Goal: Task Accomplishment & Management: Complete application form

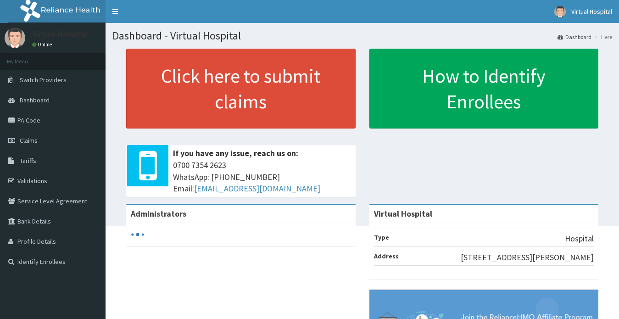
click at [46, 121] on link "PA Code" at bounding box center [53, 120] width 106 height 20
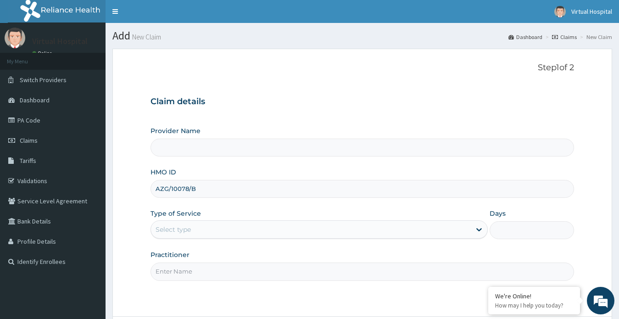
type input "Virtual Hospital"
type input "AZG/10078/B"
click at [196, 227] on div "Select type" at bounding box center [311, 229] width 320 height 15
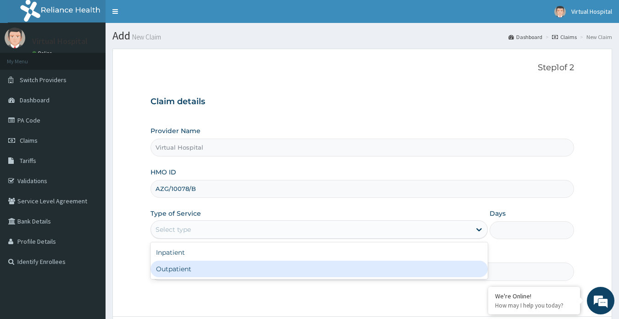
click at [196, 276] on div "Outpatient" at bounding box center [319, 269] width 338 height 17
type input "1"
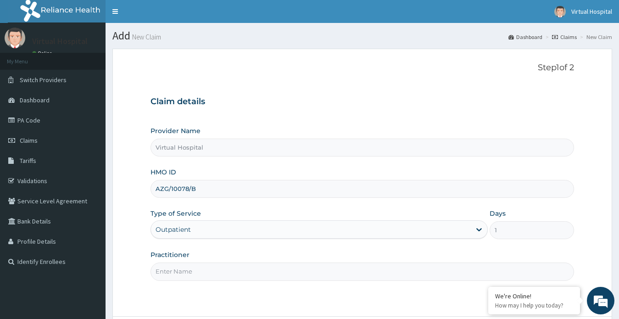
click at [203, 272] on input "Practitioner" at bounding box center [362, 271] width 424 height 18
type input "d"
type input "Dr Dolapo"
click at [278, 289] on div "Step 1 of 2 Claim details Provider Name Virtual Hospital HMO ID AZG/10078/B Typ…" at bounding box center [362, 182] width 424 height 239
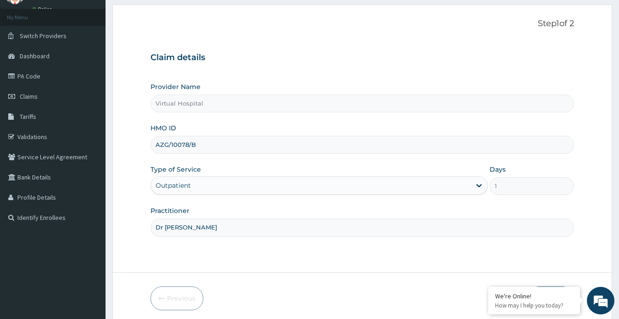
scroll to position [80, 0]
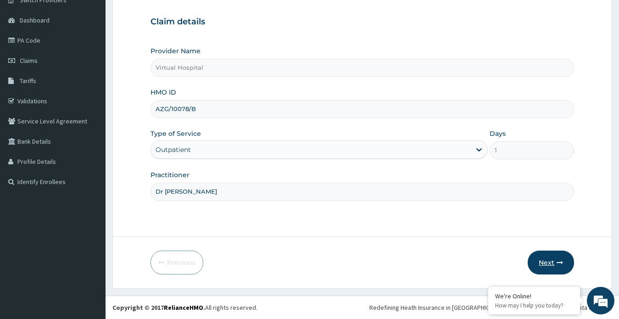
click at [545, 264] on button "Next" at bounding box center [551, 262] width 46 height 24
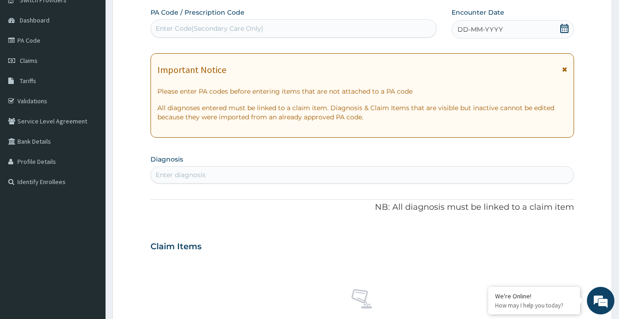
click at [562, 24] on icon at bounding box center [564, 28] width 8 height 9
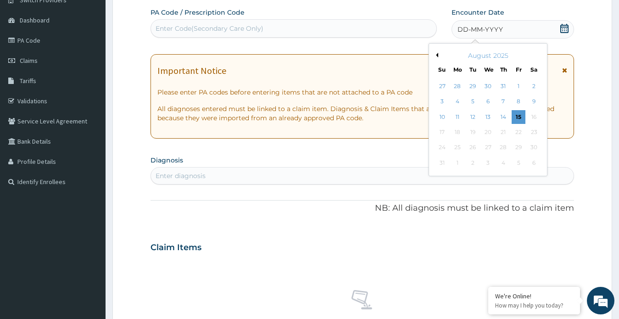
click at [444, 94] on div "3 4 5 6 7 8 9" at bounding box center [487, 101] width 107 height 15
click at [441, 100] on div "3" at bounding box center [442, 102] width 14 height 14
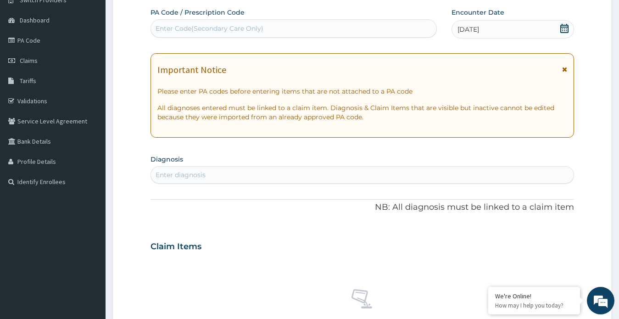
click at [219, 172] on div "Enter diagnosis" at bounding box center [362, 174] width 423 height 15
type input "[MEDICAL_DATA]"
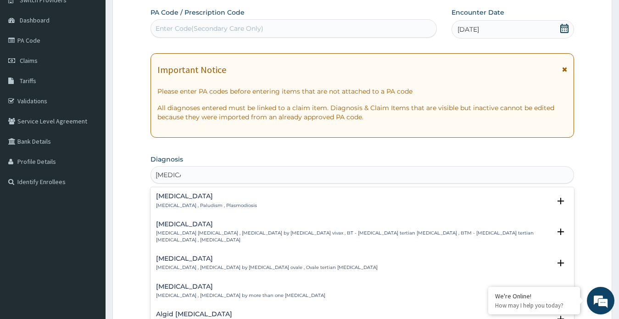
click at [180, 203] on p "[MEDICAL_DATA] , Paludism , Plasmodiosis" at bounding box center [206, 205] width 101 height 6
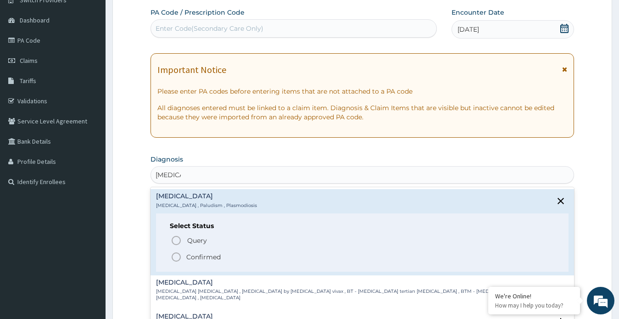
click at [172, 256] on circle "status option filled" at bounding box center [176, 257] width 8 height 8
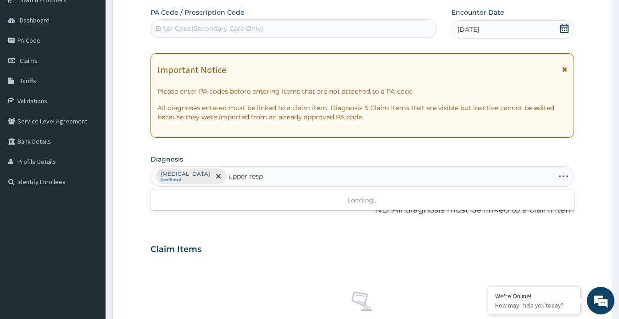
type input "upper respi"
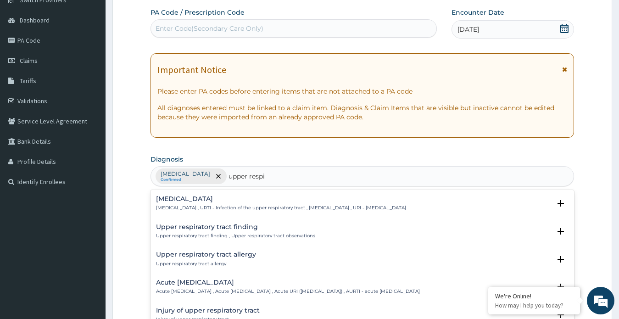
click at [187, 208] on p "Upper respiratory infection , URTI - Infection of the upper respiratory tract ,…" at bounding box center [281, 208] width 250 height 6
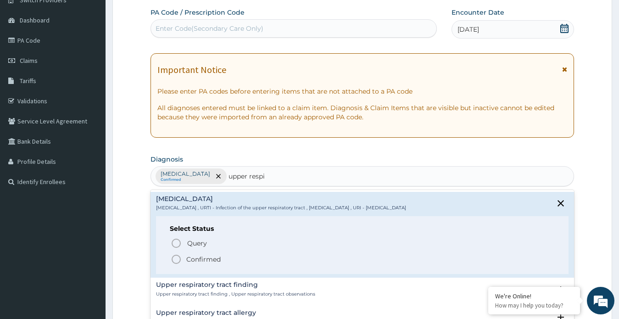
click at [171, 258] on icon "status option filled" at bounding box center [176, 259] width 11 height 11
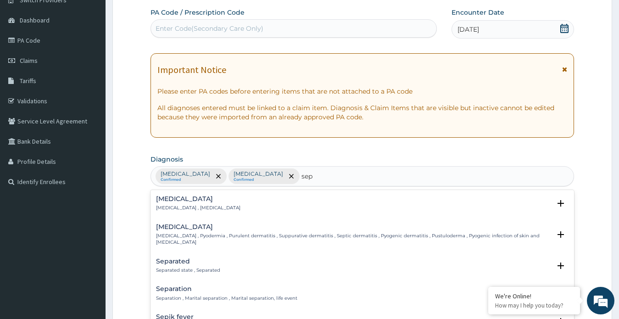
type input "seps"
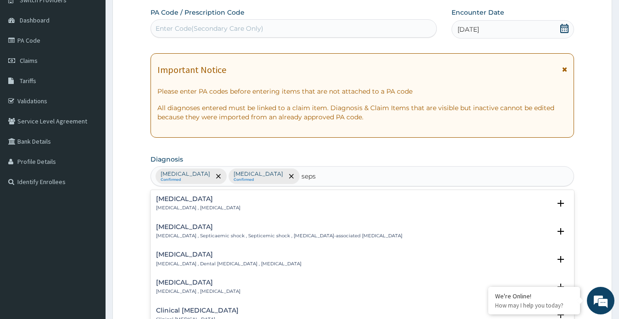
click at [171, 204] on div "Sepsis Systemic infection , Sepsis" at bounding box center [198, 203] width 84 height 16
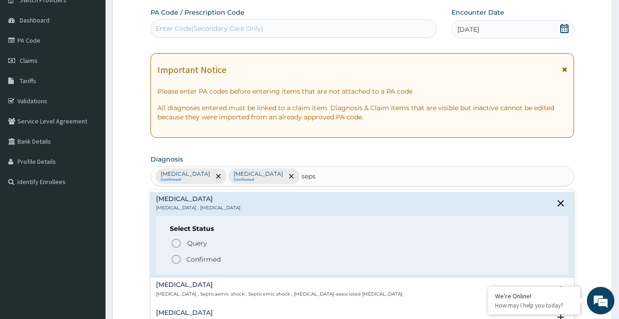
click at [177, 258] on icon "status option filled" at bounding box center [176, 259] width 11 height 11
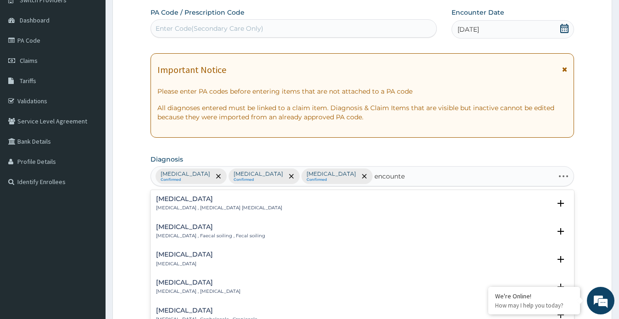
type input "encounter"
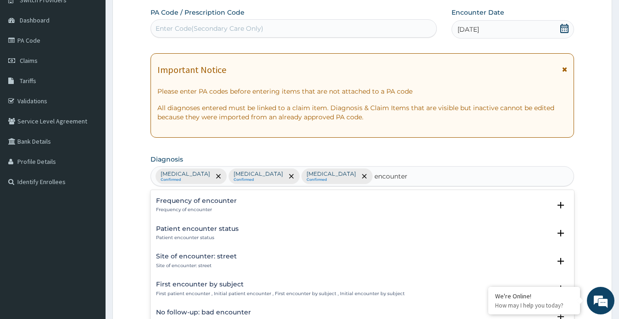
scroll to position [92, 0]
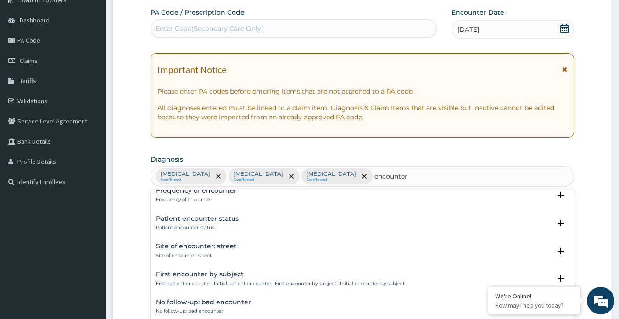
click at [171, 276] on h4 "First encounter by subject" at bounding box center [280, 274] width 249 height 7
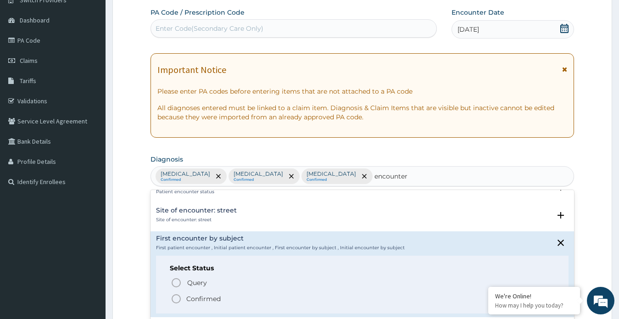
scroll to position [183, 0]
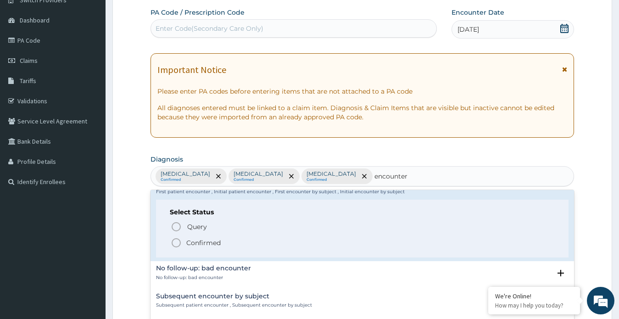
click at [174, 240] on icon "status option filled" at bounding box center [176, 242] width 11 height 11
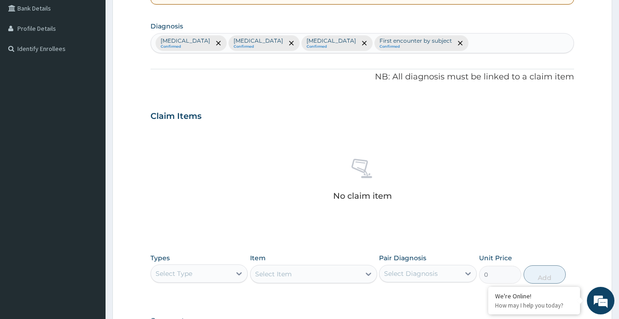
scroll to position [217, 0]
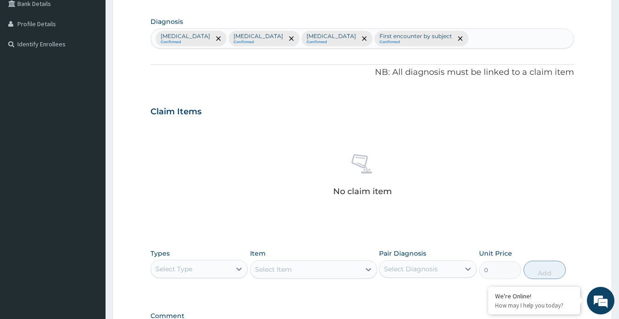
click at [206, 268] on div "Select Type" at bounding box center [191, 268] width 80 height 15
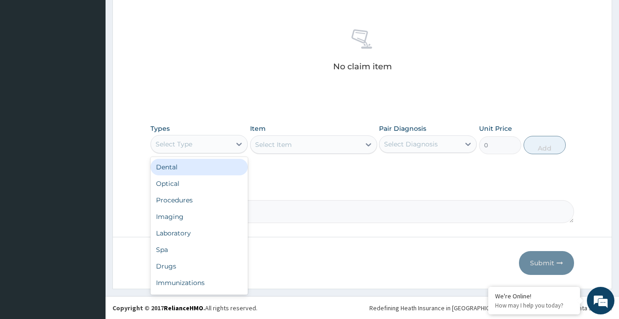
scroll to position [343, 0]
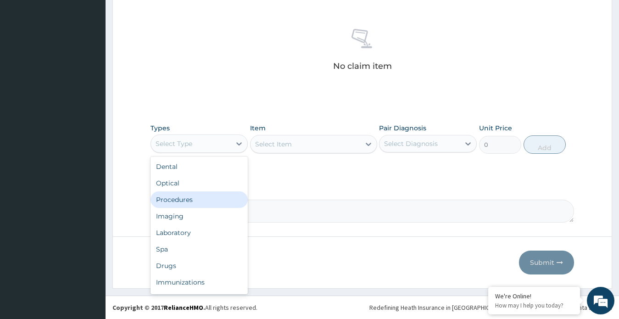
click at [195, 201] on div "Procedures" at bounding box center [199, 199] width 98 height 17
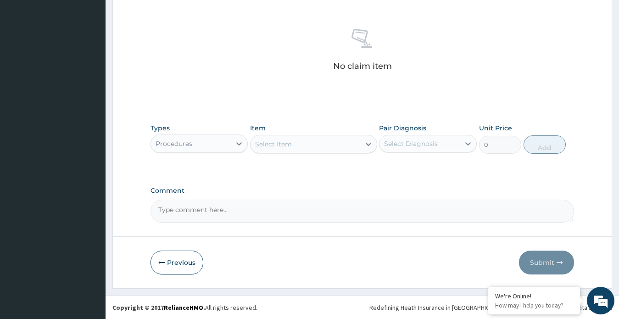
click at [367, 146] on icon at bounding box center [368, 143] width 9 height 9
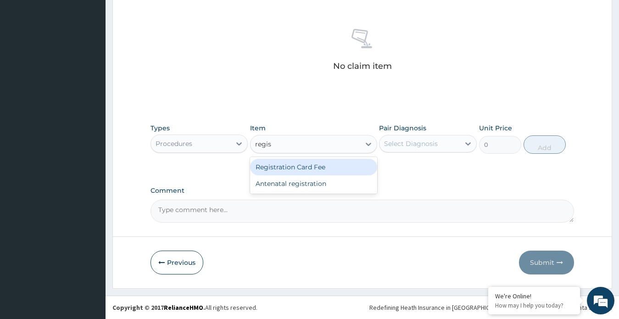
type input "regist"
click at [291, 165] on div "Registration Card Fee" at bounding box center [313, 167] width 127 height 17
type input "2000"
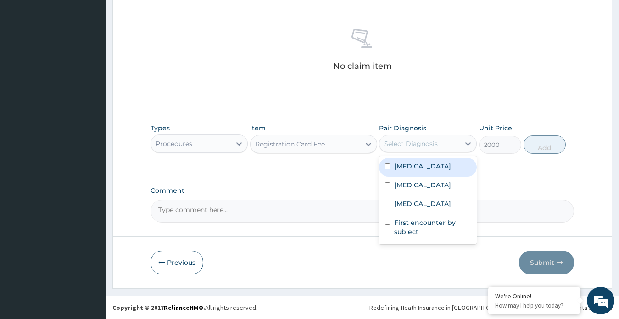
click at [428, 151] on div "Select Diagnosis" at bounding box center [428, 143] width 98 height 17
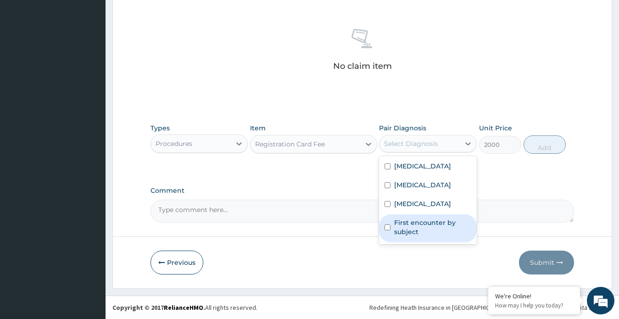
drag, startPoint x: 419, startPoint y: 239, endPoint x: 479, endPoint y: 195, distance: 74.2
click at [419, 235] on label "First encounter by subject" at bounding box center [432, 227] width 77 height 18
checkbox input "true"
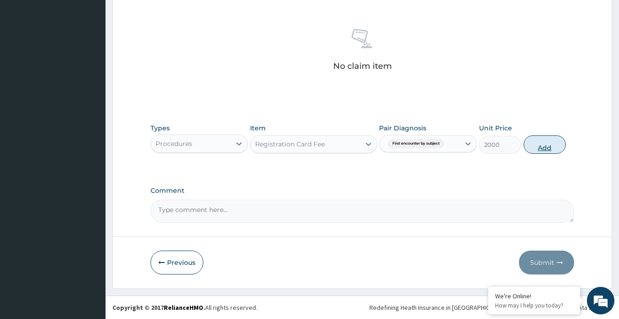
click at [533, 150] on button "Add" at bounding box center [544, 144] width 42 height 18
type input "0"
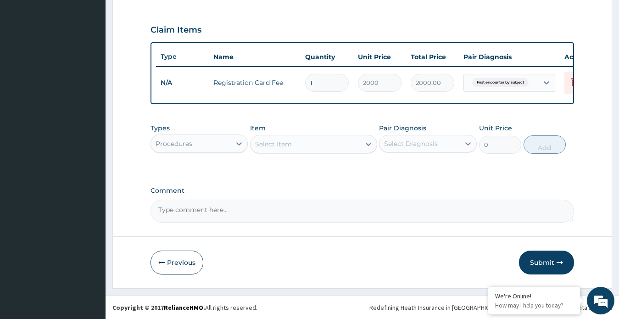
scroll to position [307, 0]
click at [364, 143] on div at bounding box center [368, 144] width 17 height 17
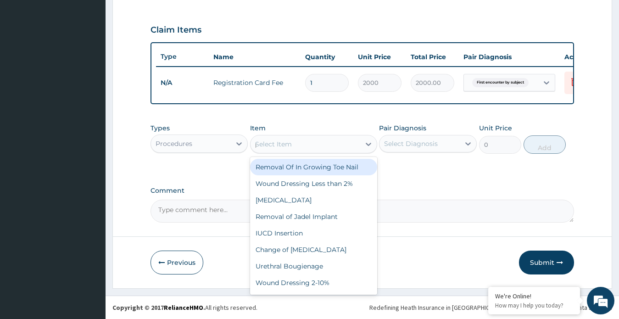
type input "p"
click at [360, 156] on div "Types Procedures Item option Registration Card Fee, selected. option Removal Of…" at bounding box center [362, 138] width 424 height 39
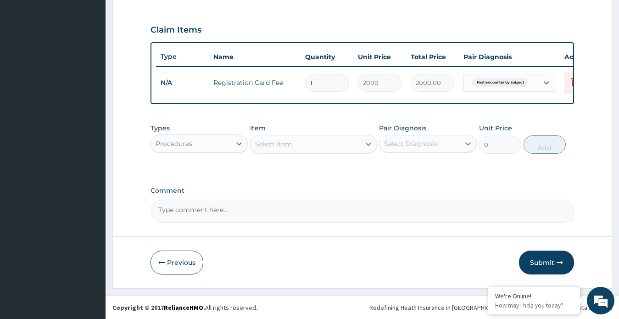
click at [305, 150] on div "Select Item" at bounding box center [305, 144] width 110 height 15
type input "practit"
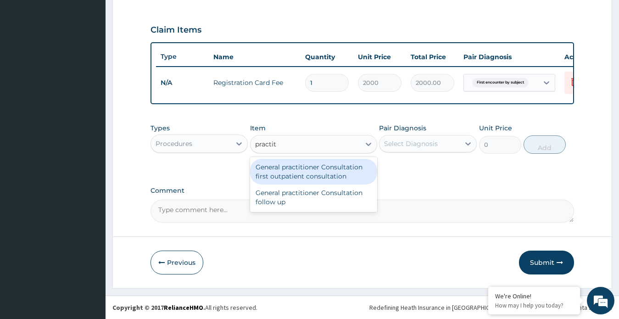
click at [306, 168] on div "General practitioner Consultation first outpatient consultation" at bounding box center [313, 172] width 127 height 26
type input "2400"
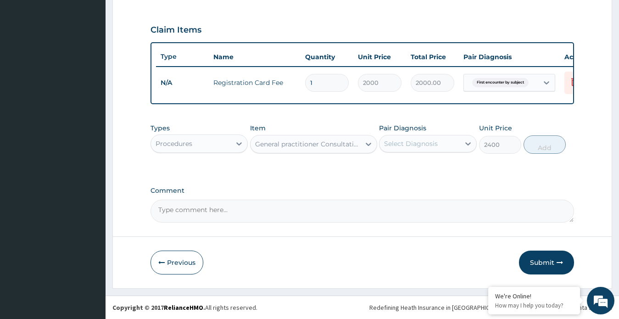
click at [434, 151] on div "Select Diagnosis" at bounding box center [428, 143] width 98 height 17
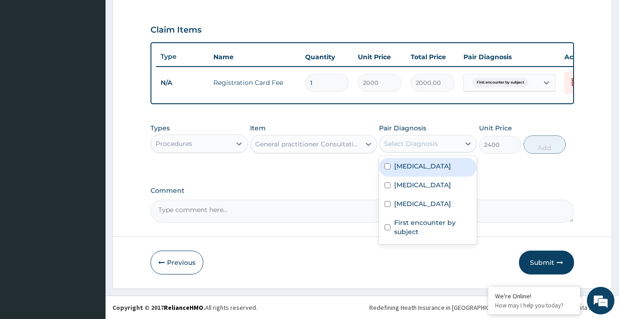
drag, startPoint x: 410, startPoint y: 165, endPoint x: 403, endPoint y: 172, distance: 10.1
click at [410, 165] on label "[MEDICAL_DATA]" at bounding box center [422, 165] width 57 height 9
checkbox input "true"
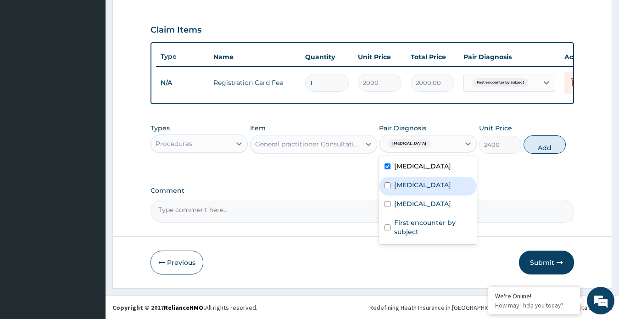
click at [397, 185] on label "Upper respiratory infection" at bounding box center [422, 184] width 57 height 9
checkbox input "true"
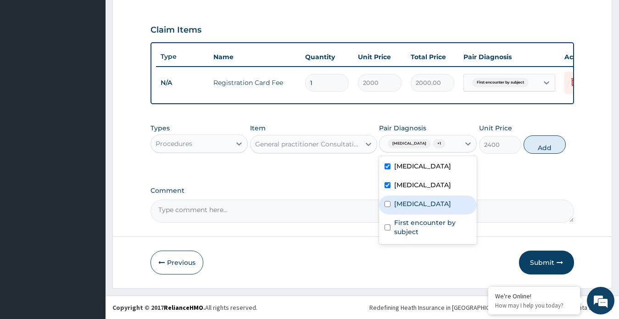
click at [401, 208] on label "Sepsis" at bounding box center [422, 203] width 57 height 9
checkbox input "true"
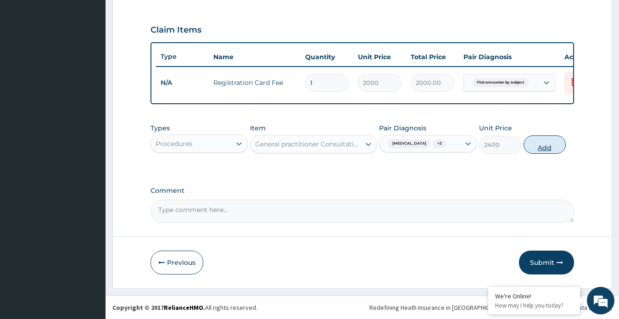
click at [543, 149] on button "Add" at bounding box center [544, 144] width 42 height 18
type input "0"
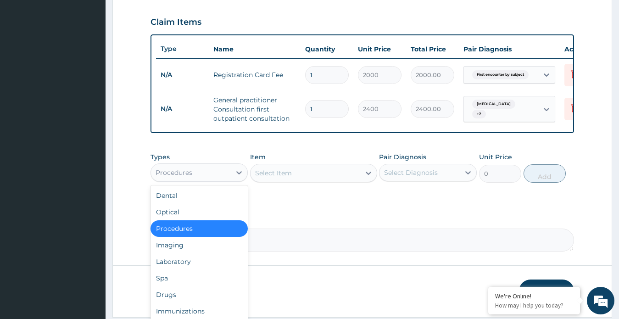
click at [216, 180] on div "Procedures" at bounding box center [191, 172] width 80 height 15
click at [174, 266] on div "Laboratory" at bounding box center [199, 261] width 98 height 17
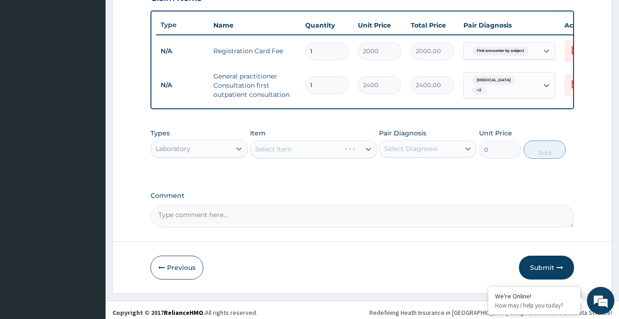
scroll to position [344, 0]
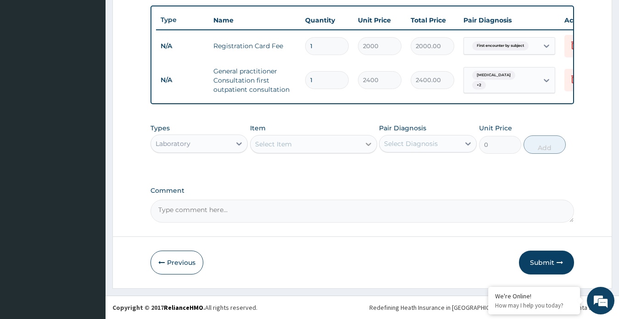
click at [360, 146] on div at bounding box center [368, 144] width 17 height 17
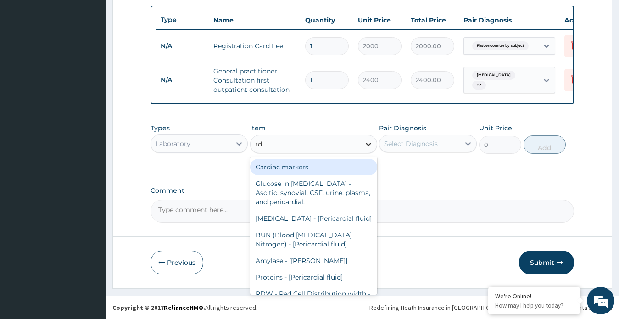
type input "rdt"
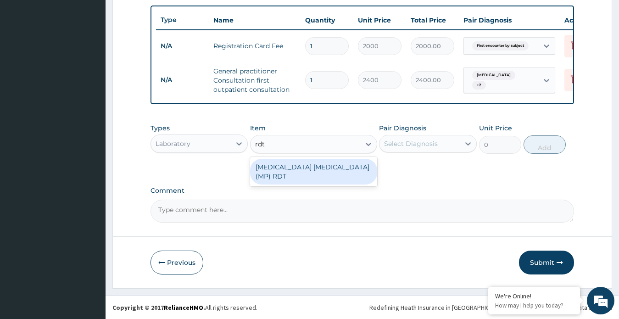
click at [342, 170] on div "[MEDICAL_DATA] [MEDICAL_DATA] (MP) RDT" at bounding box center [313, 172] width 127 height 26
type input "1500"
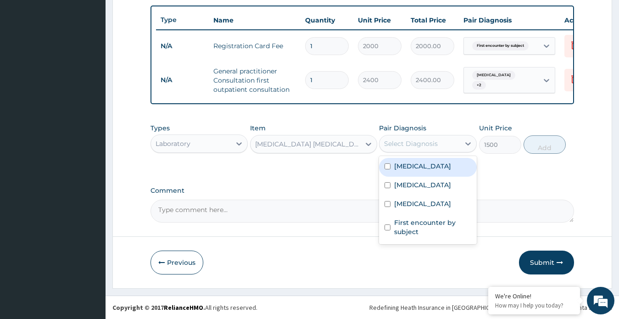
click at [401, 149] on div "Select Diagnosis" at bounding box center [419, 143] width 80 height 15
click at [401, 171] on div "[MEDICAL_DATA]" at bounding box center [428, 167] width 98 height 19
checkbox input "true"
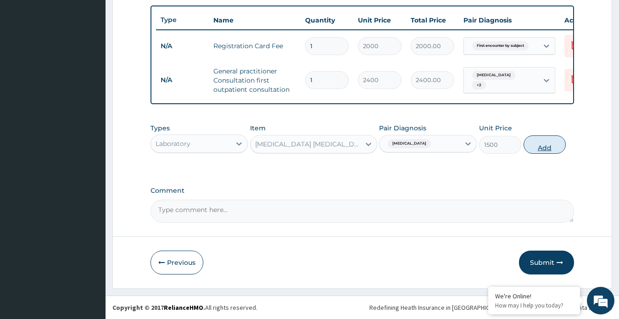
click at [537, 147] on button "Add" at bounding box center [544, 144] width 42 height 18
type input "0"
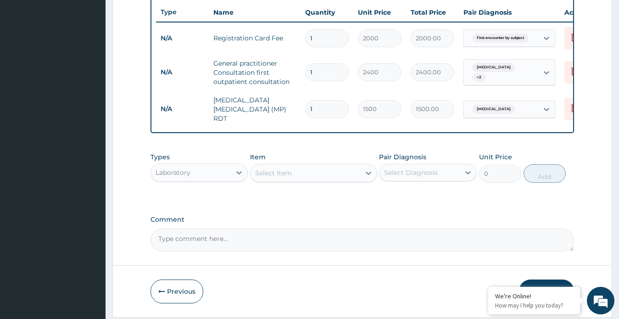
click at [296, 176] on div "Select Item" at bounding box center [305, 173] width 110 height 15
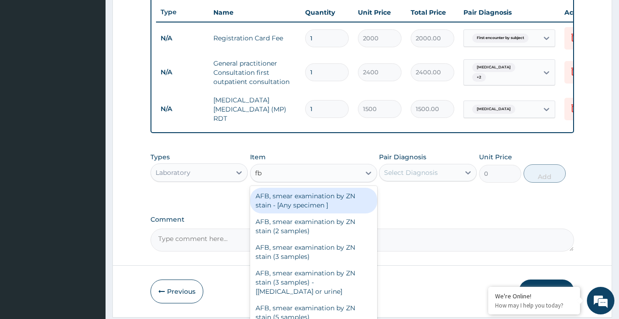
type input "fbc"
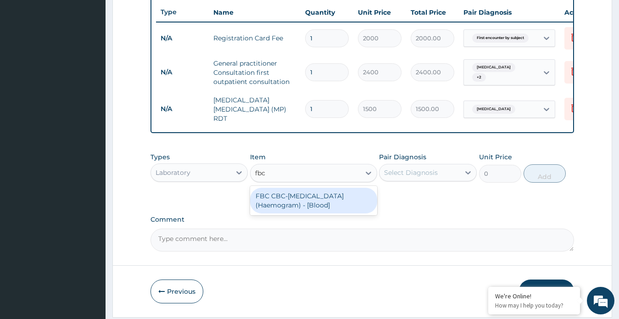
click at [286, 206] on div "FBC CBC-[MEDICAL_DATA] (Haemogram) - [Blood]" at bounding box center [313, 201] width 127 height 26
type input "3000"
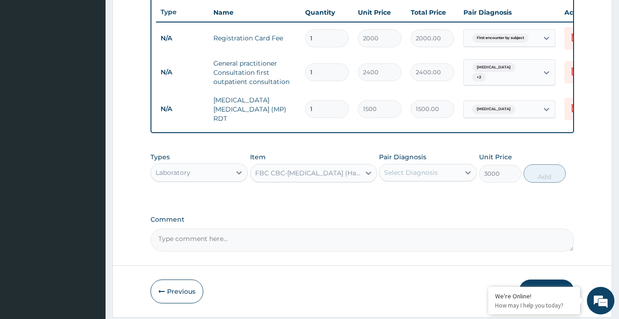
click at [417, 172] on div "Select Diagnosis" at bounding box center [411, 172] width 54 height 9
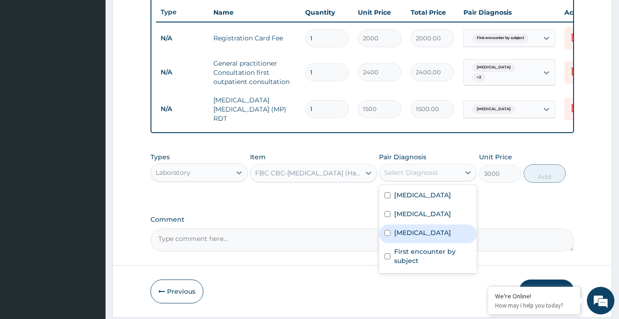
click at [405, 237] on label "Sepsis" at bounding box center [422, 232] width 57 height 9
checkbox input "true"
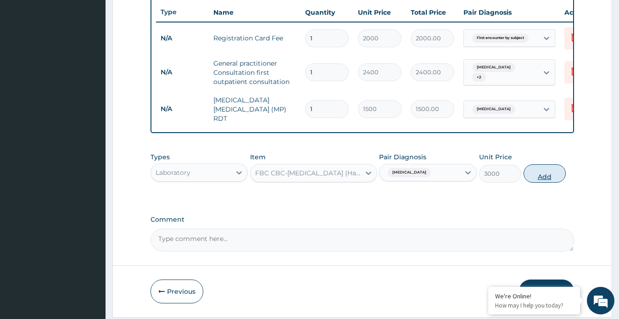
click at [542, 175] on button "Add" at bounding box center [544, 173] width 42 height 18
type input "0"
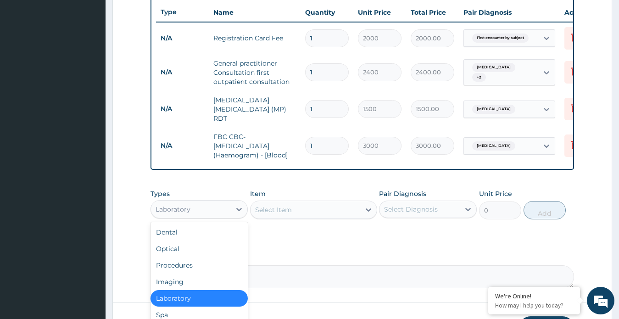
click at [230, 205] on div "Laboratory" at bounding box center [191, 209] width 80 height 15
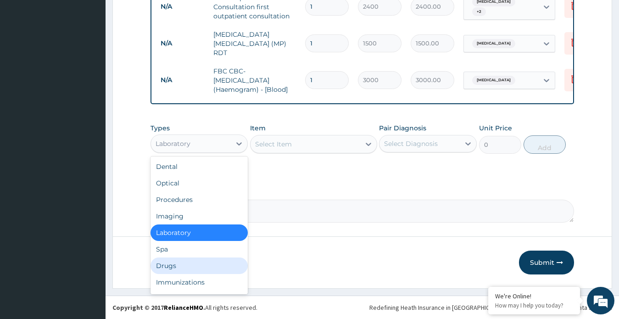
click at [157, 267] on div "Drugs" at bounding box center [199, 265] width 98 height 17
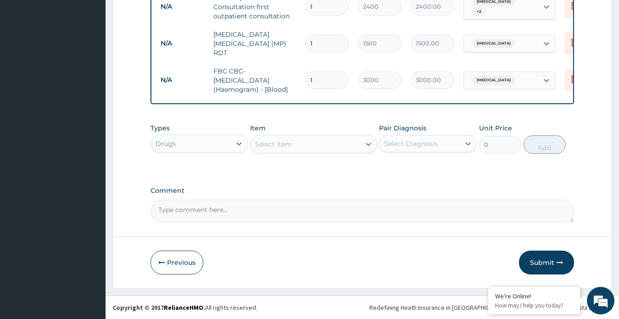
click at [344, 147] on div "Select Item" at bounding box center [305, 144] width 110 height 15
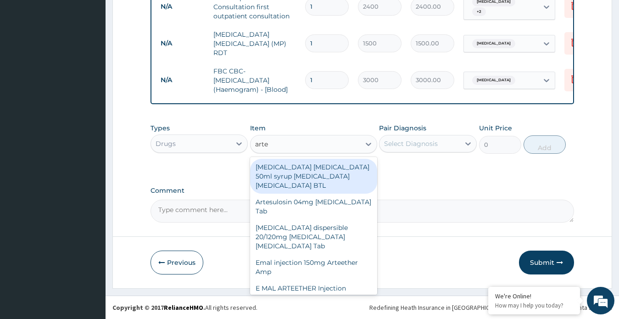
type input "artes"
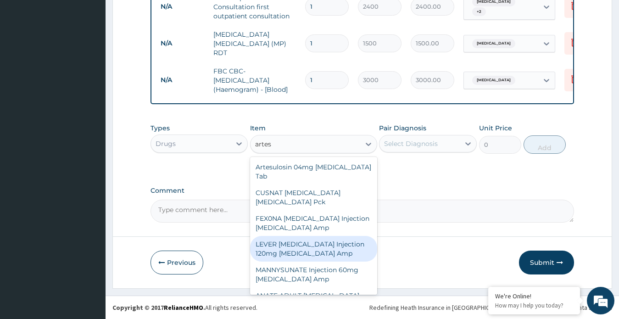
click at [318, 248] on div "LEVER [MEDICAL_DATA] Injection 120mg [MEDICAL_DATA] Amp" at bounding box center [313, 249] width 127 height 26
type input "1728.25"
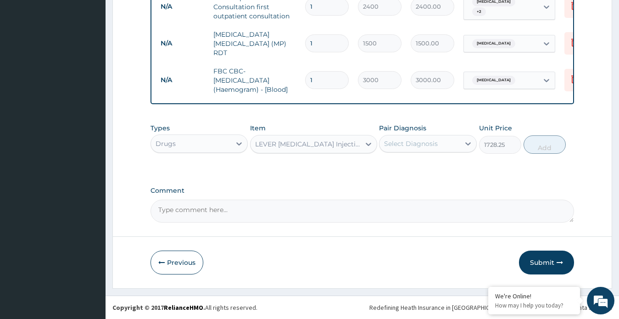
click at [431, 146] on div "Select Diagnosis" at bounding box center [411, 143] width 54 height 9
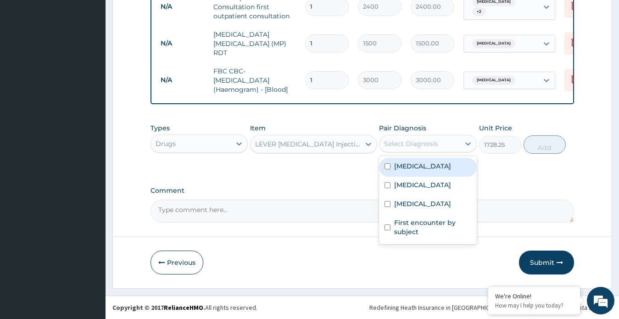
click at [423, 167] on div "[MEDICAL_DATA]" at bounding box center [428, 167] width 98 height 19
checkbox input "true"
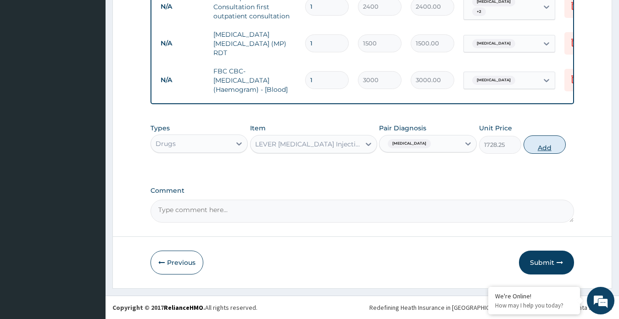
click at [543, 146] on button "Add" at bounding box center [544, 144] width 42 height 18
type input "0"
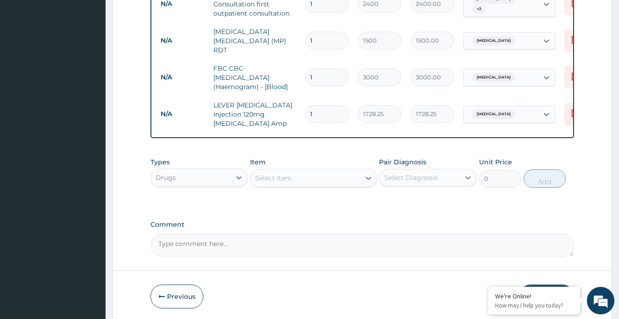
drag, startPoint x: 317, startPoint y: 106, endPoint x: 304, endPoint y: 111, distance: 14.4
click at [304, 111] on td "1" at bounding box center [326, 113] width 53 height 27
type input "3"
type input "5184.75"
type input "3"
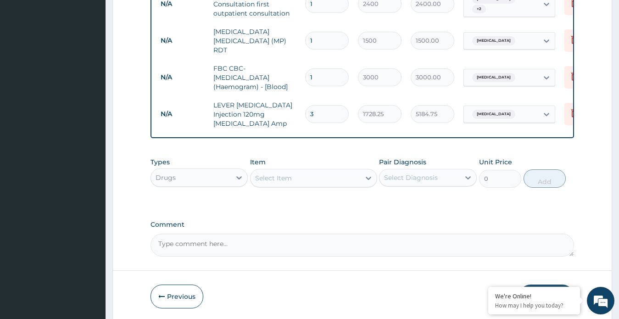
click at [320, 183] on div "Select Item" at bounding box center [305, 178] width 110 height 15
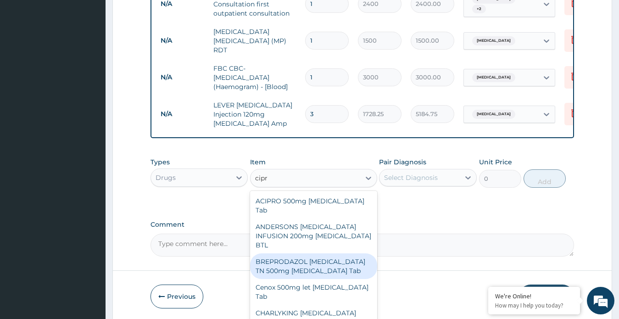
type input "cipro"
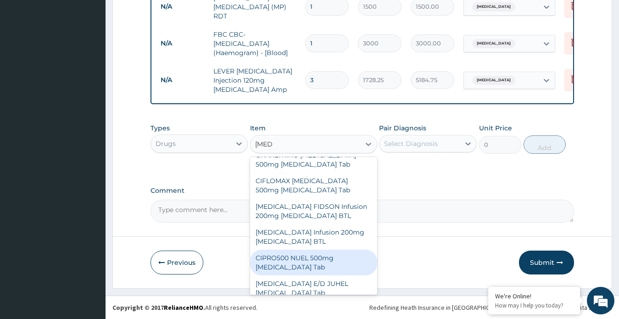
scroll to position [138, 0]
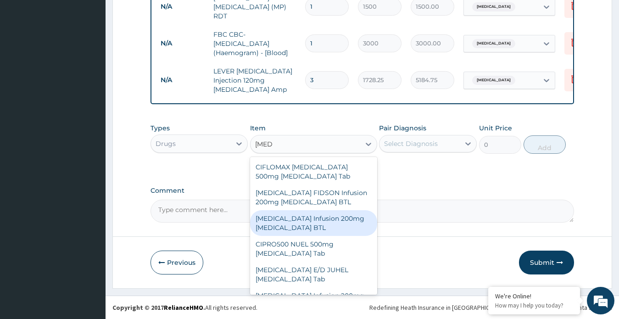
click at [278, 214] on div "CIPRO Infusion 200mg Ciprofloxacin BTL" at bounding box center [313, 223] width 127 height 26
type input "1725"
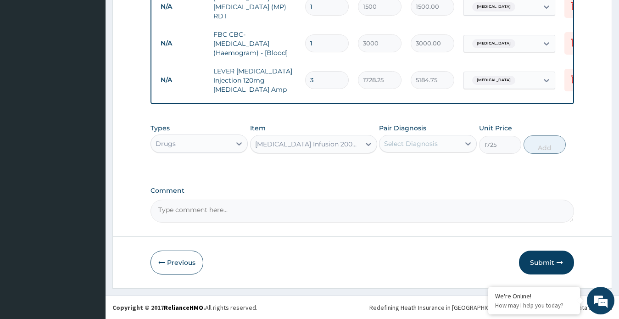
click at [438, 143] on div "Select Diagnosis" at bounding box center [419, 143] width 80 height 15
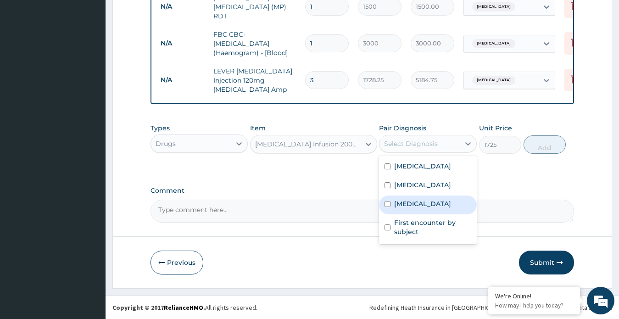
click at [409, 214] on div "Sepsis" at bounding box center [428, 204] width 98 height 19
checkbox input "true"
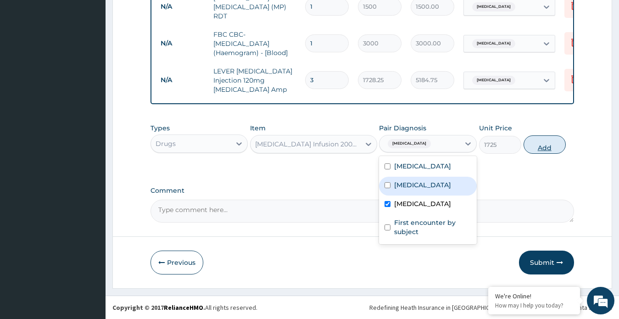
click at [541, 147] on button "Add" at bounding box center [544, 144] width 42 height 18
type input "0"
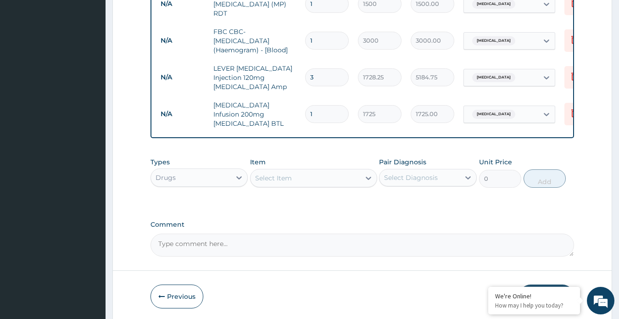
drag, startPoint x: 317, startPoint y: 111, endPoint x: 310, endPoint y: 110, distance: 7.9
click at [310, 110] on input "1" at bounding box center [327, 114] width 44 height 18
type input "2"
type input "3450.00"
type input "2"
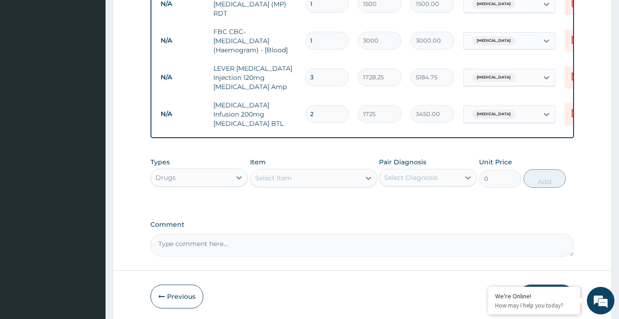
click at [303, 178] on div "Select Item" at bounding box center [305, 178] width 110 height 15
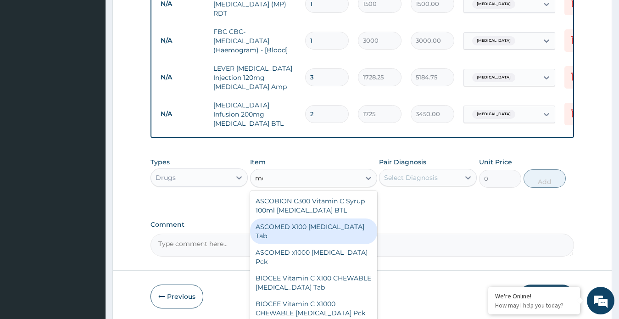
type input "met"
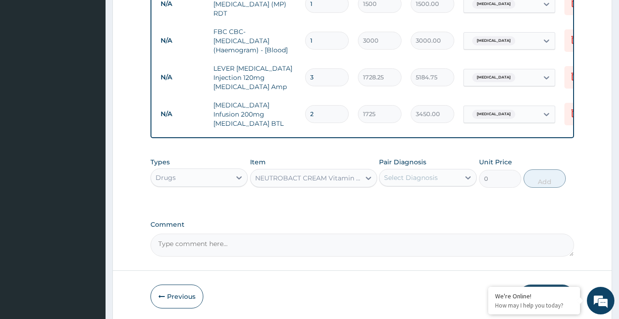
type input "431.25"
click at [301, 165] on div "Item NEUTROBACT CREAM Vitamin C E Hydraulic acid Betamethasone Tab" at bounding box center [313, 172] width 127 height 30
click at [299, 176] on div "NEUTROBACT CREAM Vitamin C E Hydraulic acid Betamethasone Tab" at bounding box center [308, 177] width 106 height 9
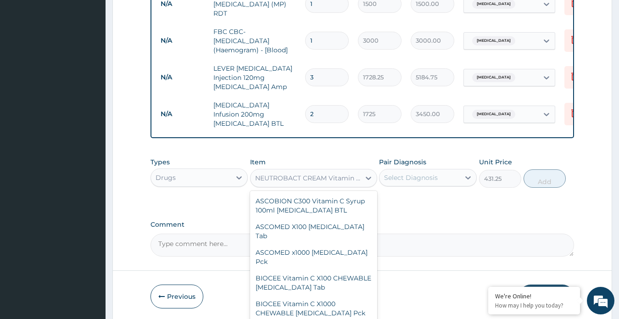
click at [265, 175] on div "NEUTROBACT CREAM Vitamin C E Hydraulic acid Betamethasone Tab" at bounding box center [308, 177] width 106 height 9
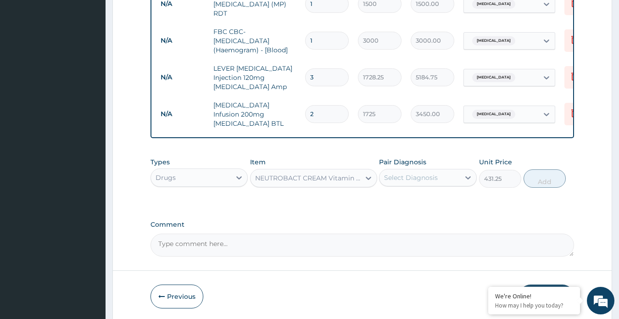
click at [262, 180] on div "NEUTROBACT CREAM Vitamin C E Hydraulic acid Betamethasone Tab" at bounding box center [305, 178] width 110 height 15
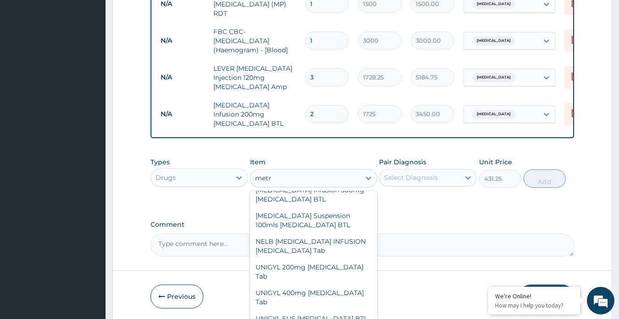
scroll to position [0, 0]
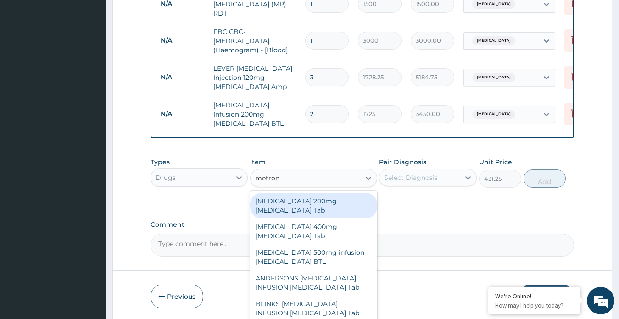
type input "metroni"
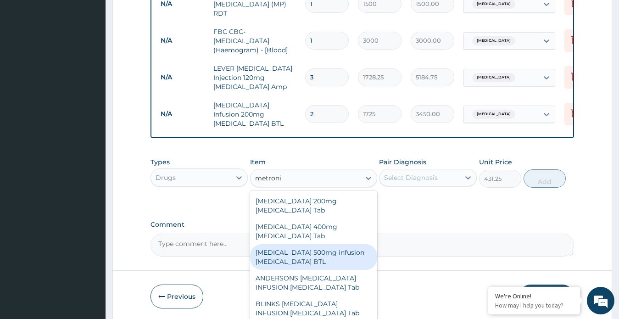
click at [304, 244] on div "Flagyl 500mg infusion Metronidazole BTL" at bounding box center [313, 257] width 127 height 26
type input "1200"
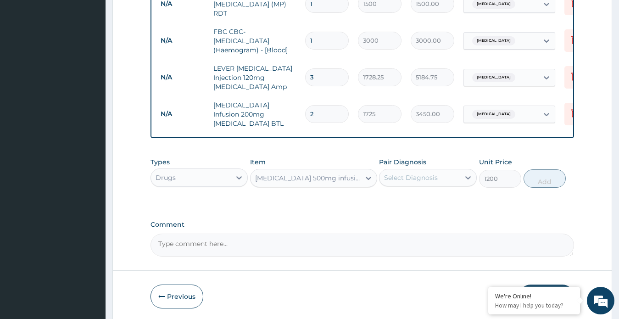
drag, startPoint x: 408, startPoint y: 170, endPoint x: 409, endPoint y: 183, distance: 12.4
click at [409, 173] on div "Select Diagnosis" at bounding box center [411, 177] width 54 height 9
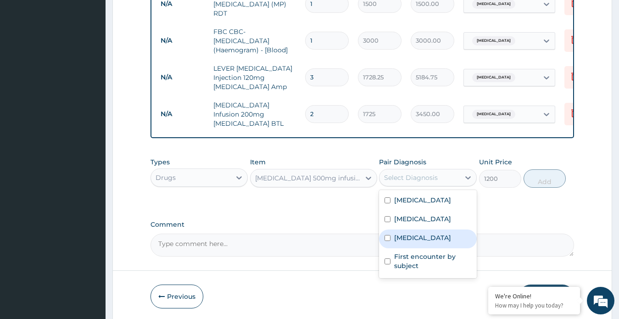
drag, startPoint x: 405, startPoint y: 242, endPoint x: 451, endPoint y: 226, distance: 49.5
click at [408, 240] on label "Sepsis" at bounding box center [422, 237] width 57 height 9
checkbox input "true"
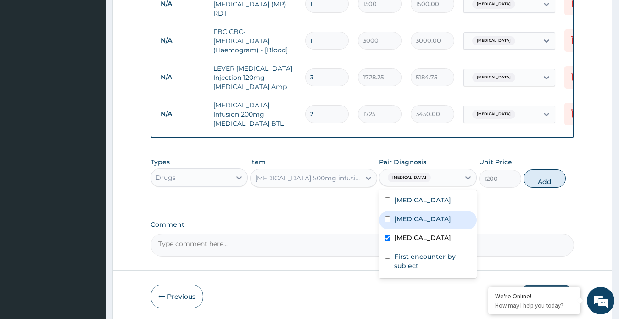
click at [543, 177] on button "Add" at bounding box center [544, 178] width 42 height 18
type input "0"
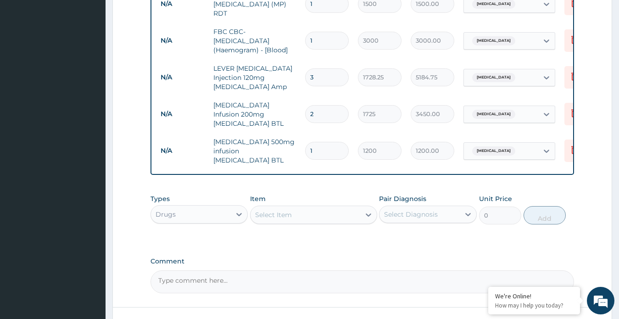
drag, startPoint x: 314, startPoint y: 137, endPoint x: 281, endPoint y: 137, distance: 32.6
click at [281, 137] on tr "N/A Flagyl 500mg infusion Metronidazole BTL 1 1200 1200.00 Sepsis Delete" at bounding box center [381, 151] width 450 height 37
type input "2"
type input "2400.00"
type input "2"
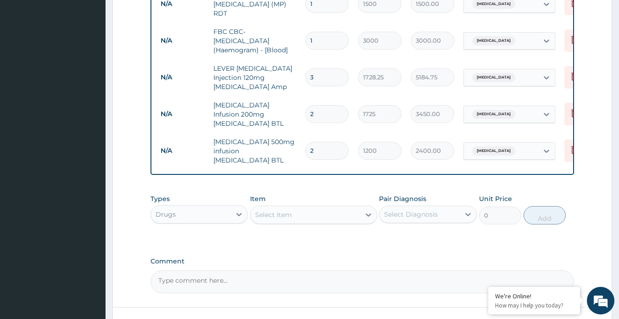
click at [280, 210] on div "Select Item" at bounding box center [273, 214] width 37 height 9
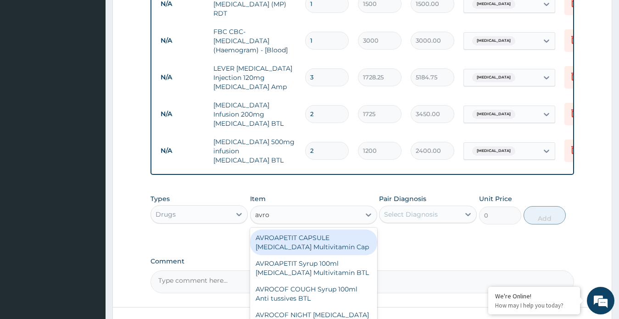
type input "avroc"
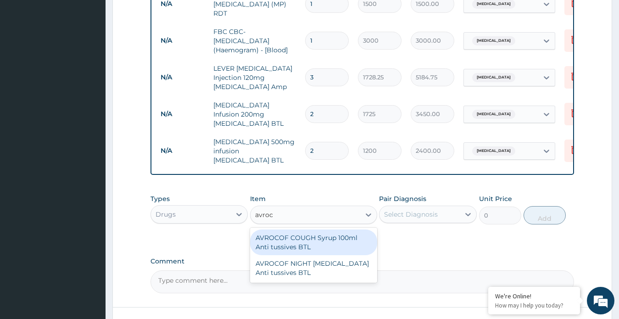
drag, startPoint x: 300, startPoint y: 240, endPoint x: 308, endPoint y: 240, distance: 8.7
click at [300, 240] on div "AVROCOF COUGH Syrup 100ml Anti tussives BTL" at bounding box center [313, 242] width 127 height 26
type input "517.5"
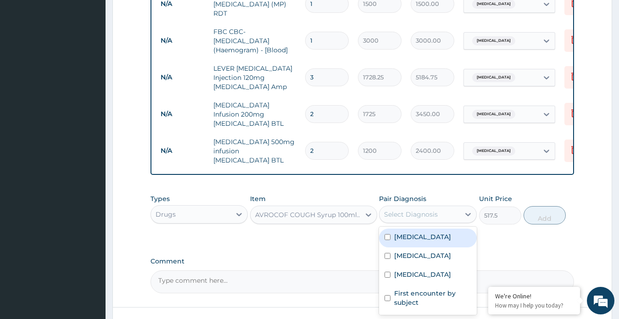
click at [430, 210] on div "Select Diagnosis" at bounding box center [411, 214] width 54 height 9
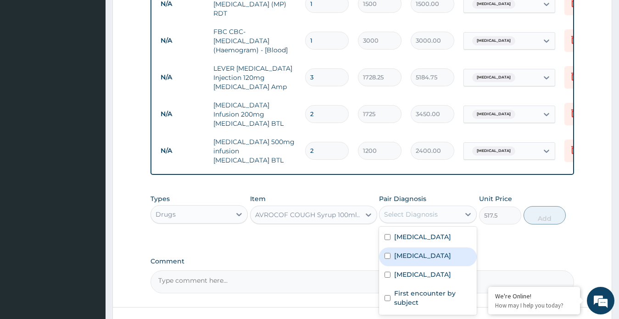
click at [425, 254] on label "Upper respiratory infection" at bounding box center [422, 255] width 57 height 9
checkbox input "true"
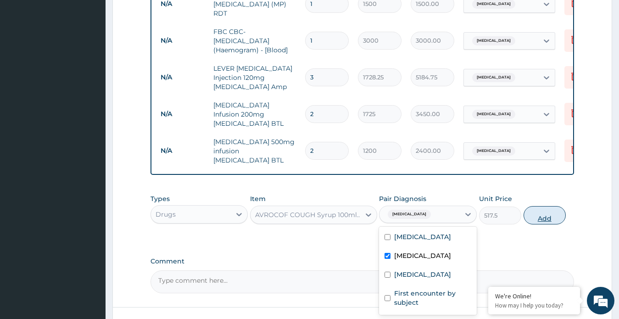
click at [531, 209] on button "Add" at bounding box center [544, 215] width 42 height 18
type input "0"
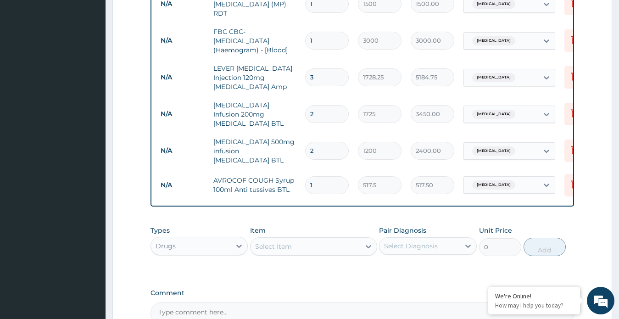
click at [288, 245] on div "Select Item" at bounding box center [305, 246] width 110 height 15
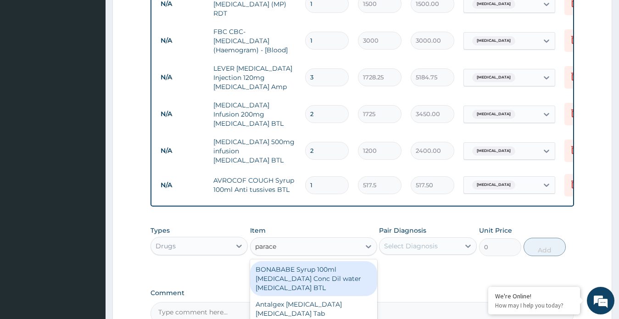
type input "paracet"
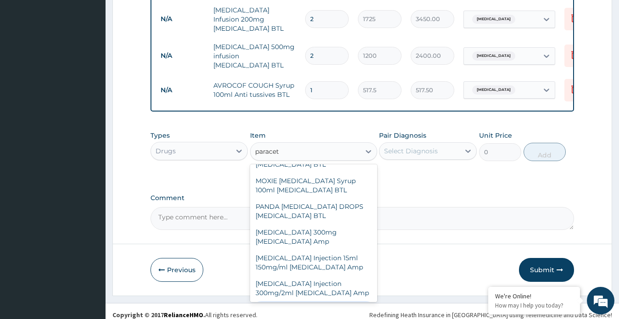
scroll to position [321, 0]
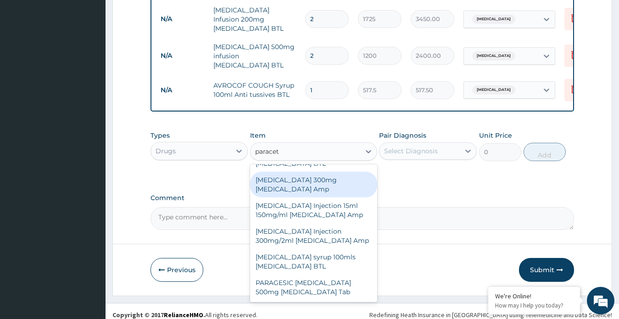
click at [287, 172] on div "Paracetamol 300mg Acetaminophen Amp" at bounding box center [313, 185] width 127 height 26
type input "345"
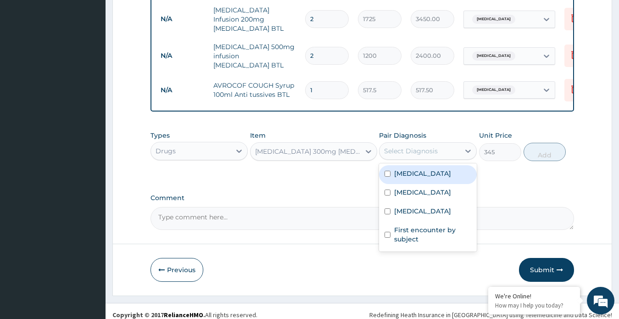
click at [408, 146] on div "Select Diagnosis" at bounding box center [411, 150] width 54 height 9
click at [418, 168] on div "Malaria" at bounding box center [428, 174] width 98 height 19
checkbox input "true"
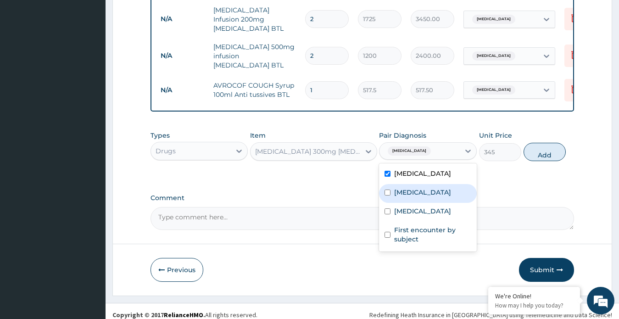
click at [397, 190] on label "Upper respiratory infection" at bounding box center [422, 192] width 57 height 9
checkbox input "true"
click at [542, 144] on button "Add" at bounding box center [544, 152] width 42 height 18
type input "0"
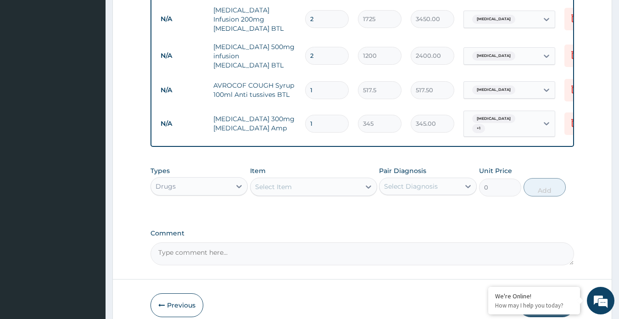
drag, startPoint x: 326, startPoint y: 107, endPoint x: 299, endPoint y: 107, distance: 27.1
click at [300, 110] on td "1" at bounding box center [326, 123] width 53 height 27
type input "2"
type input "690.00"
type input "2"
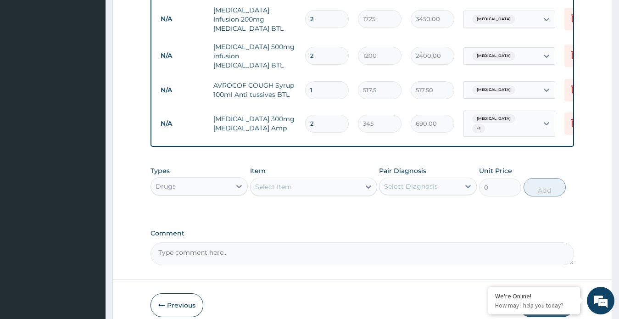
click at [316, 179] on div "Select Item" at bounding box center [305, 186] width 110 height 15
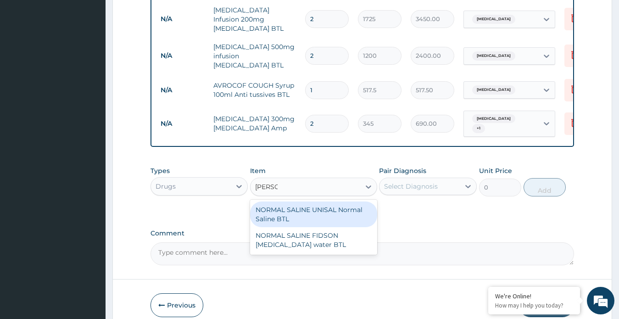
type input "normal"
click at [299, 206] on div "NORMAL SALINE UNISAL Normal Saline BTL" at bounding box center [313, 214] width 127 height 26
type input "1250"
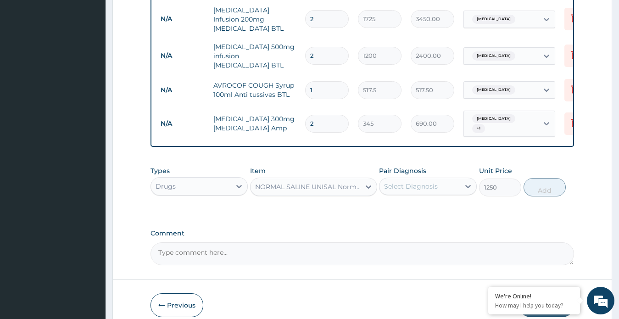
click at [422, 179] on div "Select Diagnosis" at bounding box center [419, 186] width 80 height 15
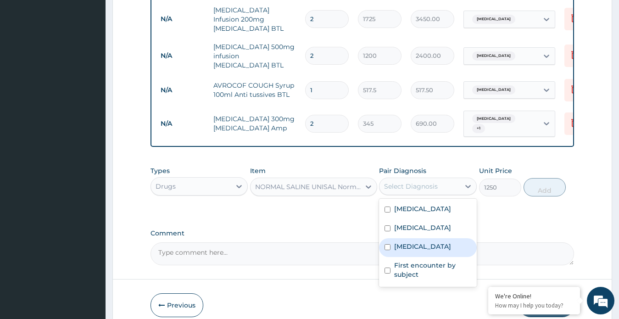
click at [411, 246] on label "Sepsis" at bounding box center [422, 246] width 57 height 9
checkbox input "true"
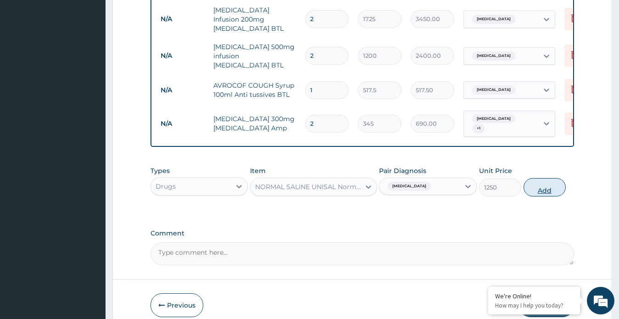
click at [530, 178] on button "Add" at bounding box center [544, 187] width 42 height 18
type input "0"
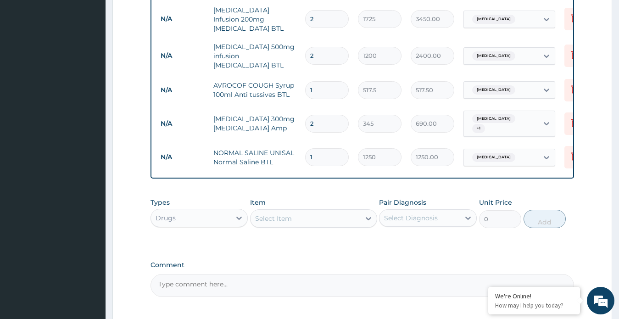
click at [318, 211] on div "Select Item" at bounding box center [305, 218] width 110 height 15
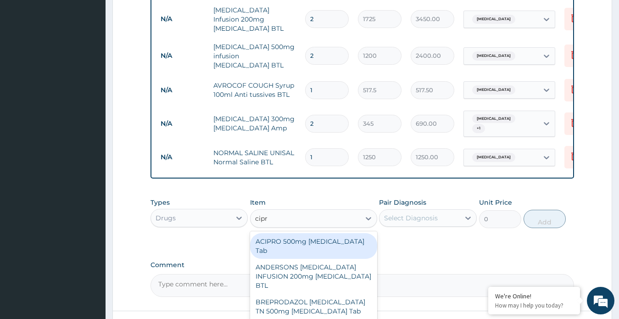
type input "cipro"
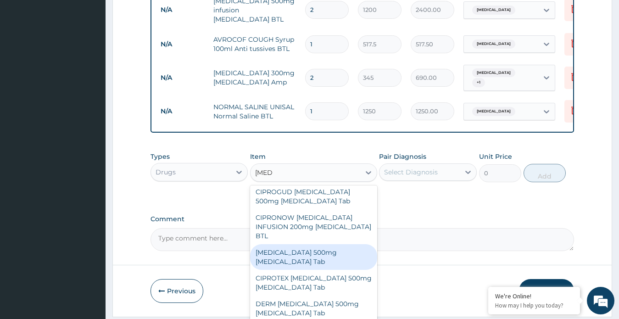
click at [300, 244] on div "CIPRO 500mg Ciprofloxacin Tab" at bounding box center [313, 257] width 127 height 26
type input "431.25"
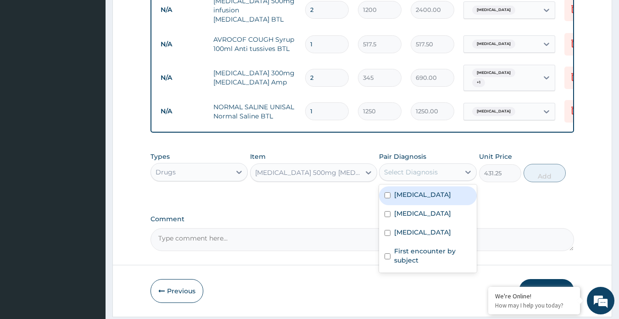
click at [430, 167] on div "Select Diagnosis" at bounding box center [411, 171] width 54 height 9
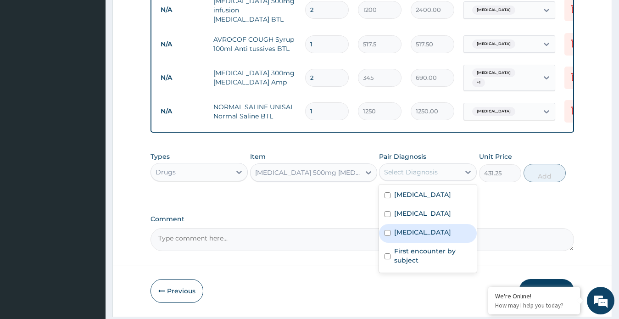
click at [409, 238] on div "Sepsis" at bounding box center [428, 233] width 98 height 19
checkbox input "true"
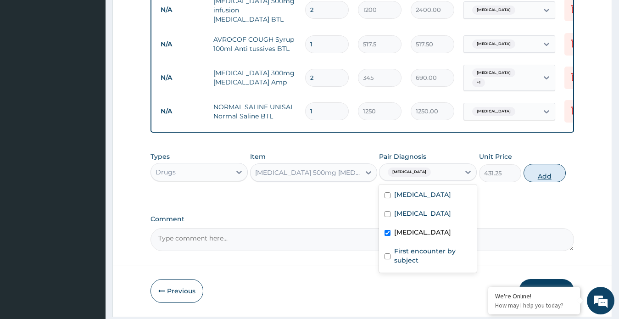
click at [537, 164] on button "Add" at bounding box center [544, 173] width 42 height 18
type input "0"
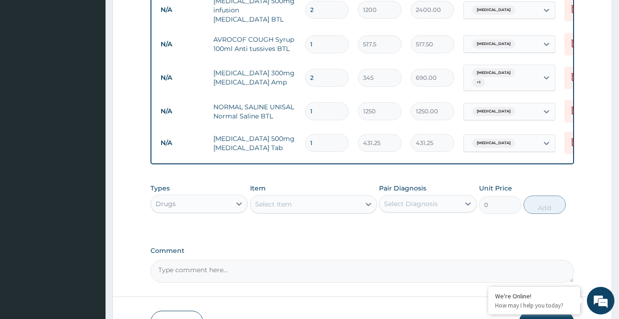
type input "14"
type input "6037.50"
type input "14"
click at [324, 247] on label "Comment" at bounding box center [362, 251] width 424 height 8
click at [324, 260] on textarea "Comment" at bounding box center [362, 271] width 424 height 23
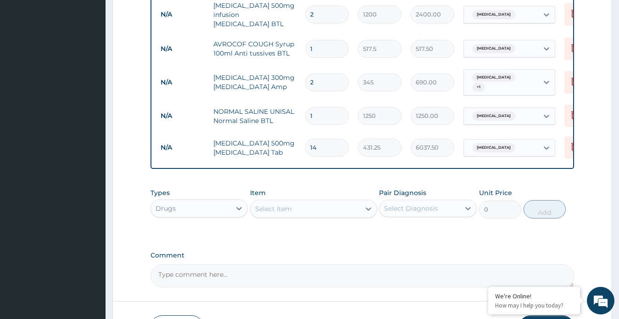
scroll to position [593, 0]
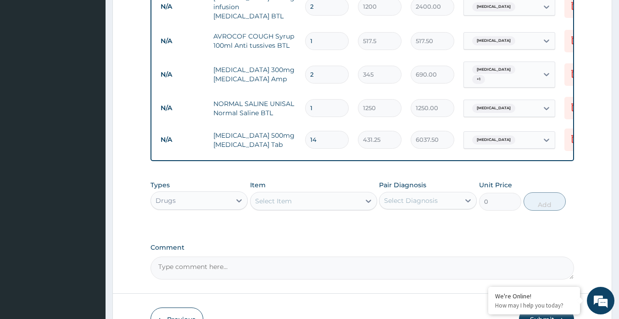
click at [312, 194] on div "Select Item" at bounding box center [305, 201] width 110 height 15
type input "coa"
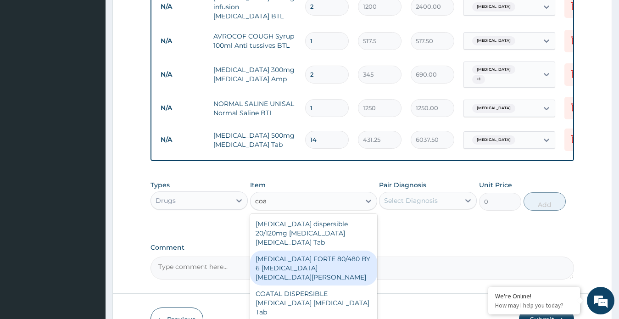
click at [287, 250] on div "COARTEM FORTE 80/480 BY 6 Artemether Lumefantrine Pck" at bounding box center [313, 267] width 127 height 35
type input "4830"
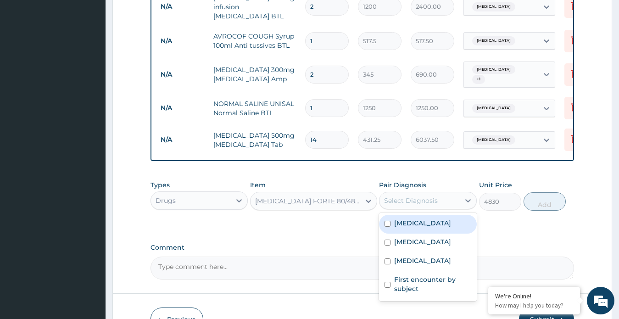
click at [417, 196] on div "Select Diagnosis" at bounding box center [411, 200] width 54 height 9
click at [412, 218] on div "Malaria" at bounding box center [428, 224] width 98 height 19
checkbox input "true"
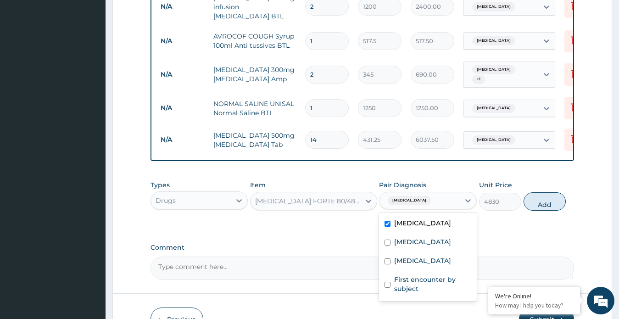
click at [545, 200] on div "Types Drugs Item COARTEM FORTE 80/480 BY 6 Artemether Lumefantrine Pck Pair Dia…" at bounding box center [362, 195] width 424 height 39
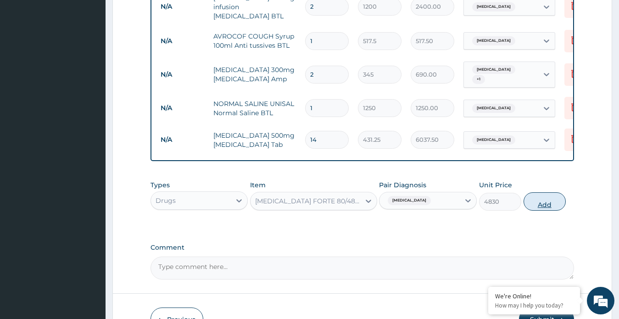
click at [545, 193] on button "Add" at bounding box center [544, 201] width 42 height 18
type input "0"
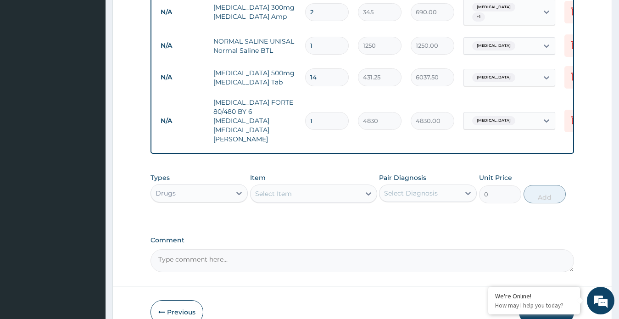
scroll to position [675, 0]
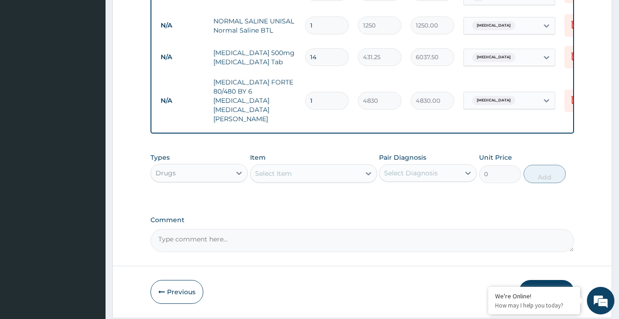
click at [542, 280] on button "Submit" at bounding box center [546, 292] width 55 height 24
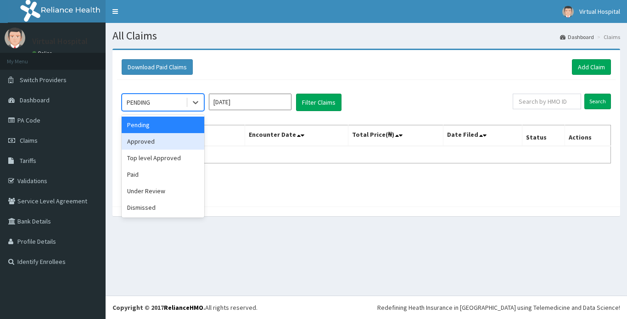
click at [141, 139] on div "Approved" at bounding box center [163, 141] width 83 height 17
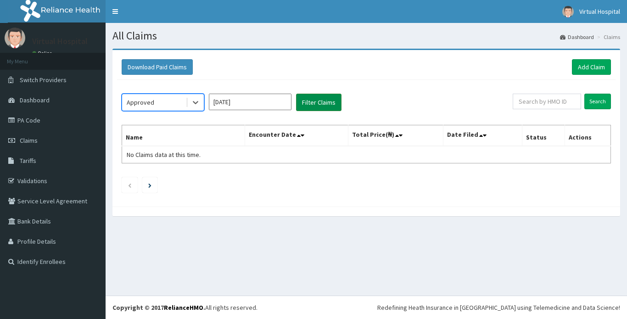
click at [310, 104] on button "Filter Claims" at bounding box center [318, 102] width 45 height 17
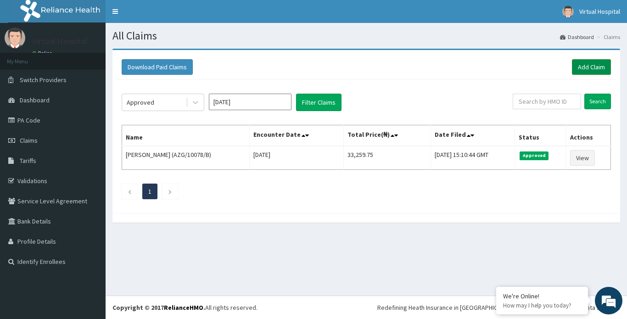
click at [580, 72] on link "Add Claim" at bounding box center [591, 67] width 39 height 16
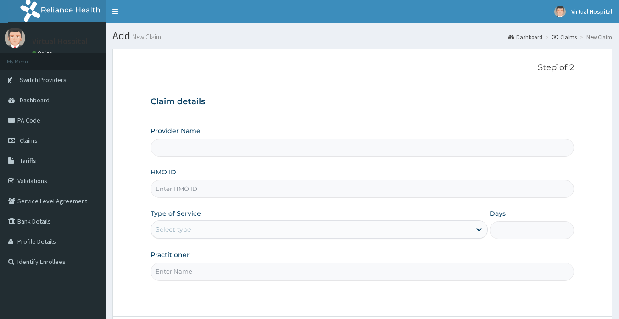
type input "IFP/10018/A"
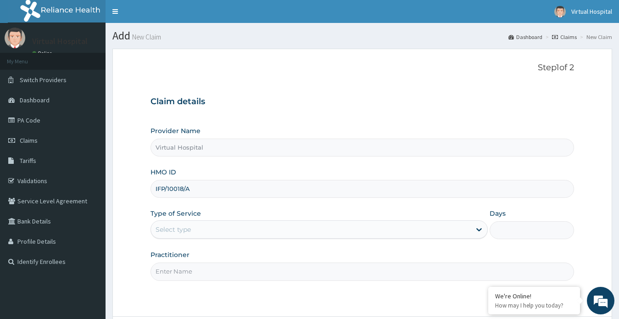
type input "Virtual Hospital"
type input "IFP/10018/A"
click at [196, 232] on div "Select type" at bounding box center [311, 229] width 320 height 15
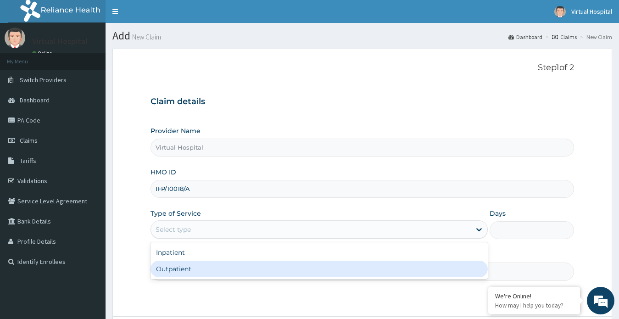
click at [179, 267] on div "Outpatient" at bounding box center [319, 269] width 338 height 17
type input "1"
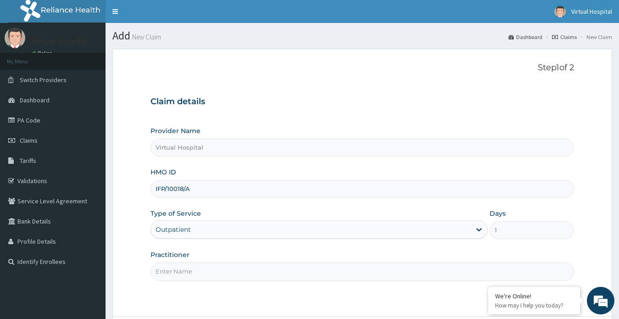
click at [320, 278] on input "Practitioner" at bounding box center [362, 271] width 424 height 18
drag, startPoint x: 204, startPoint y: 272, endPoint x: 166, endPoint y: 277, distance: 38.4
click at [166, 277] on input "Dr Gbenga O.O" at bounding box center [362, 271] width 424 height 18
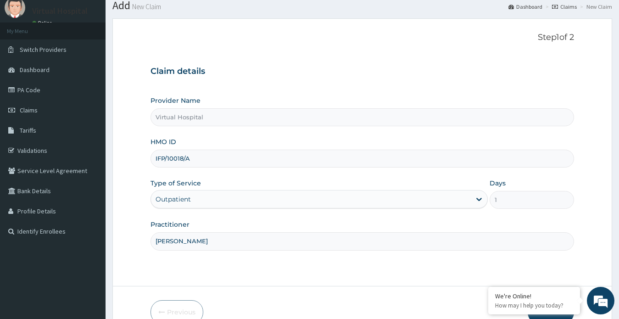
scroll to position [80, 0]
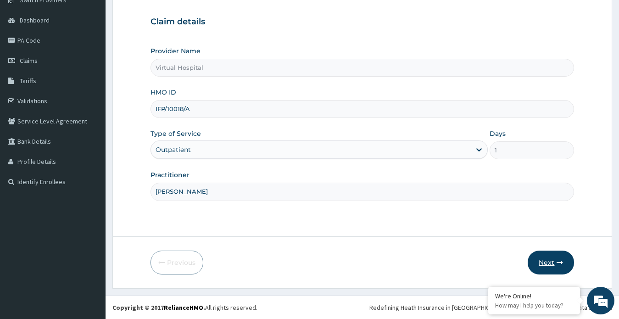
type input "Dr Solomon"
click at [539, 256] on button "Next" at bounding box center [551, 262] width 46 height 24
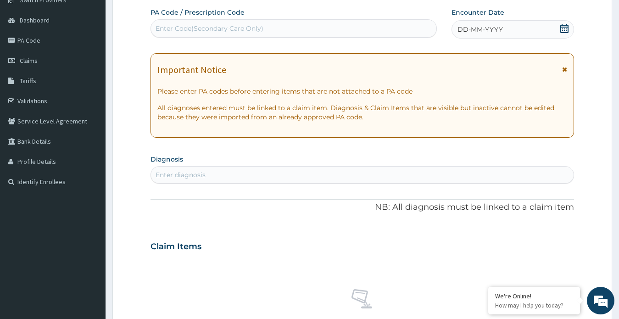
click at [566, 29] on icon at bounding box center [564, 28] width 9 height 9
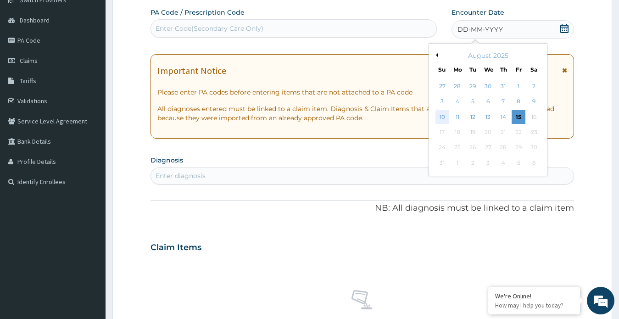
click at [439, 116] on div "10" at bounding box center [442, 117] width 14 height 14
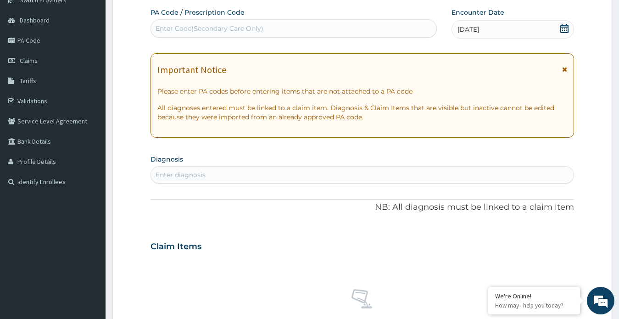
click at [207, 173] on div "Enter diagnosis" at bounding box center [362, 174] width 423 height 15
type input "mala"
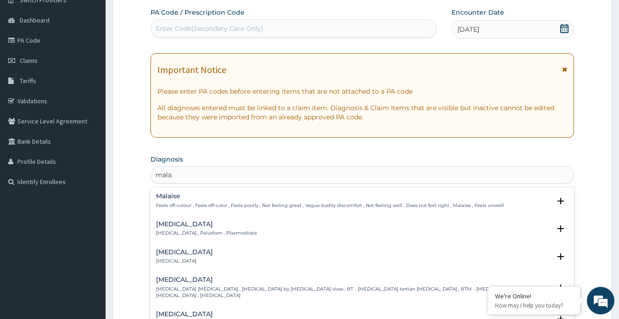
click at [173, 232] on p "Malaria , Paludism , Plasmodiosis" at bounding box center [206, 233] width 101 height 6
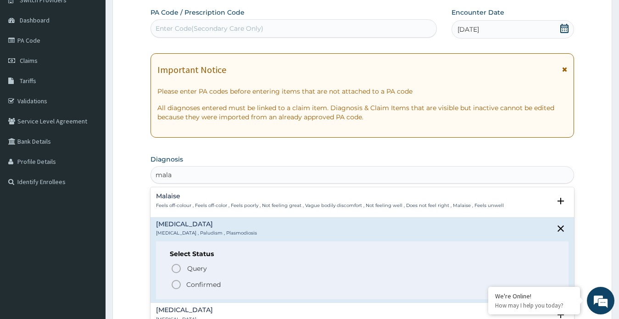
click at [175, 288] on icon "status option filled" at bounding box center [176, 284] width 11 height 11
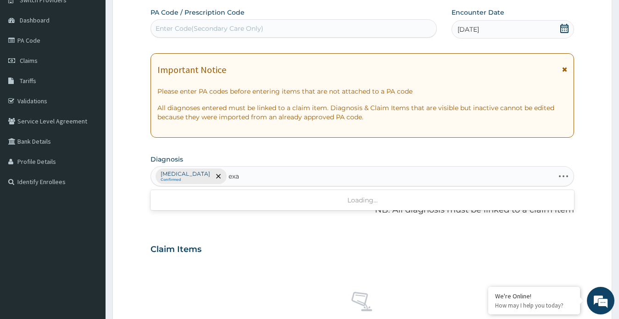
type input "exa"
click at [278, 217] on div "PA Code / Prescription Code Enter Code(Secondary Care Only) Encounter Date 10-0…" at bounding box center [362, 247] width 424 height 478
click at [290, 183] on div "[MEDICAL_DATA] Confirmed" at bounding box center [362, 176] width 423 height 19
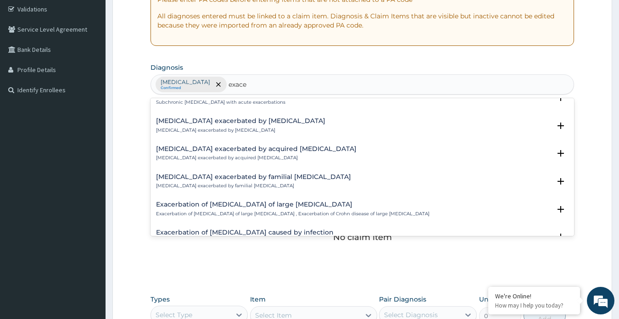
scroll to position [1258, 0]
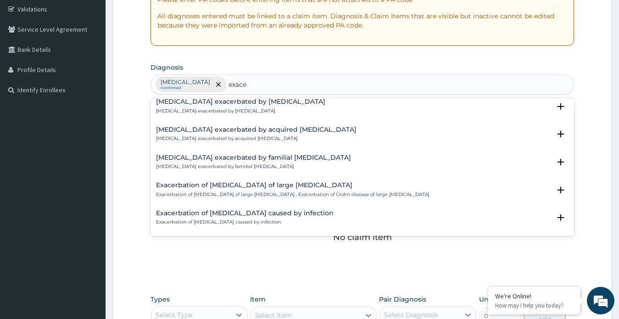
type input "exace"
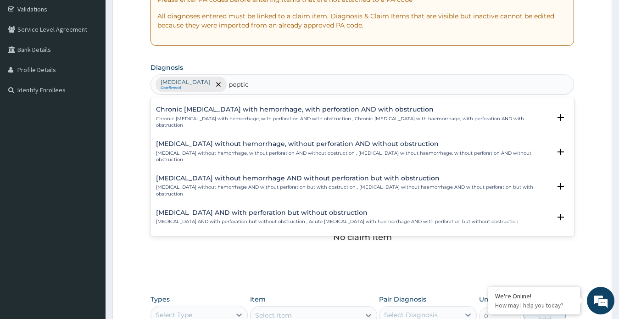
scroll to position [1290, 0]
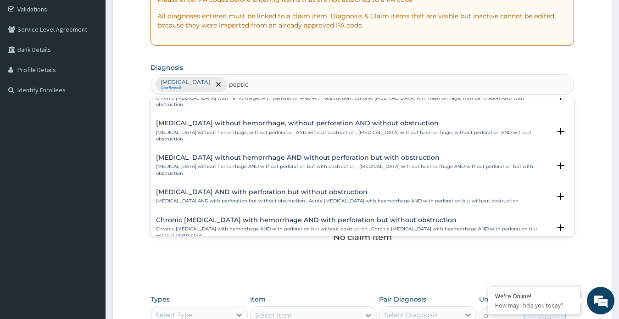
type input "peptic"
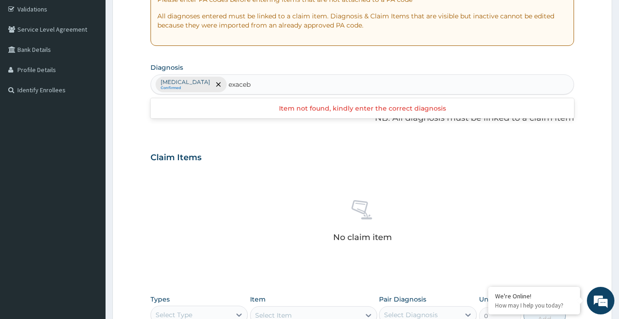
type input "exace"
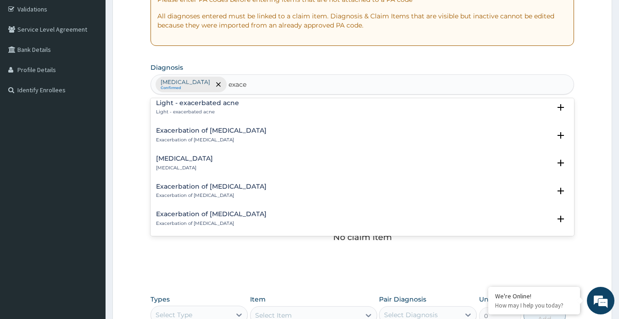
scroll to position [138, 0]
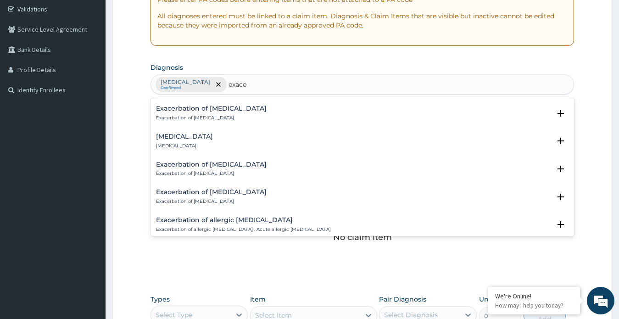
click at [194, 169] on div "Exacerbation of peptic ulcer Exacerbation of peptic ulcer" at bounding box center [211, 169] width 111 height 16
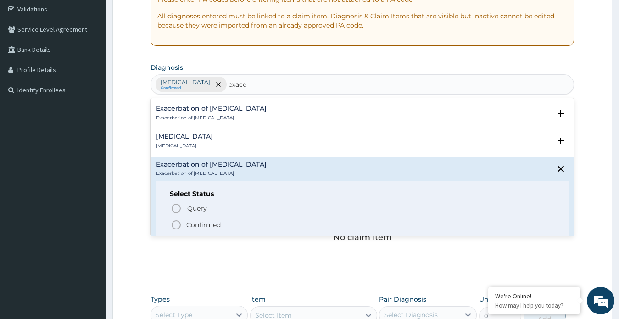
click at [173, 222] on circle "status option filled" at bounding box center [176, 225] width 8 height 8
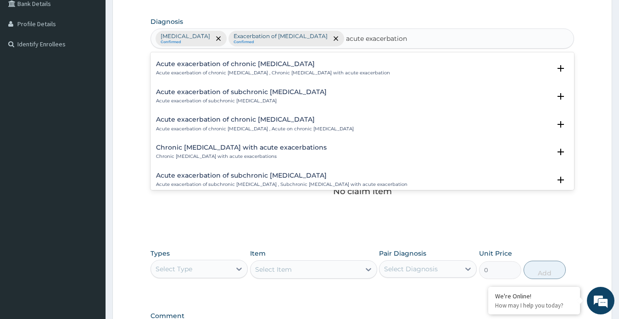
scroll to position [872, 0]
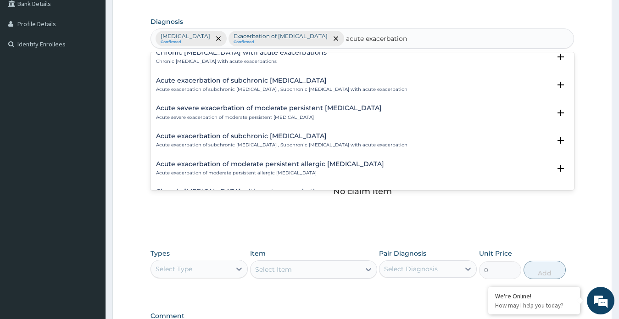
type input "acute exacerbation"
click at [267, 206] on div "No claim item" at bounding box center [362, 177] width 424 height 106
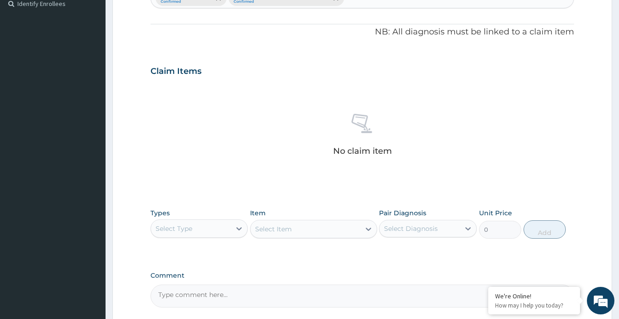
scroll to position [343, 0]
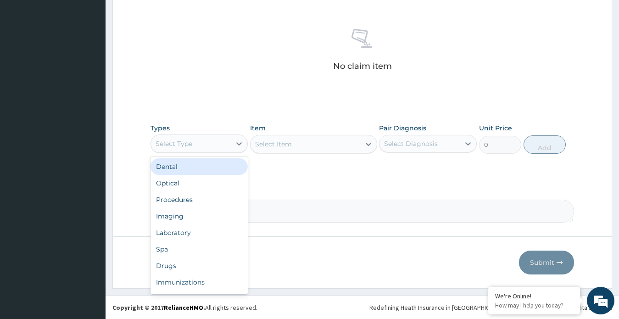
click at [212, 145] on div "Select Type" at bounding box center [191, 143] width 80 height 15
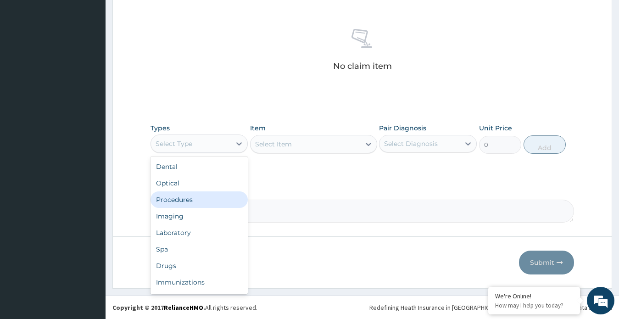
click at [204, 196] on div "Procedures" at bounding box center [199, 199] width 98 height 17
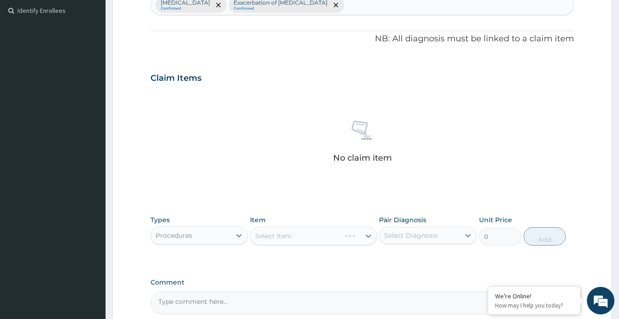
scroll to position [205, 0]
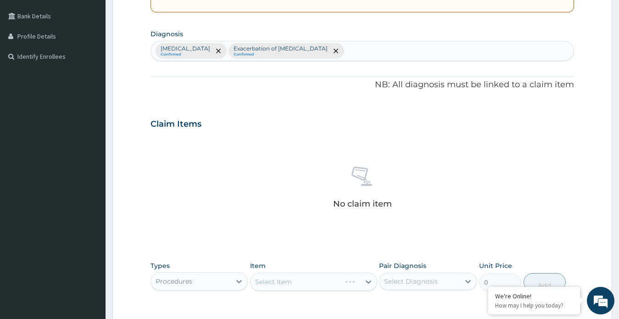
click at [337, 51] on div "Malaria Confirmed Exacerbation of peptic ulcer Confirmed" at bounding box center [362, 50] width 423 height 19
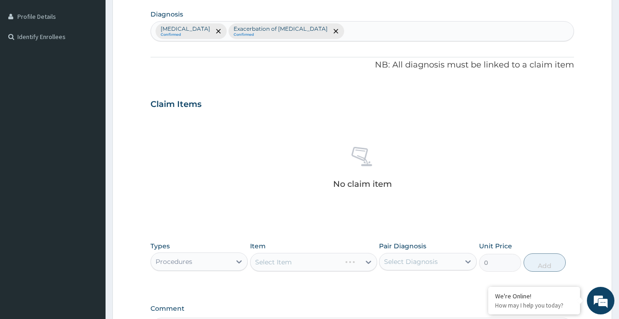
scroll to position [251, 0]
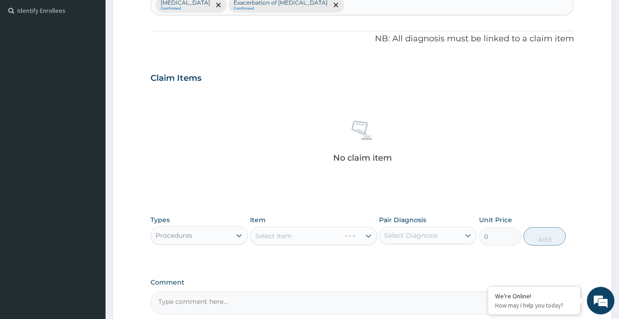
click at [347, 244] on div "Select Item" at bounding box center [313, 236] width 127 height 18
click at [359, 240] on div "Select Item" at bounding box center [313, 236] width 127 height 18
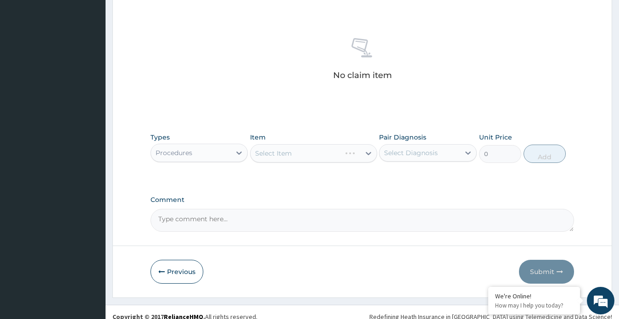
scroll to position [343, 0]
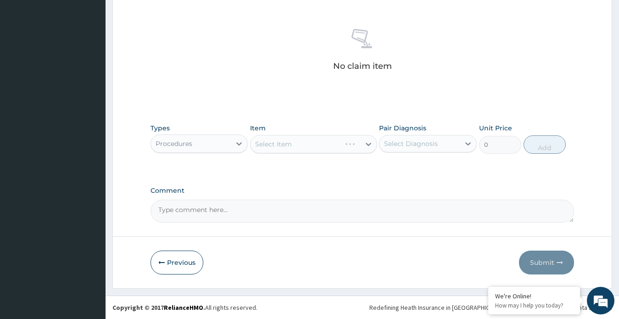
click at [450, 142] on div "Select Diagnosis" at bounding box center [419, 143] width 80 height 15
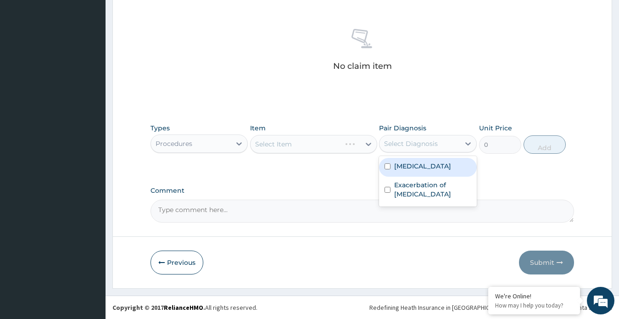
click at [432, 172] on div "[MEDICAL_DATA]" at bounding box center [428, 167] width 98 height 19
checkbox input "true"
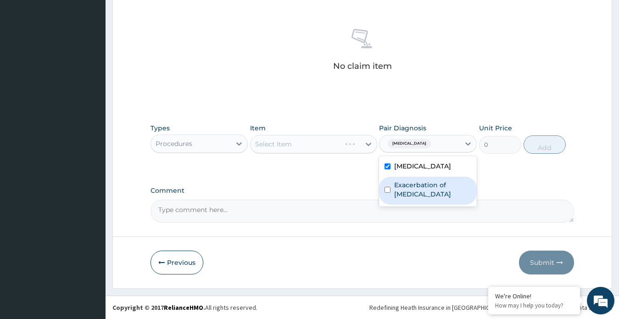
click at [428, 189] on label "Exacerbation of [MEDICAL_DATA]" at bounding box center [432, 189] width 77 height 18
checkbox input "true"
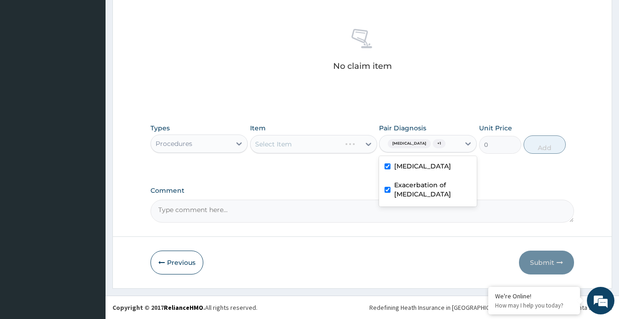
click at [345, 142] on div "Select Item" at bounding box center [313, 144] width 127 height 18
click at [367, 143] on div "Select Item" at bounding box center [313, 144] width 127 height 18
click at [366, 143] on div "Select Item" at bounding box center [313, 144] width 127 height 18
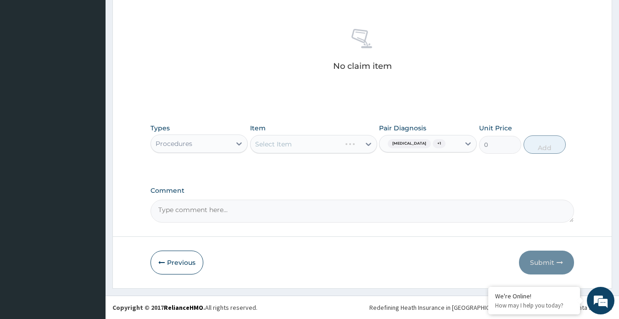
click at [366, 143] on div "Select Item" at bounding box center [313, 144] width 127 height 18
click at [278, 144] on div "Select Item" at bounding box center [313, 144] width 127 height 18
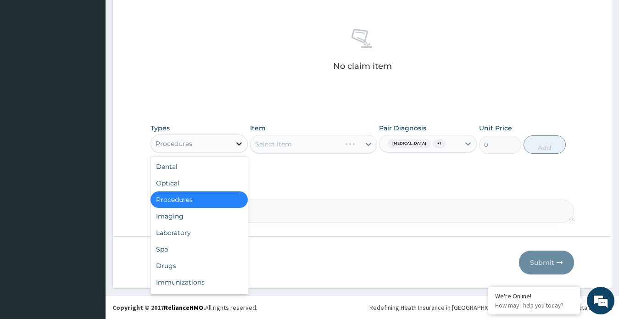
click at [233, 144] on div at bounding box center [239, 143] width 17 height 17
click at [165, 212] on div "Imaging" at bounding box center [199, 216] width 98 height 17
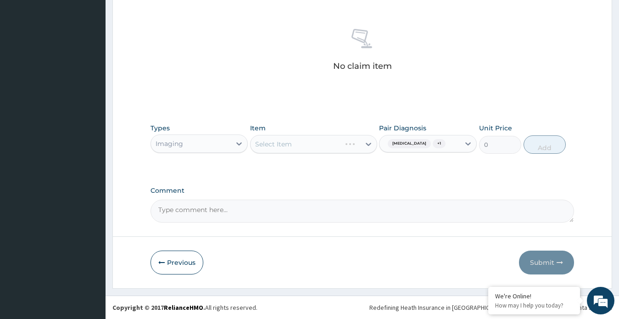
click at [227, 144] on div "Imaging" at bounding box center [191, 143] width 80 height 15
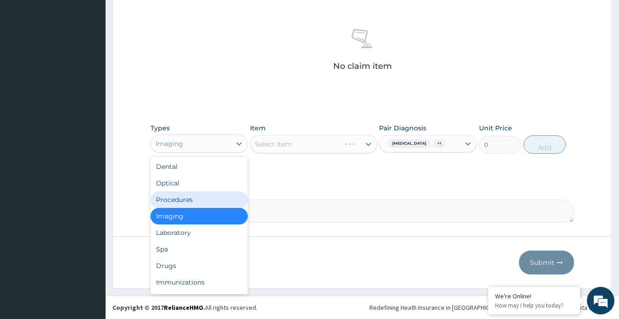
click at [204, 198] on div "Procedures" at bounding box center [199, 199] width 98 height 17
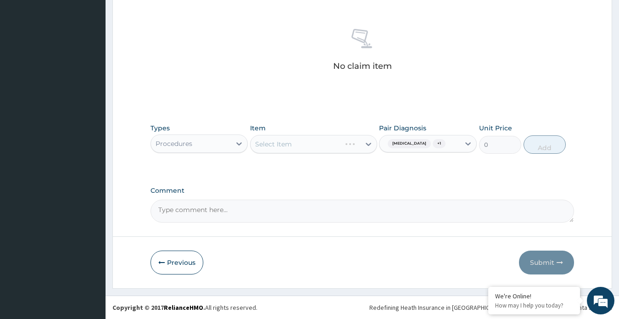
drag, startPoint x: 179, startPoint y: 252, endPoint x: 228, endPoint y: 252, distance: 48.2
click at [180, 252] on button "Previous" at bounding box center [176, 262] width 53 height 24
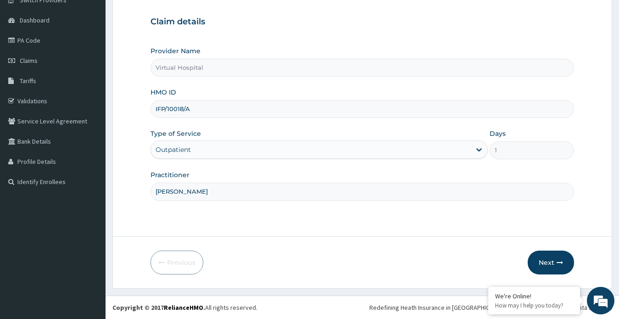
scroll to position [80, 0]
click at [551, 263] on button "Next" at bounding box center [551, 262] width 46 height 24
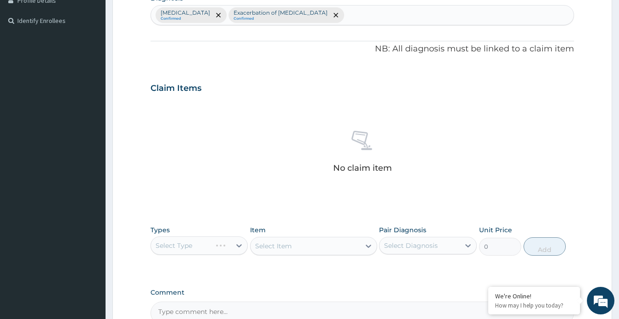
scroll to position [343, 0]
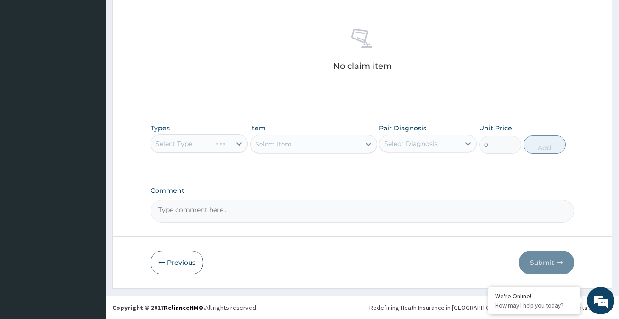
click at [217, 145] on div "Select Type" at bounding box center [199, 143] width 98 height 18
click at [242, 146] on div "Select Type" at bounding box center [199, 143] width 98 height 18
click at [240, 143] on div "Select Type" at bounding box center [199, 143] width 98 height 18
click at [240, 144] on div "Select Type" at bounding box center [199, 143] width 98 height 18
click at [345, 142] on div "Select Item" at bounding box center [313, 144] width 127 height 18
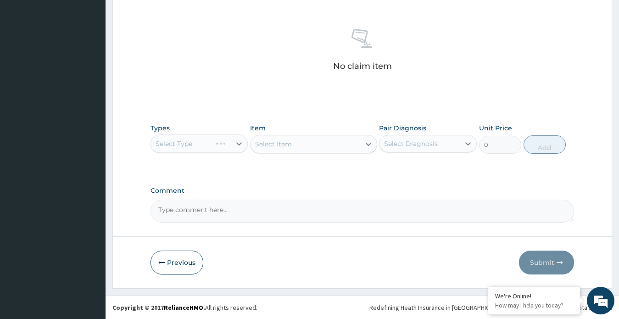
click at [235, 140] on div "Select Type" at bounding box center [199, 143] width 98 height 18
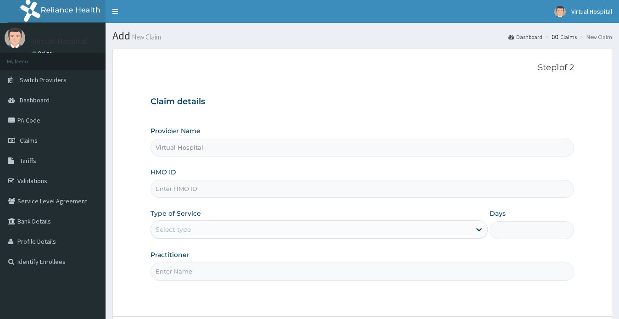
click at [171, 186] on input "HMO ID" at bounding box center [362, 189] width 424 height 18
paste input "IFP/10018/A"
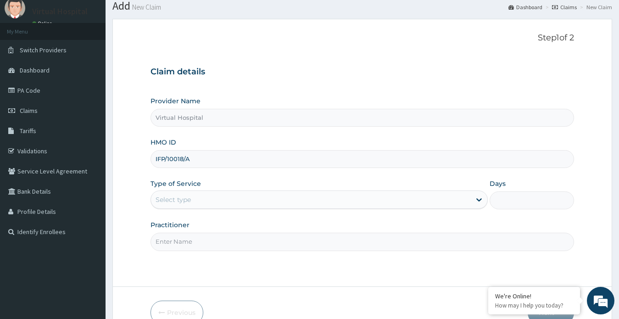
scroll to position [46, 0]
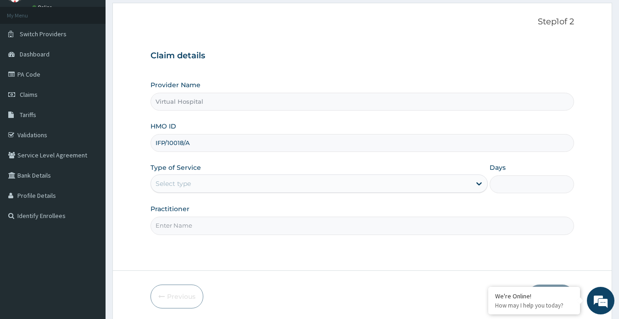
type input "IFP/10018/A"
click at [188, 179] on div "Select type" at bounding box center [173, 183] width 35 height 9
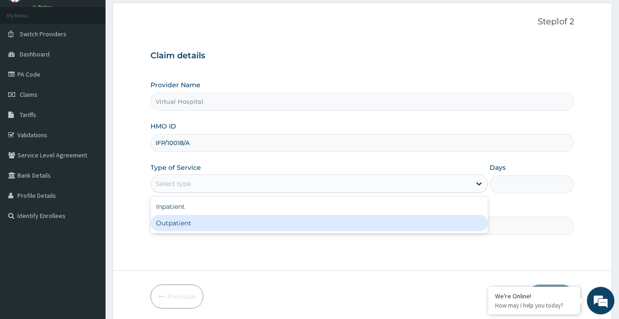
click at [169, 224] on div "Outpatient" at bounding box center [319, 223] width 338 height 17
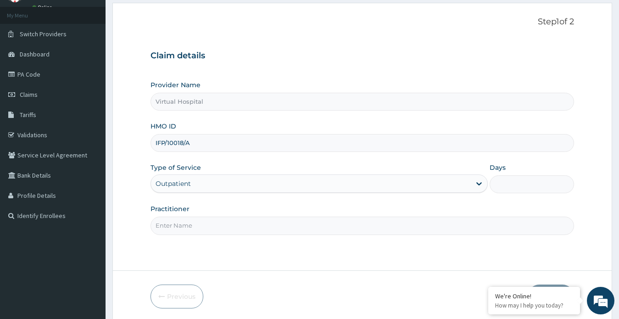
type input "1"
click at [225, 222] on input "Practitioner" at bounding box center [362, 226] width 424 height 18
click at [192, 227] on input "Practitioner" at bounding box center [362, 226] width 424 height 18
drag, startPoint x: 201, startPoint y: 227, endPoint x: 165, endPoint y: 227, distance: 36.2
click at [165, 227] on input "Dr Gbenga O.O" at bounding box center [362, 226] width 424 height 18
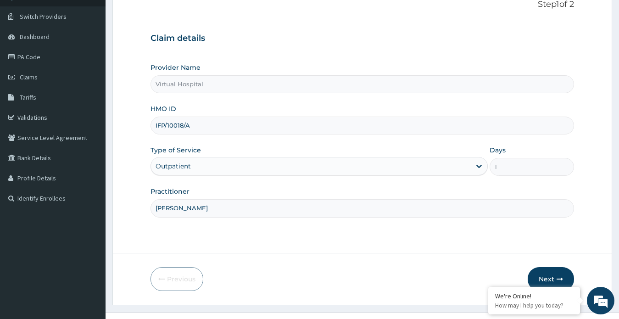
scroll to position [80, 0]
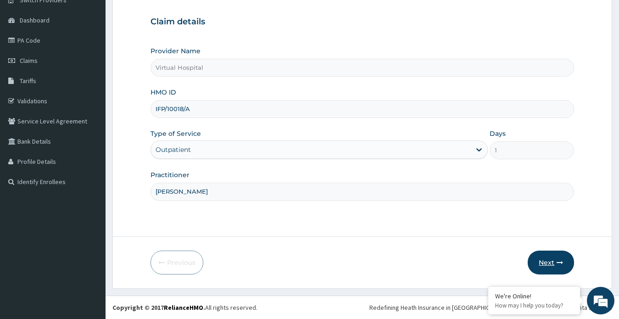
type input "Dr Solomon"
click at [540, 262] on button "Next" at bounding box center [551, 262] width 46 height 24
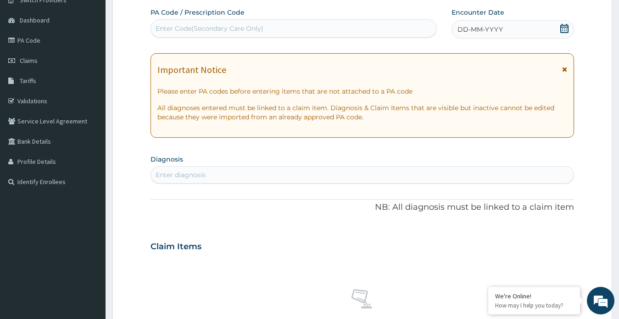
click at [563, 27] on icon at bounding box center [564, 28] width 8 height 9
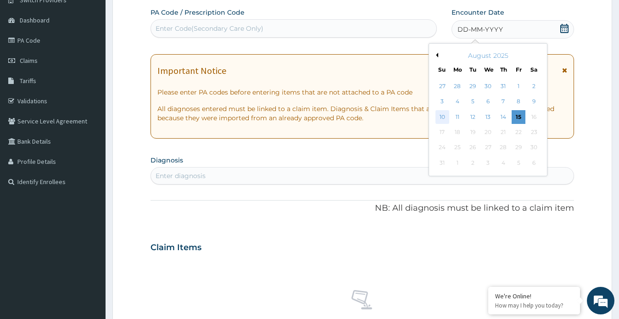
click at [440, 110] on div "10" at bounding box center [442, 117] width 14 height 14
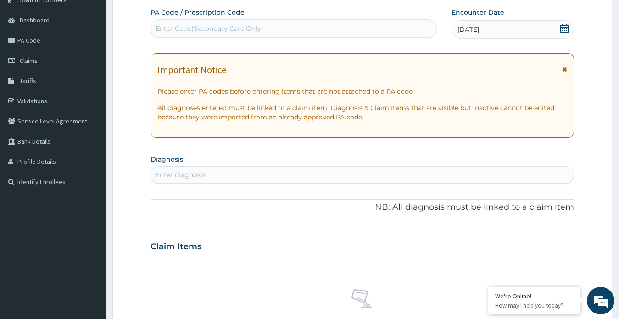
click at [163, 175] on div "Enter diagnosis" at bounding box center [181, 174] width 50 height 9
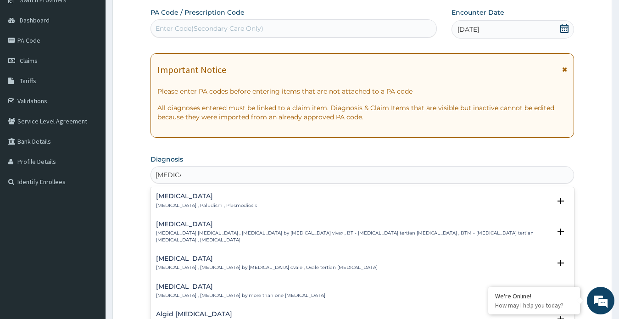
type input "malaria"
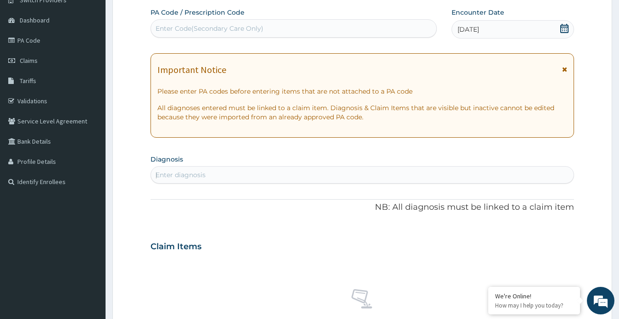
drag, startPoint x: 146, startPoint y: 203, endPoint x: 156, endPoint y: 199, distance: 10.7
click at [146, 202] on form "Step 2 of 2 PA Code / Prescription Code Enter Code(Secondary Care Only) Encount…" at bounding box center [362, 259] width 500 height 580
click at [214, 178] on div "Enter diagnosis" at bounding box center [362, 174] width 423 height 15
type input "malaria"
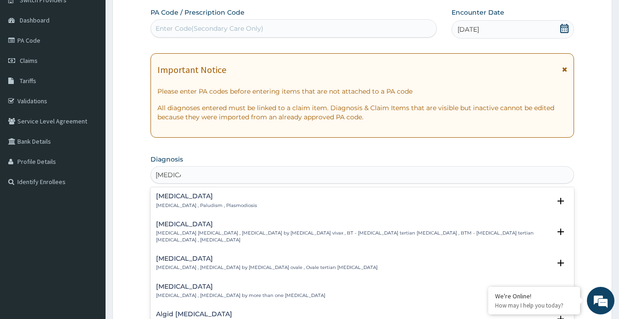
click at [157, 201] on div "Malaria Malaria , Paludism , Plasmodiosis" at bounding box center [206, 201] width 101 height 16
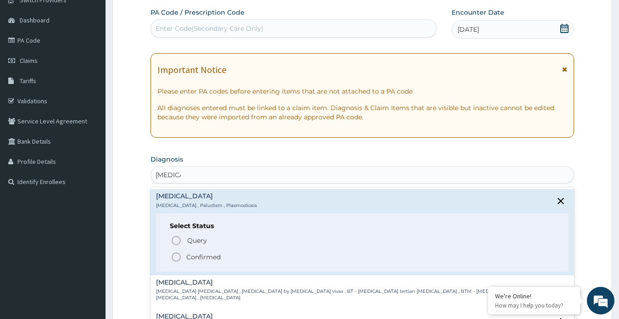
click at [173, 255] on icon "status option filled" at bounding box center [176, 256] width 11 height 11
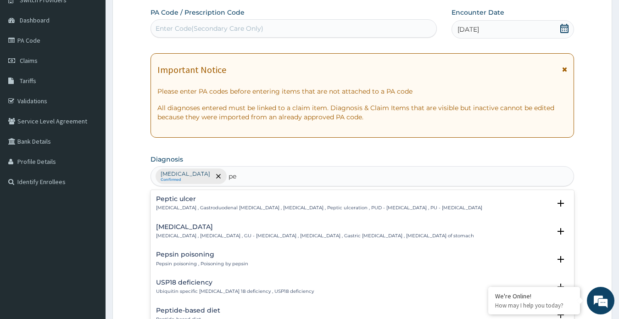
type input "p"
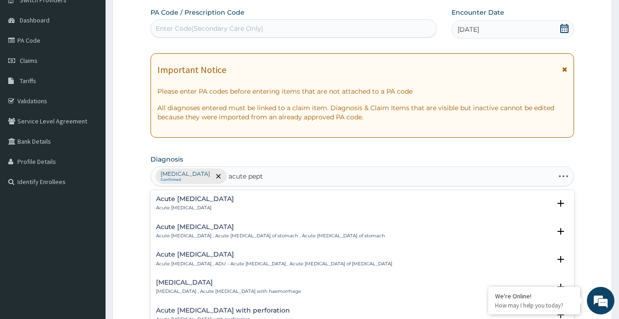
type input "acute pepti"
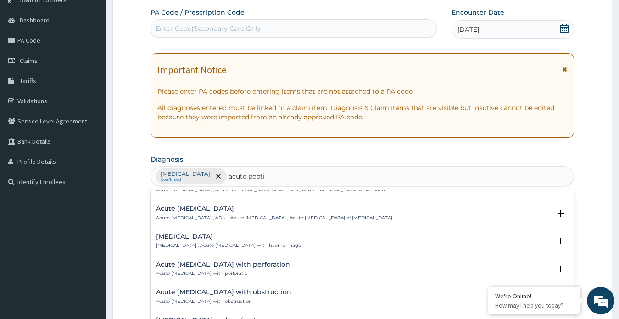
scroll to position [0, 0]
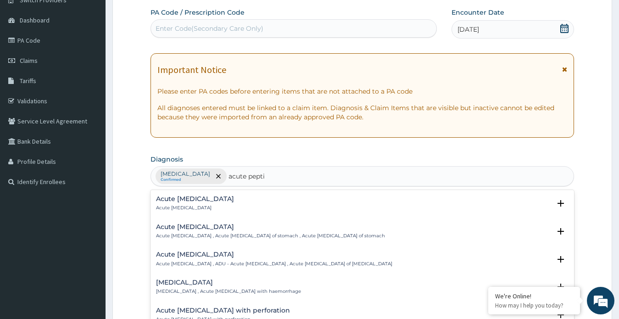
click at [168, 201] on h4 "Acute peptic ulcer" at bounding box center [195, 198] width 78 height 7
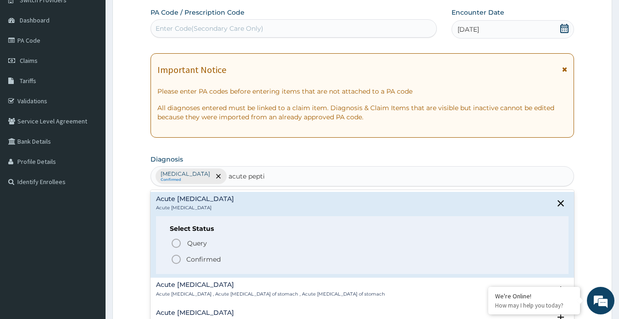
click at [176, 259] on icon "status option filled" at bounding box center [176, 259] width 11 height 11
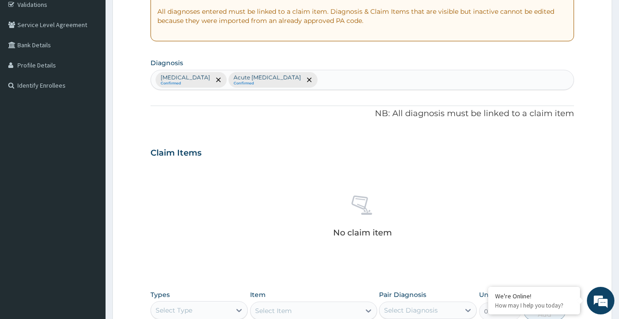
scroll to position [172, 0]
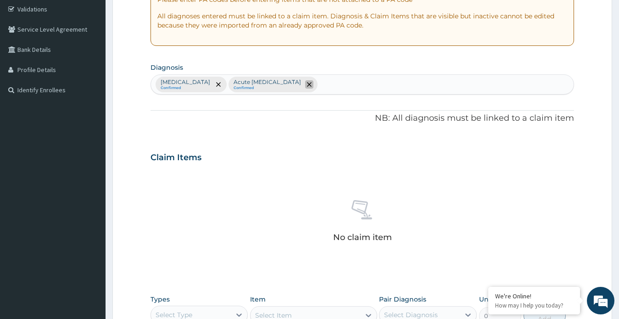
click at [307, 85] on icon "remove selection option" at bounding box center [309, 84] width 5 height 5
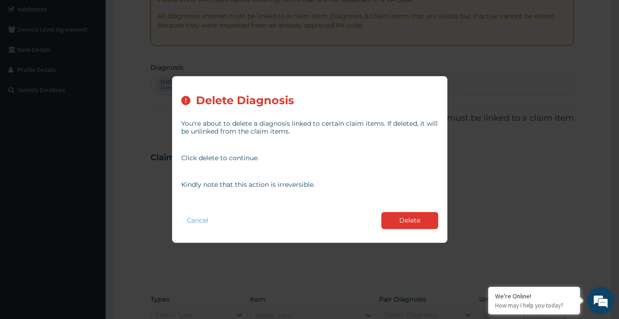
click at [403, 218] on button "Delete" at bounding box center [409, 220] width 57 height 17
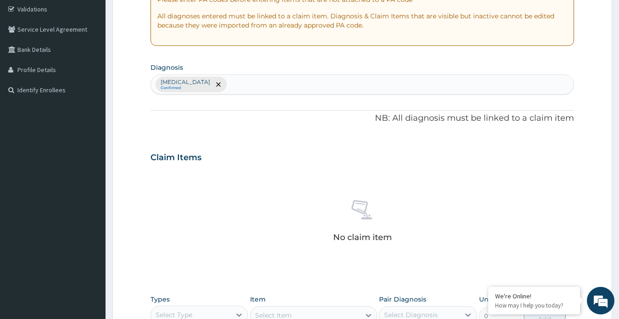
click at [231, 88] on div "Malaria Confirmed" at bounding box center [362, 84] width 423 height 19
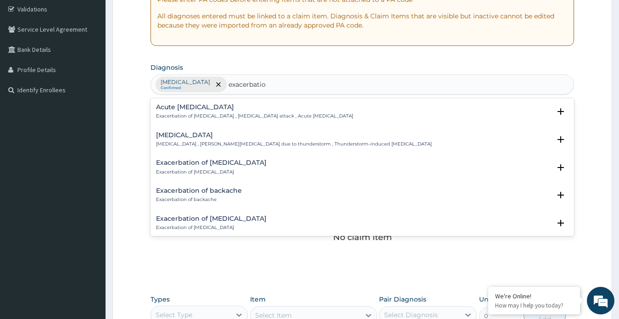
type input "exacerbation"
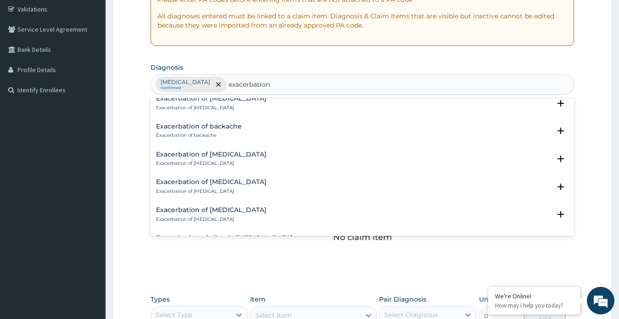
scroll to position [92, 0]
click at [191, 162] on p "Exacerbation of [MEDICAL_DATA]" at bounding box center [211, 164] width 111 height 6
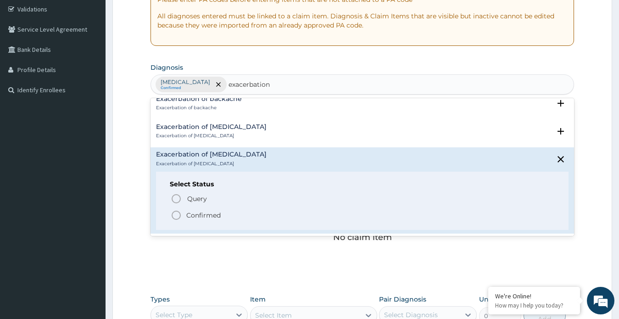
click at [170, 215] on div "Query Query covers suspected (?), Keep in view (kiv), Ruled out (r/o) Confirmed" at bounding box center [362, 207] width 385 height 28
click at [174, 212] on icon "status option filled" at bounding box center [176, 215] width 11 height 11
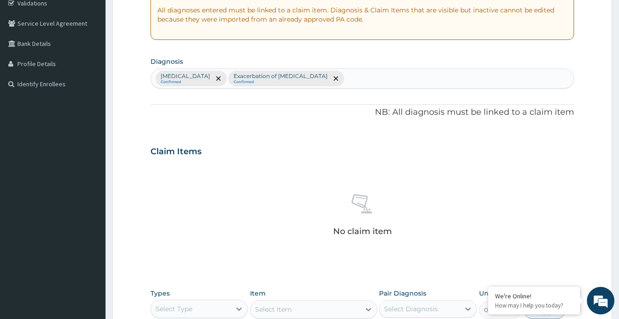
scroll to position [309, 0]
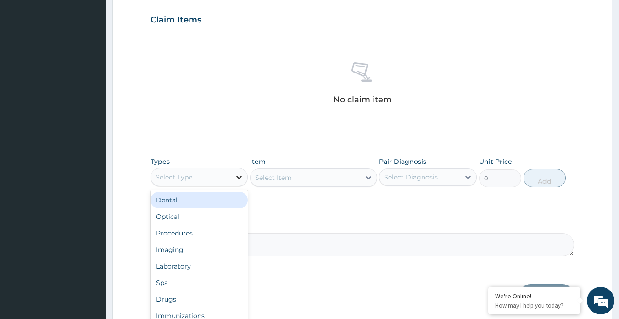
click at [241, 172] on icon at bounding box center [238, 176] width 9 height 9
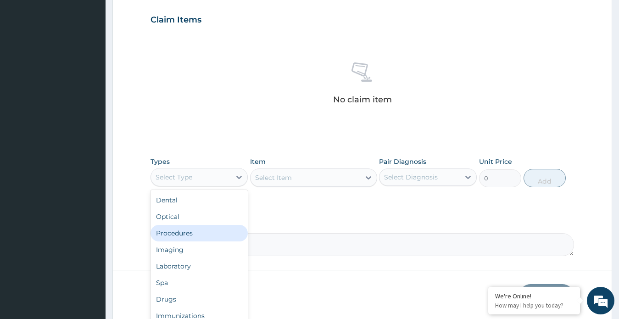
click at [189, 234] on div "Procedures" at bounding box center [199, 233] width 98 height 17
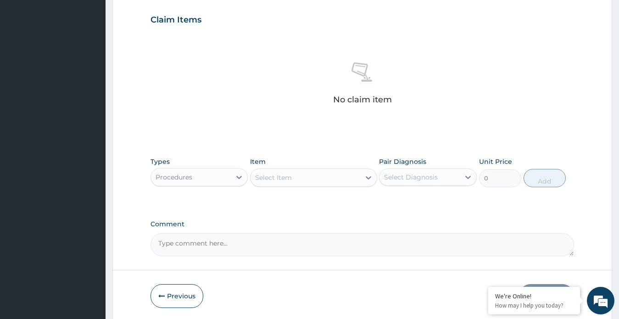
click at [367, 180] on icon at bounding box center [368, 177] width 9 height 9
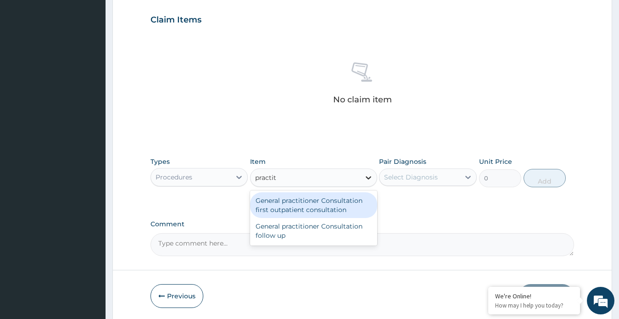
type input "practiti"
click at [289, 205] on div "General practitioner Consultation first outpatient consultation" at bounding box center [313, 205] width 127 height 26
type input "2400"
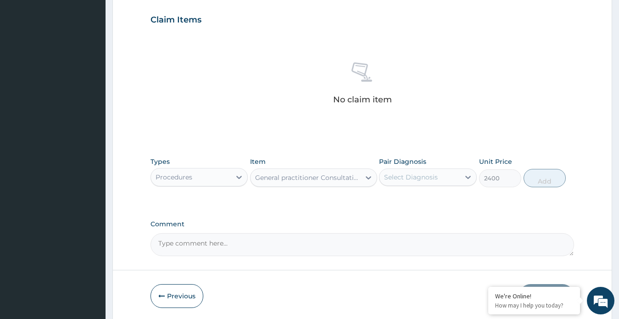
click at [432, 179] on div "Select Diagnosis" at bounding box center [411, 176] width 54 height 9
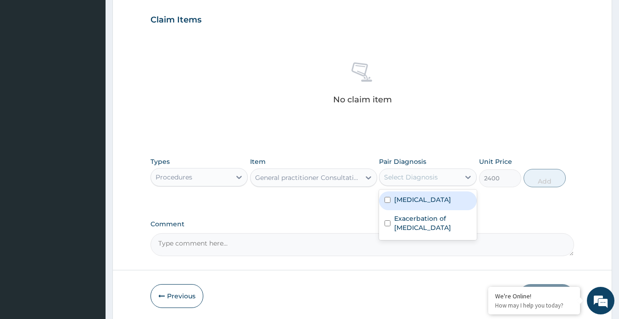
drag, startPoint x: 422, startPoint y: 197, endPoint x: 421, endPoint y: 214, distance: 16.6
click at [421, 201] on div "Malaria" at bounding box center [428, 200] width 98 height 19
checkbox input "true"
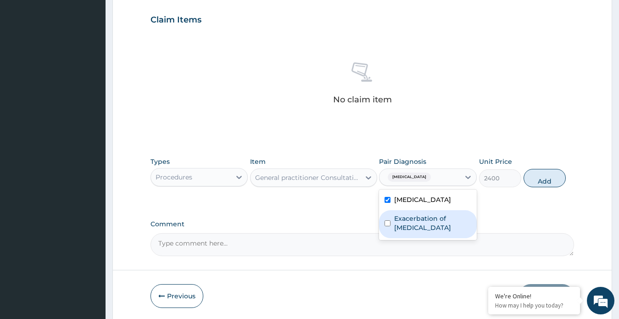
drag, startPoint x: 420, startPoint y: 226, endPoint x: 509, endPoint y: 207, distance: 91.0
click at [422, 226] on label "Exacerbation of peptic ulcer" at bounding box center [432, 223] width 77 height 18
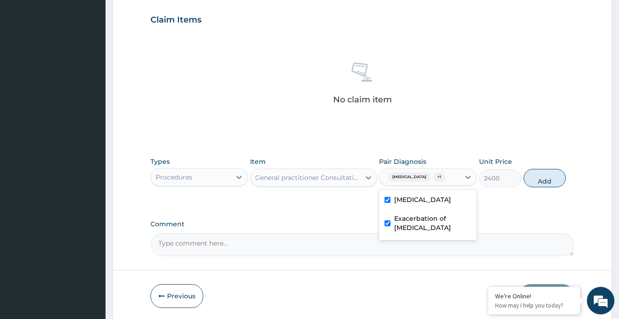
checkbox input "true"
click at [545, 183] on button "Add" at bounding box center [544, 178] width 42 height 18
type input "0"
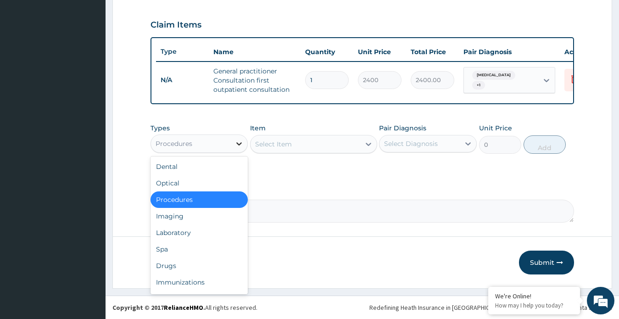
click at [237, 148] on icon at bounding box center [238, 143] width 9 height 9
click at [182, 233] on div "Laboratory" at bounding box center [199, 232] width 98 height 17
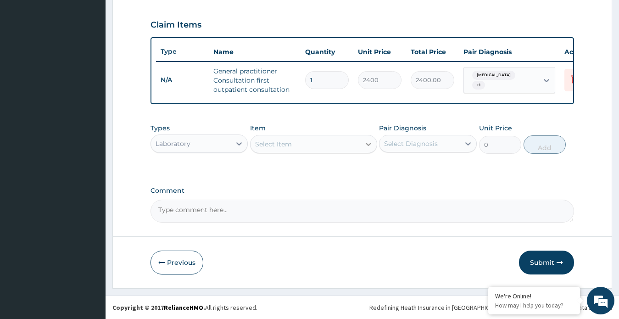
click at [364, 149] on icon at bounding box center [368, 143] width 9 height 9
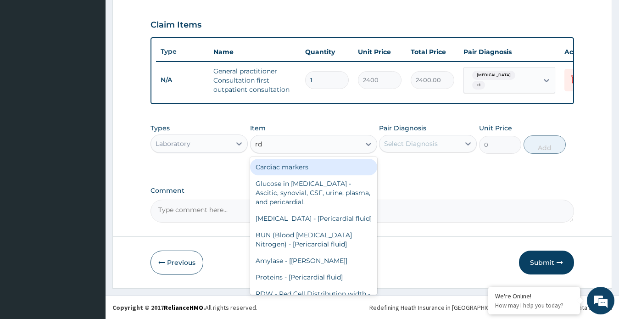
type input "rdt"
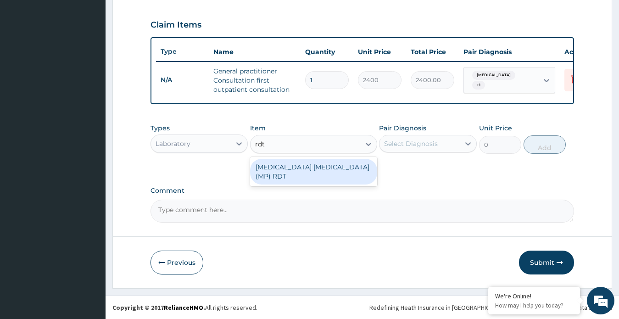
click at [277, 167] on div "MALARIA PARASITE (MP) RDT" at bounding box center [313, 172] width 127 height 26
type input "1500"
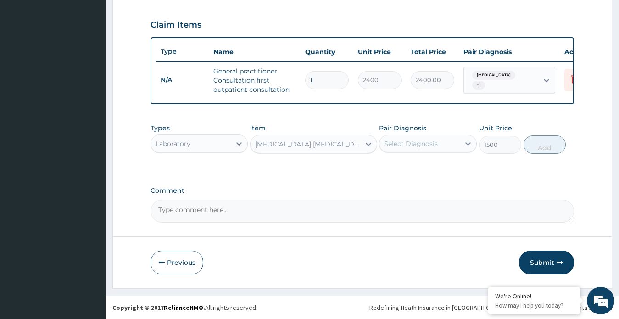
click at [413, 151] on div "Select Diagnosis" at bounding box center [419, 143] width 80 height 15
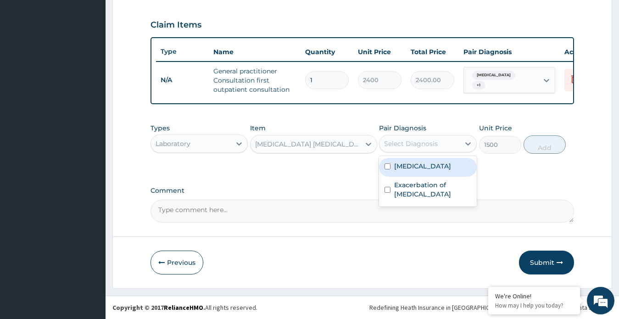
click at [407, 168] on label "Malaria" at bounding box center [422, 165] width 57 height 9
checkbox input "true"
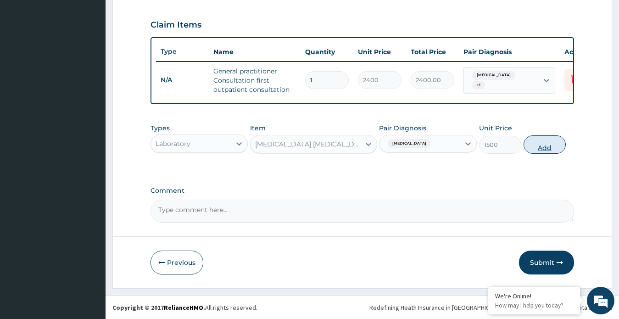
click at [531, 149] on button "Add" at bounding box center [544, 144] width 42 height 18
type input "0"
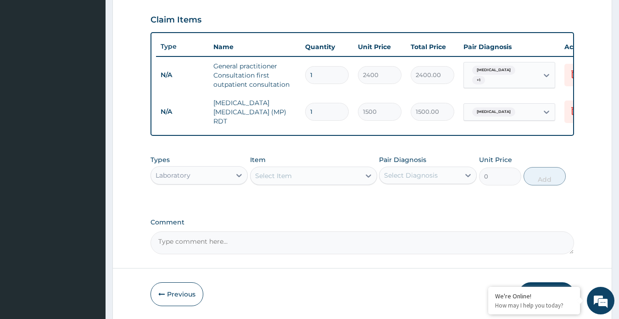
click at [289, 178] on div "Select Item" at bounding box center [273, 175] width 37 height 9
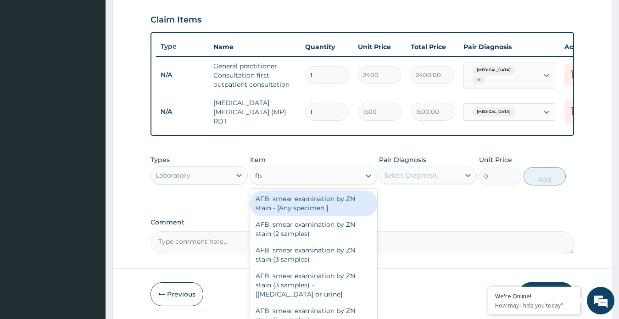
type input "fbc"
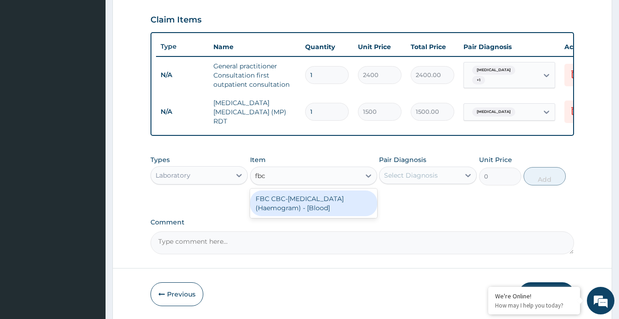
drag, startPoint x: 327, startPoint y: 205, endPoint x: 442, endPoint y: 196, distance: 115.1
click at [329, 202] on div "FBC CBC-Complete Blood Count (Haemogram) - [Blood]" at bounding box center [313, 203] width 127 height 26
type input "3000"
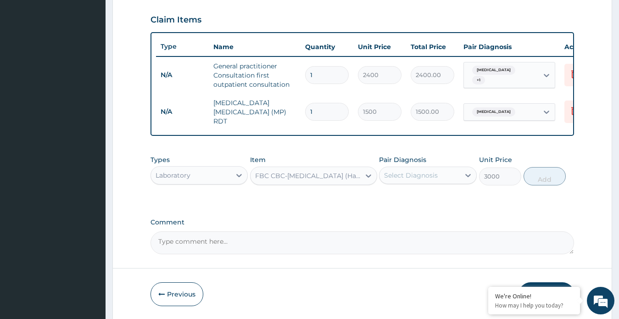
click at [445, 174] on div "Select Diagnosis" at bounding box center [419, 175] width 80 height 15
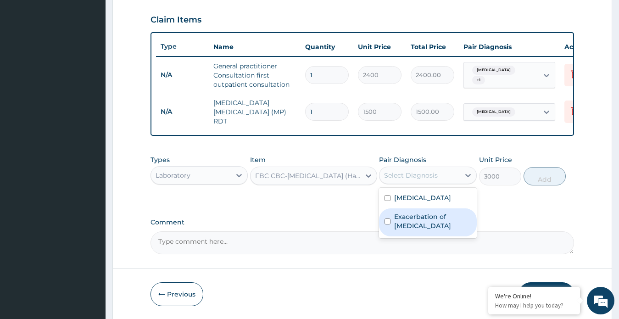
drag, startPoint x: 406, startPoint y: 219, endPoint x: 454, endPoint y: 202, distance: 50.5
click at [406, 219] on label "Exacerbation of peptic ulcer" at bounding box center [432, 221] width 77 height 18
checkbox input "true"
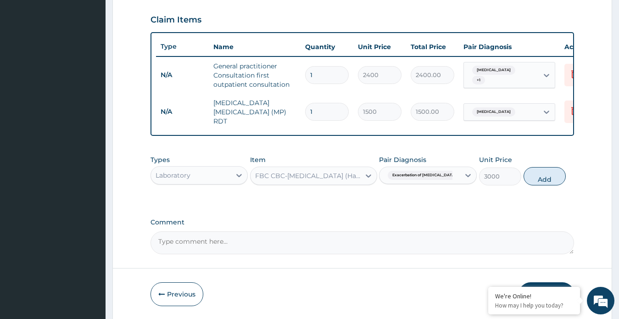
click at [516, 180] on input "3000" at bounding box center [500, 176] width 42 height 18
click at [549, 180] on button "Add" at bounding box center [544, 176] width 42 height 18
type input "0"
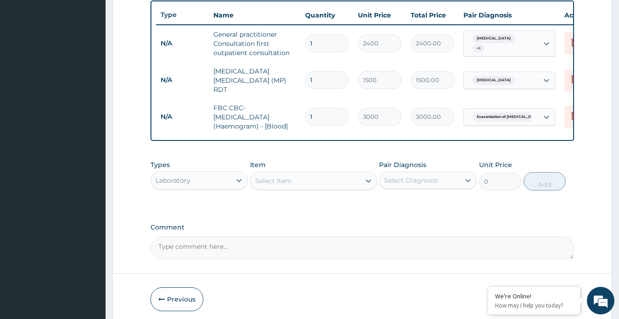
scroll to position [380, 0]
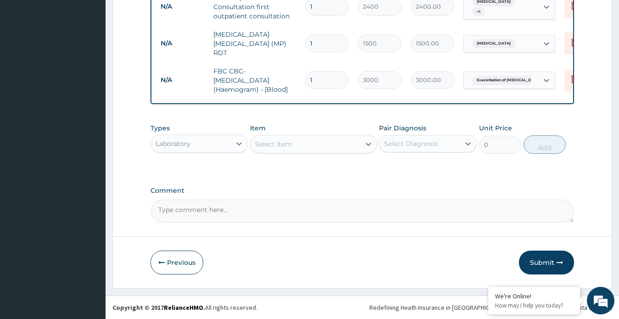
click at [222, 139] on div "Laboratory" at bounding box center [191, 143] width 80 height 15
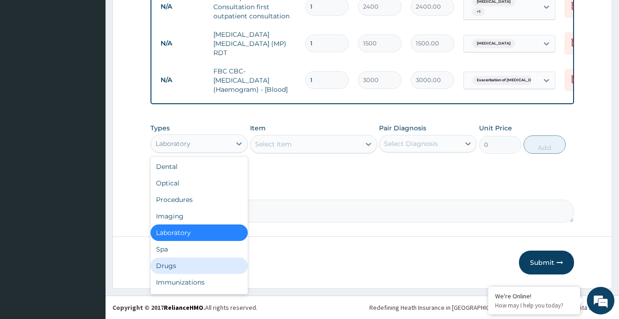
drag, startPoint x: 162, startPoint y: 263, endPoint x: 272, endPoint y: 212, distance: 120.9
click at [164, 263] on div "Drugs" at bounding box center [199, 265] width 98 height 17
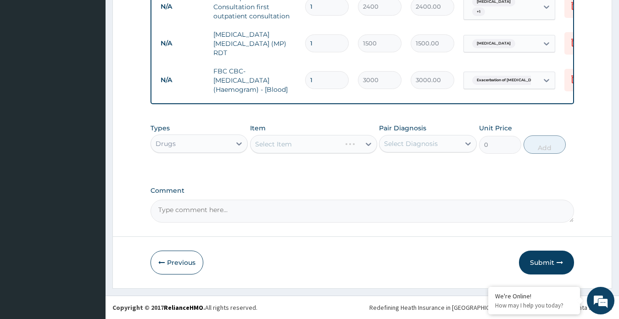
click at [360, 142] on div "Select Item" at bounding box center [313, 144] width 127 height 18
click at [364, 143] on icon at bounding box center [368, 143] width 9 height 9
type input "artesu"
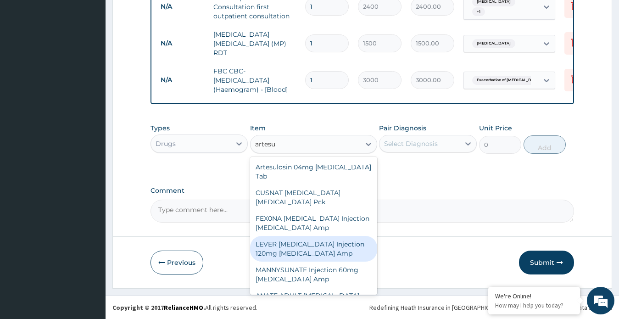
click at [300, 243] on div "LEVER ARTESUNATE Injection 120mg Artesunate Amp" at bounding box center [313, 249] width 127 height 26
type input "1728.25"
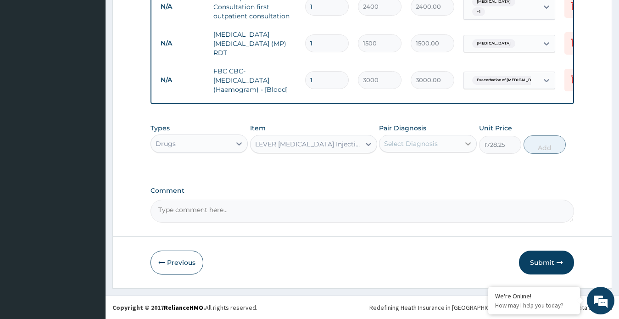
click at [460, 146] on div at bounding box center [468, 143] width 17 height 17
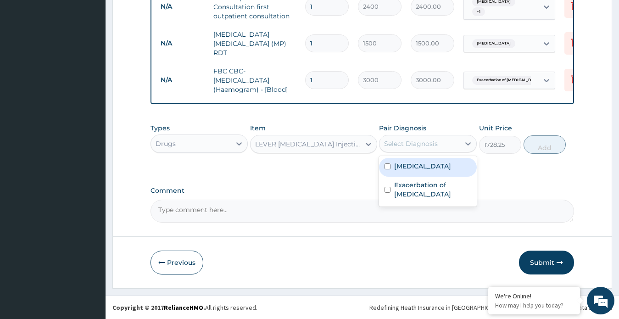
click at [420, 170] on div "Malaria" at bounding box center [428, 167] width 98 height 19
checkbox input "true"
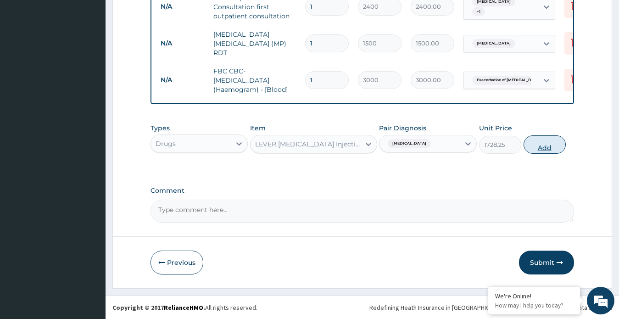
click at [541, 147] on button "Add" at bounding box center [544, 144] width 42 height 18
type input "0"
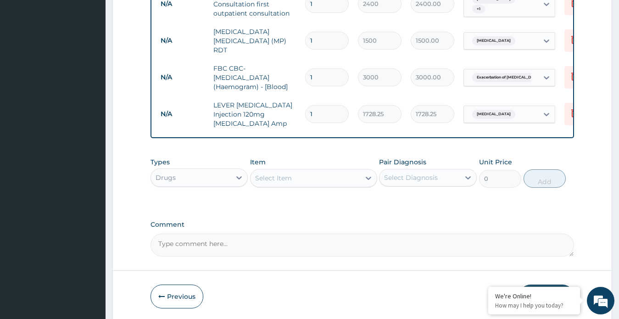
drag, startPoint x: 322, startPoint y: 113, endPoint x: 306, endPoint y: 116, distance: 17.2
click at [306, 116] on div "1" at bounding box center [327, 114] width 44 height 18
type input "2"
type input "3456.50"
type input "2"
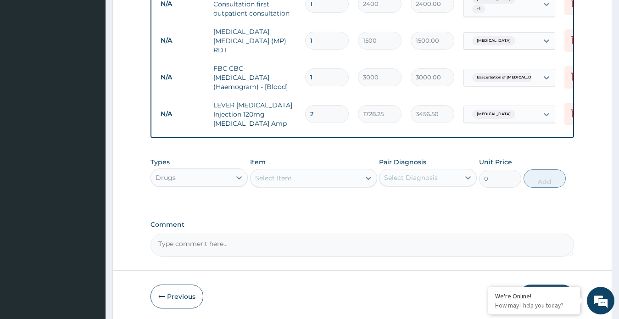
click at [283, 175] on div "Select Item" at bounding box center [305, 178] width 110 height 15
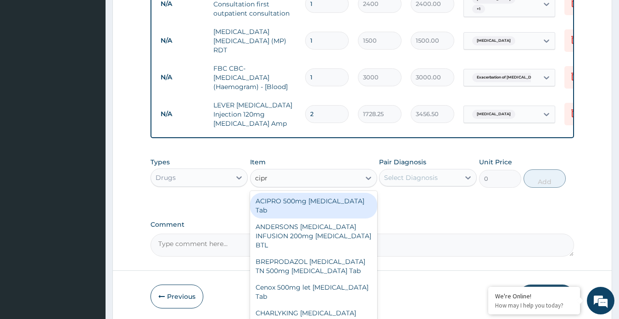
type input "cipro"
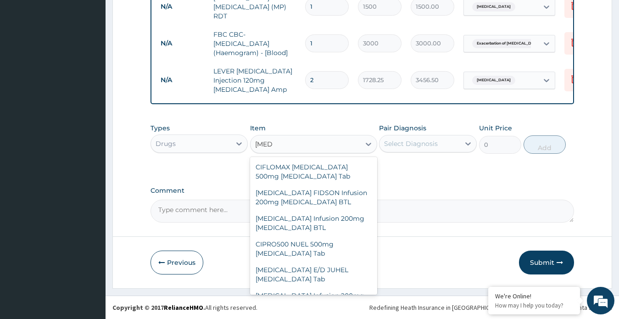
scroll to position [229, 0]
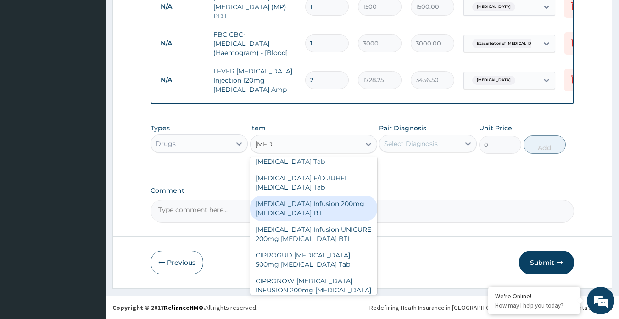
click at [306, 195] on div "Ciprofloxacin Infusion 200mg Ciprofloxacin BTL" at bounding box center [313, 208] width 127 height 26
type input "1725"
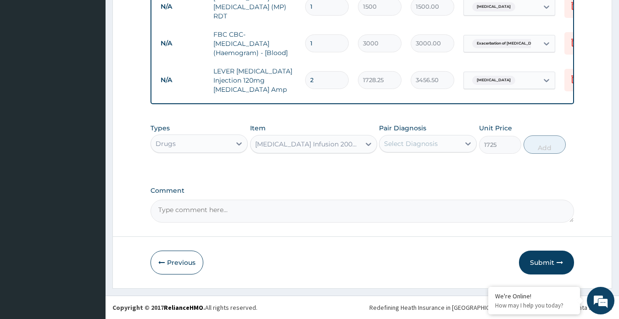
click at [441, 144] on div "Select Diagnosis" at bounding box center [419, 143] width 80 height 15
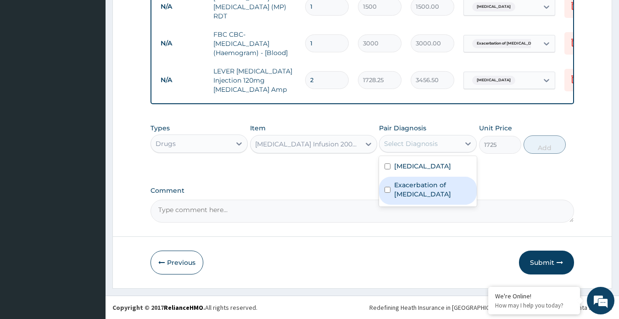
click at [417, 186] on label "Exacerbation of peptic ulcer" at bounding box center [432, 189] width 77 height 18
checkbox input "true"
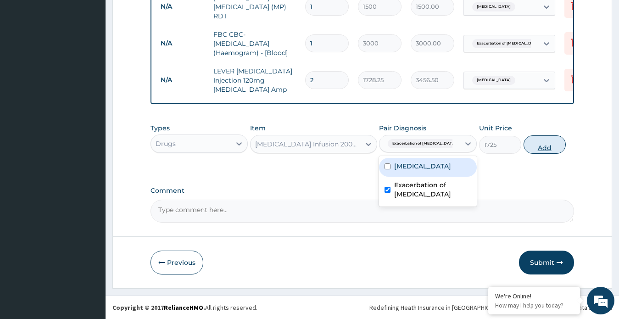
click at [536, 145] on button "Add" at bounding box center [544, 144] width 42 height 18
type input "0"
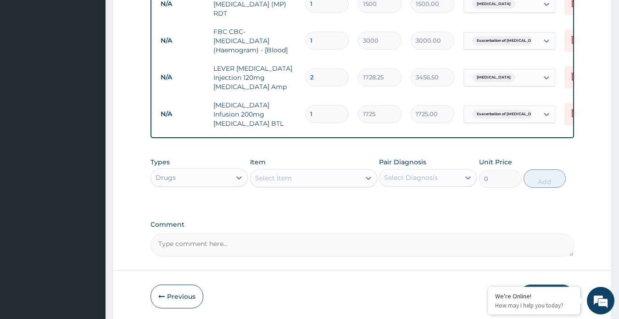
drag, startPoint x: 321, startPoint y: 112, endPoint x: 309, endPoint y: 112, distance: 12.4
click at [309, 112] on input "1" at bounding box center [327, 114] width 44 height 18
type input "2"
type input "3450.00"
type input "2"
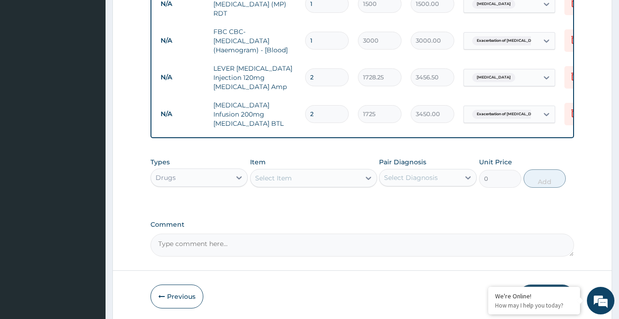
click at [295, 177] on div "Select Item" at bounding box center [305, 178] width 110 height 15
type input "metron"
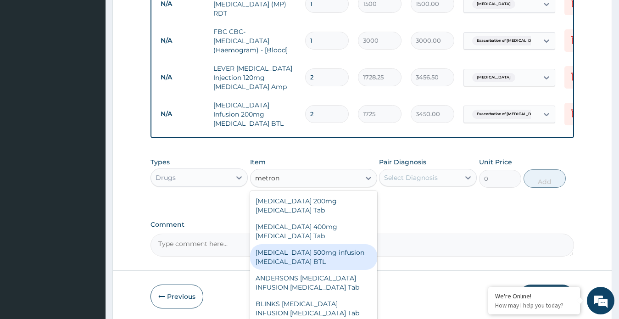
click at [308, 244] on div "Flagyl 500mg infusion Metronidazole BTL" at bounding box center [313, 257] width 127 height 26
type input "1200"
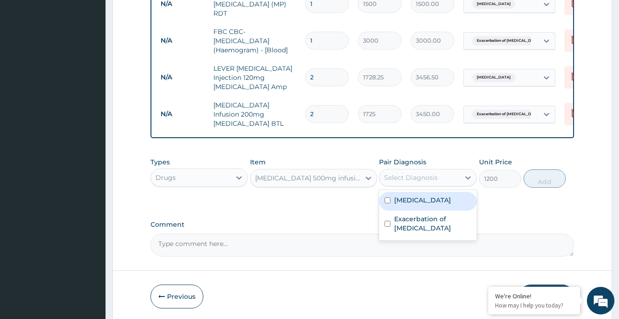
click at [426, 179] on div "Select Diagnosis" at bounding box center [419, 177] width 80 height 15
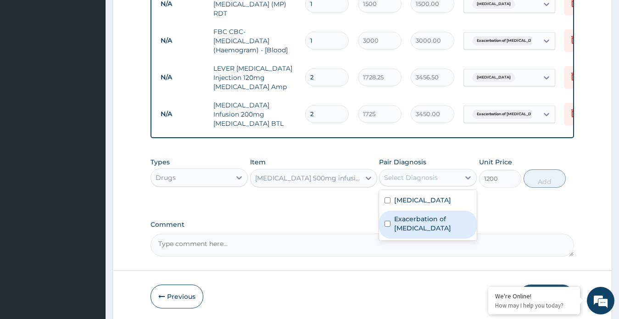
click at [412, 218] on label "Exacerbation of peptic ulcer" at bounding box center [432, 223] width 77 height 18
checkbox input "true"
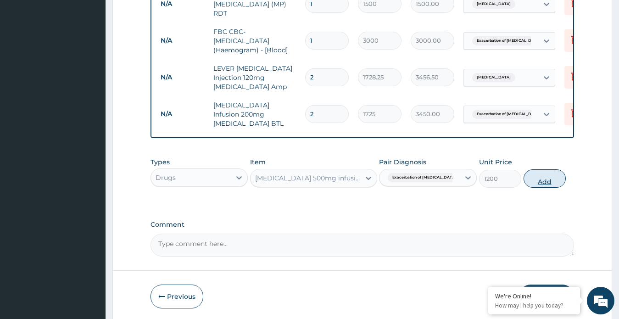
click at [547, 178] on button "Add" at bounding box center [544, 178] width 42 height 18
type input "0"
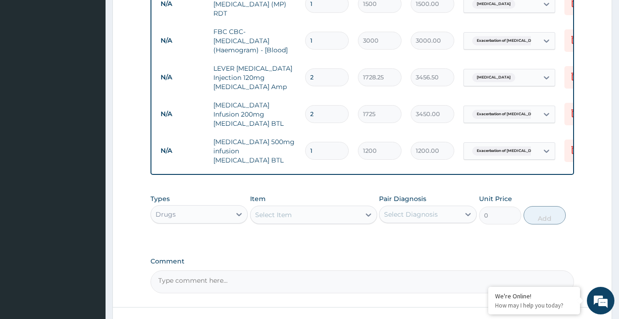
drag, startPoint x: 337, startPoint y: 143, endPoint x: 305, endPoint y: 145, distance: 32.2
click at [305, 145] on div "1" at bounding box center [327, 151] width 44 height 18
type input "2"
type input "2400.00"
type input "2"
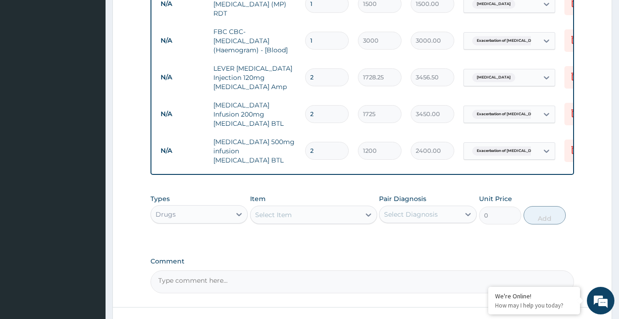
click at [305, 207] on div "Select Item" at bounding box center [305, 214] width 110 height 15
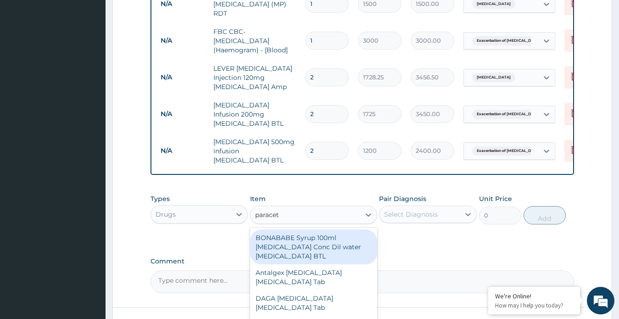
type input "paraceta"
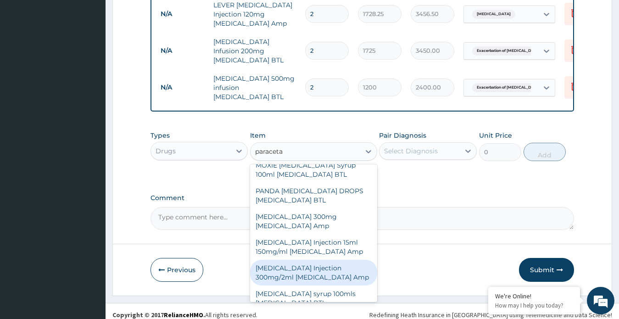
scroll to position [321, 0]
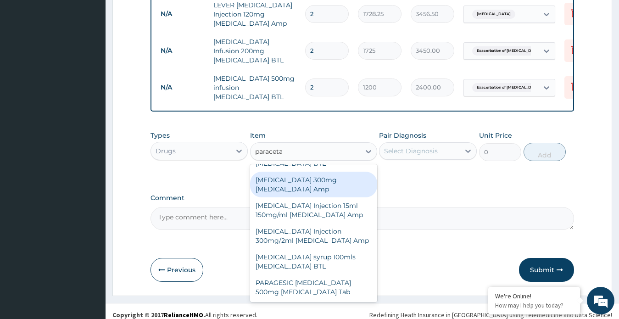
click at [312, 172] on div "Paracetamol 300mg Acetaminophen Amp" at bounding box center [313, 185] width 127 height 26
type input "345"
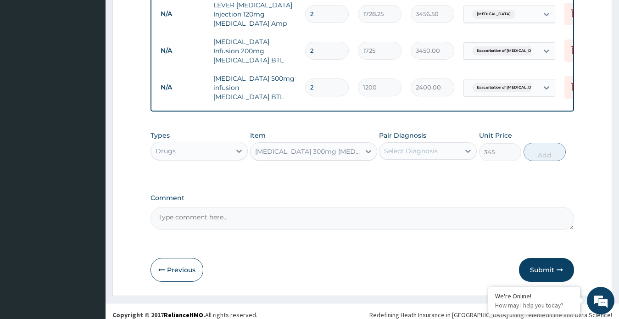
click at [417, 147] on div "Select Diagnosis" at bounding box center [411, 150] width 54 height 9
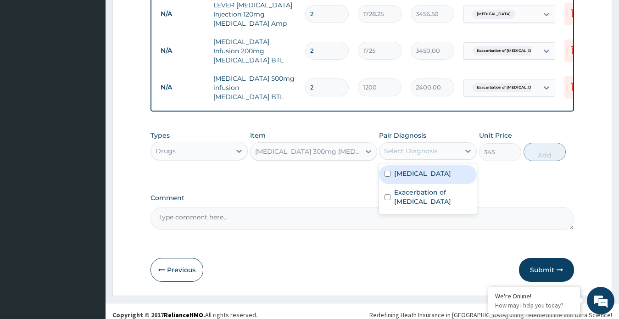
click at [422, 167] on div "Malaria" at bounding box center [428, 174] width 98 height 19
checkbox input "true"
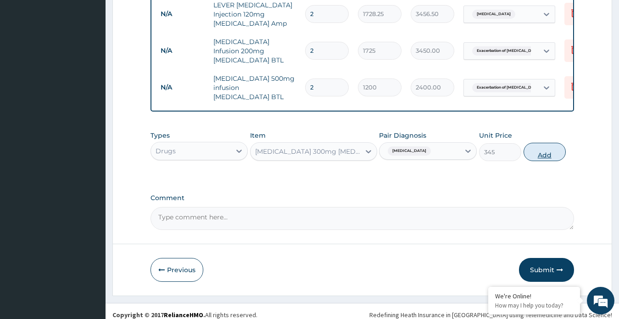
click at [534, 146] on button "Add" at bounding box center [544, 152] width 42 height 18
type input "0"
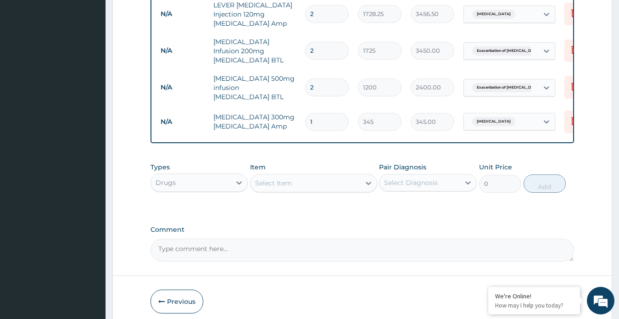
drag, startPoint x: 328, startPoint y: 111, endPoint x: 309, endPoint y: 111, distance: 19.7
click at [309, 113] on input "1" at bounding box center [327, 122] width 44 height 18
type input "2"
type input "690.00"
type input "2"
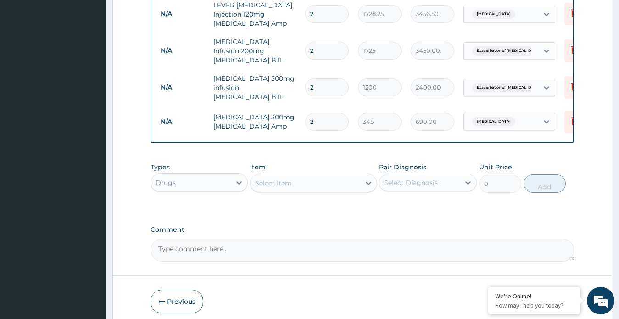
click at [352, 178] on div "Select Item" at bounding box center [305, 183] width 110 height 15
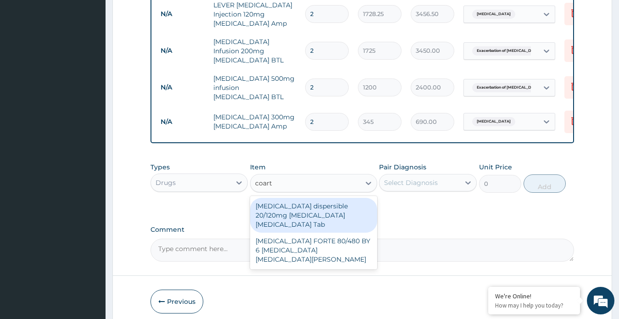
type input "coarte"
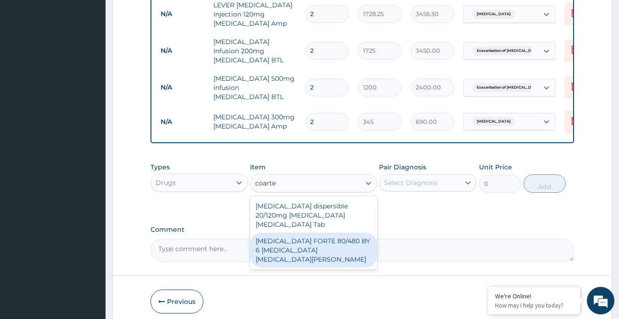
drag, startPoint x: 325, startPoint y: 223, endPoint x: 354, endPoint y: 199, distance: 37.1
click at [325, 233] on div "COARTEM FORTE 80/480 BY 6 Artemether Lumefantrine Pck" at bounding box center [313, 250] width 127 height 35
type input "4830"
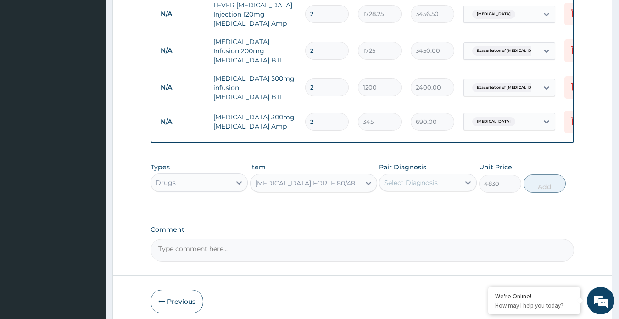
click at [430, 178] on div "Select Diagnosis" at bounding box center [411, 182] width 54 height 9
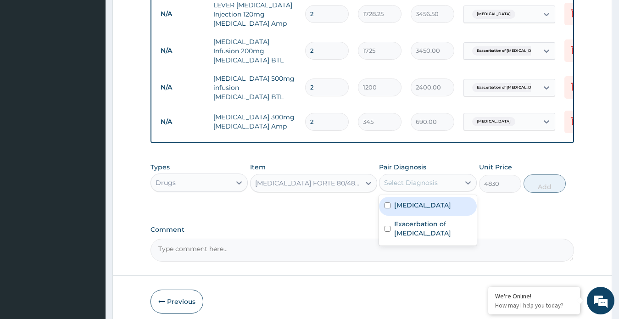
click at [421, 198] on div "Malaria" at bounding box center [428, 206] width 98 height 19
checkbox input "true"
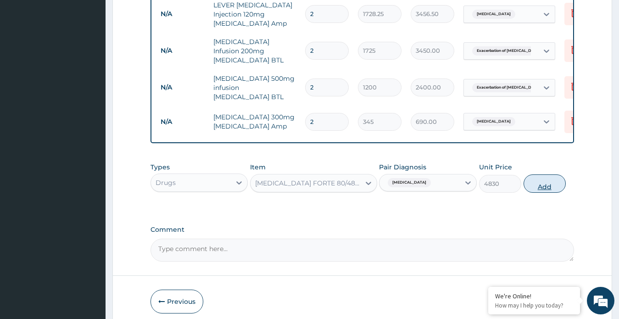
click at [537, 175] on button "Add" at bounding box center [544, 183] width 42 height 18
type input "0"
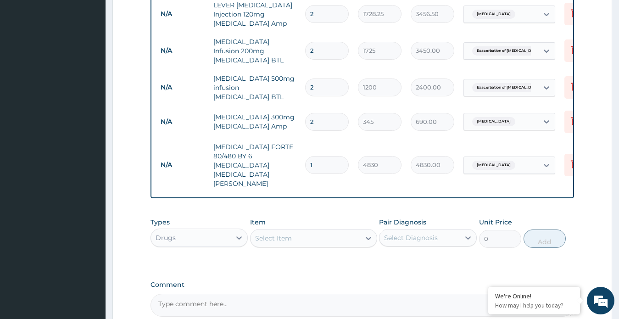
click at [313, 231] on div "Select Item" at bounding box center [305, 238] width 110 height 15
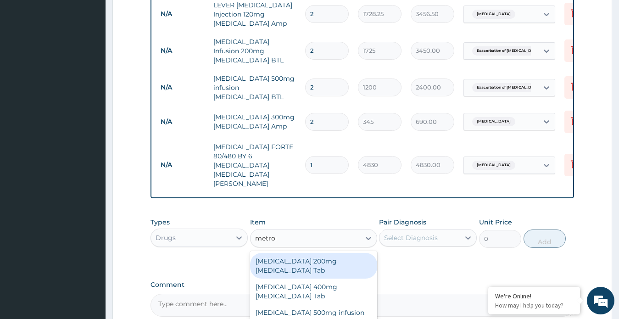
type input "metroni"
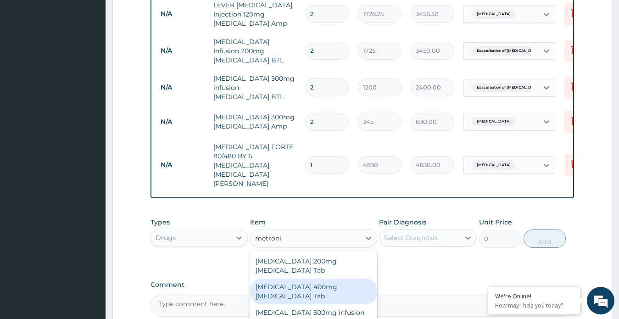
click at [319, 278] on div "Flagyl 400mg Metronidazole Tab" at bounding box center [313, 291] width 127 height 26
type input "34.5"
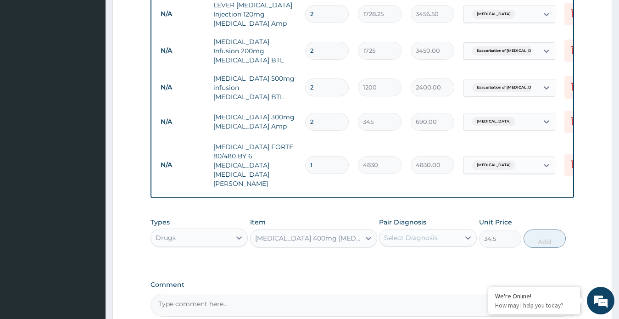
click at [439, 230] on div "Select Diagnosis" at bounding box center [419, 237] width 80 height 15
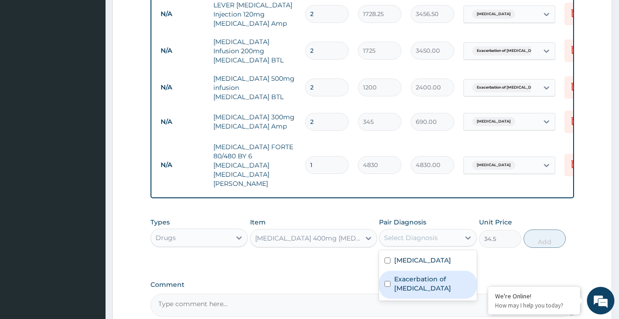
click at [415, 274] on label "Exacerbation of peptic ulcer" at bounding box center [432, 283] width 77 height 18
checkbox input "true"
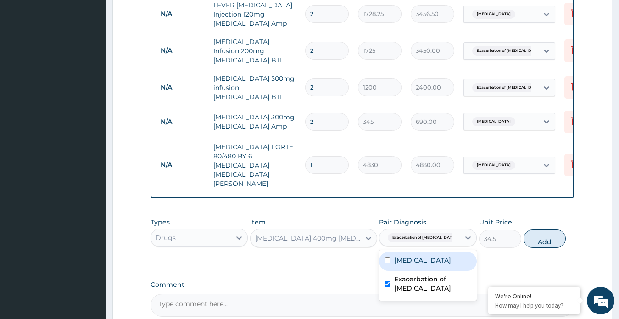
click at [545, 229] on button "Add" at bounding box center [544, 238] width 42 height 18
type input "0"
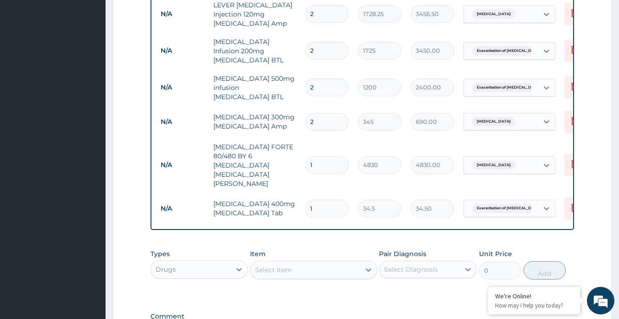
type input "14"
type input "483.00"
type input "14"
click at [313, 262] on div "Select Item" at bounding box center [305, 269] width 110 height 15
type input "cipro"
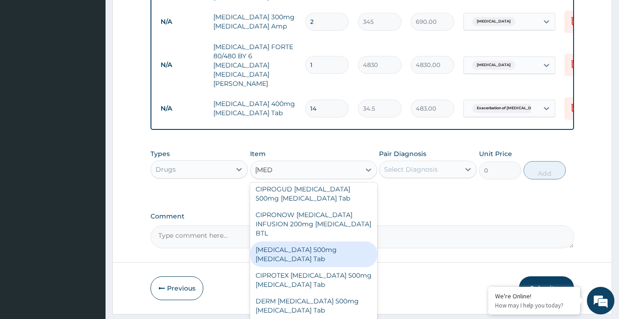
click at [311, 241] on div "CIPRO 500mg Ciprofloxacin Tab" at bounding box center [313, 254] width 127 height 26
type input "431.25"
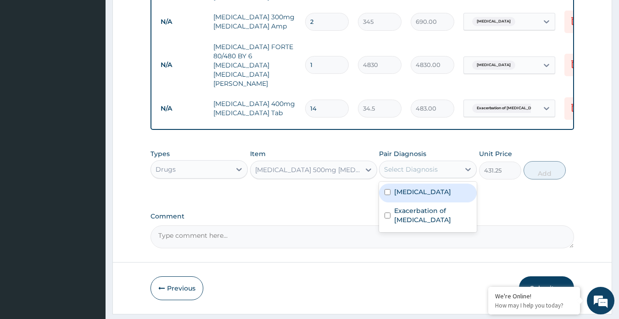
click at [432, 165] on div "Select Diagnosis" at bounding box center [411, 169] width 54 height 9
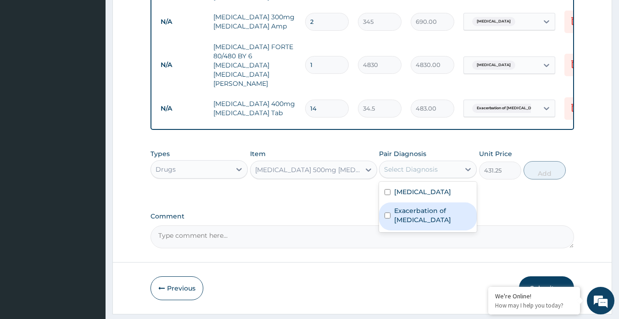
click at [415, 206] on label "Exacerbation of peptic ulcer" at bounding box center [432, 215] width 77 height 18
checkbox input "true"
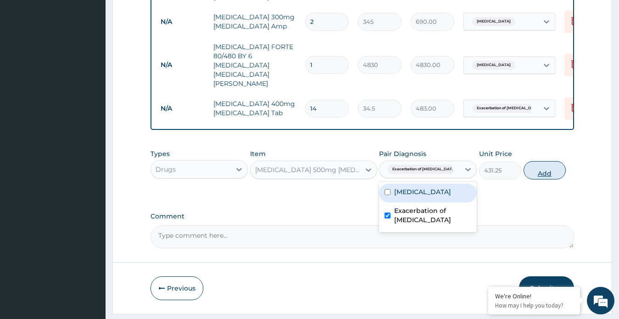
click at [538, 161] on button "Add" at bounding box center [544, 170] width 42 height 18
type input "0"
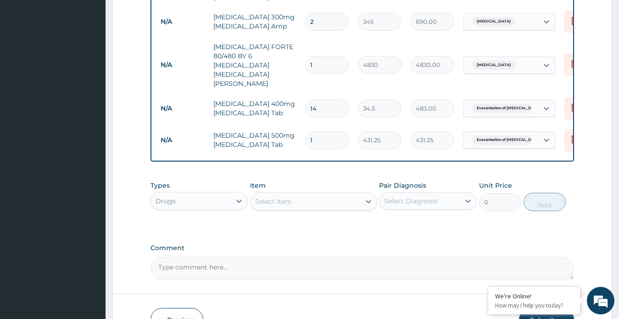
type input "14"
type input "6037.50"
type input "14"
click at [295, 194] on div "Select Item" at bounding box center [305, 201] width 110 height 15
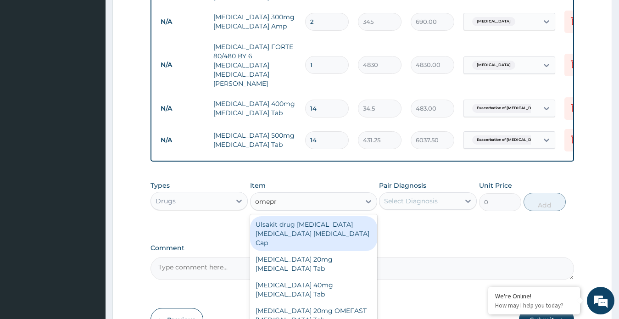
type input "omepra"
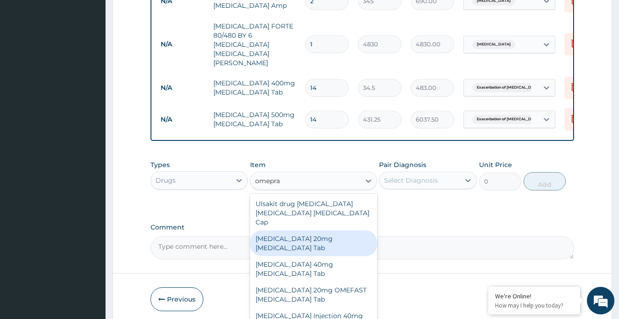
scroll to position [612, 0]
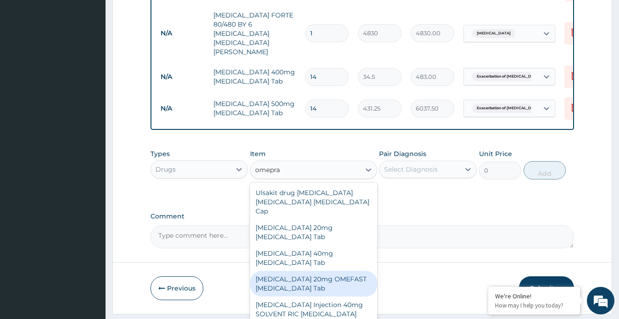
click at [320, 271] on div "OMEPRAZOLE 20mg OMEFAST Omeprazole Tab" at bounding box center [313, 284] width 127 height 26
type input "931.5"
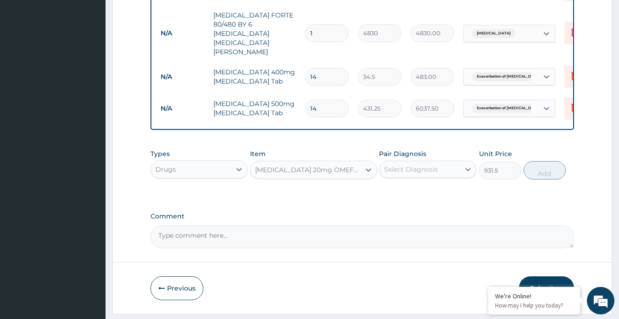
click at [439, 162] on div "Select Diagnosis" at bounding box center [419, 169] width 80 height 15
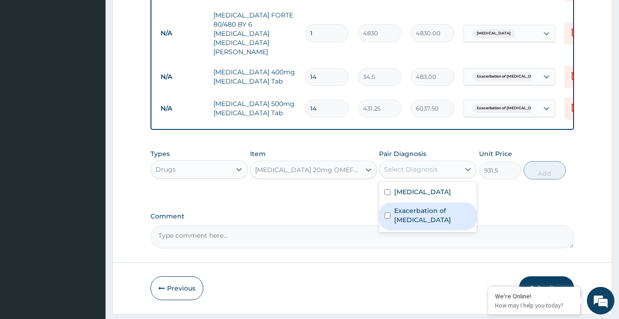
drag, startPoint x: 416, startPoint y: 186, endPoint x: 434, endPoint y: 177, distance: 20.5
click at [417, 206] on label "Exacerbation of peptic ulcer" at bounding box center [432, 215] width 77 height 18
checkbox input "true"
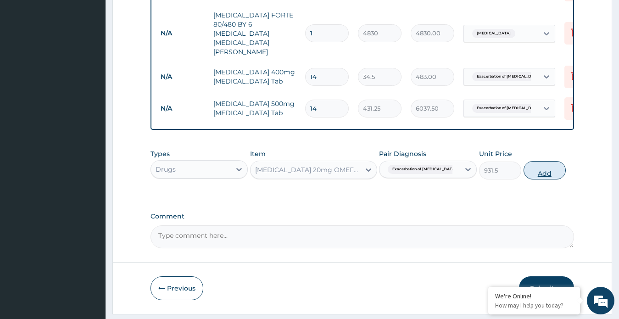
click at [553, 161] on button "Add" at bounding box center [544, 170] width 42 height 18
type input "0"
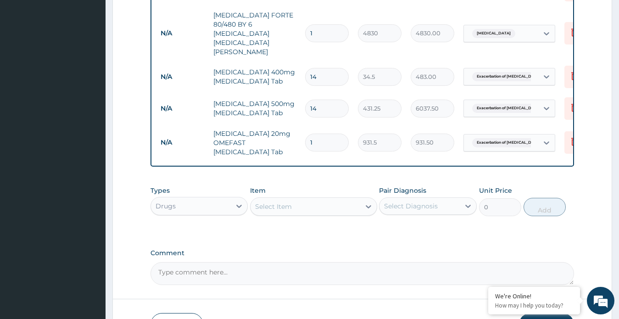
drag, startPoint x: 325, startPoint y: 110, endPoint x: 304, endPoint y: 111, distance: 21.1
click at [304, 129] on td "1" at bounding box center [326, 142] width 53 height 27
type input "3"
type input "2794.50"
type input "3"
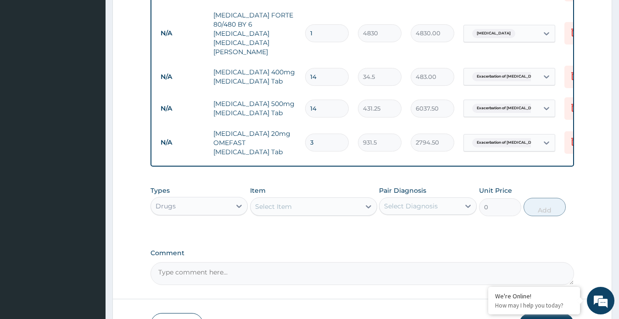
click at [353, 199] on div "Select Item" at bounding box center [305, 206] width 110 height 15
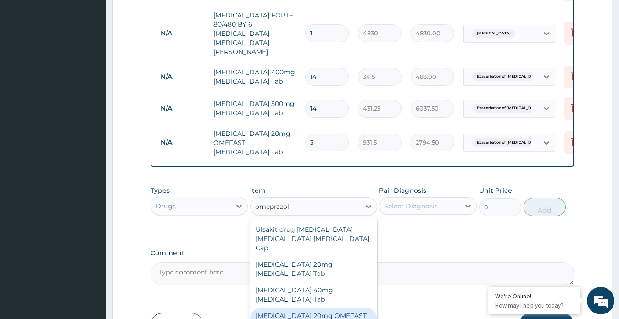
type input "omeprazole"
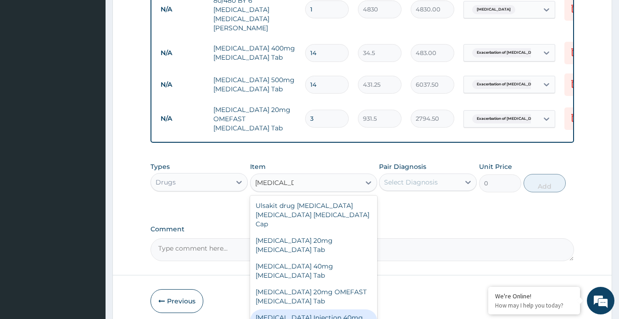
scroll to position [649, 0]
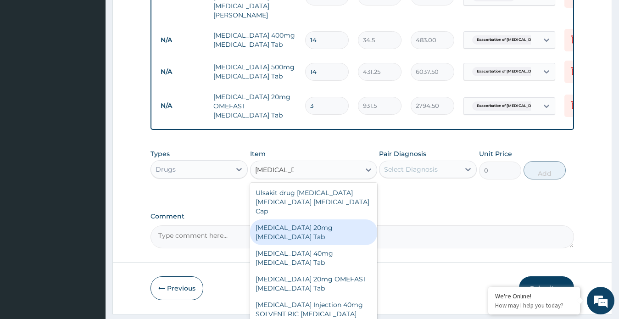
click at [307, 219] on div "NEXIUM 20mg Esomeprazole Tab" at bounding box center [313, 232] width 127 height 26
type input "11557.5"
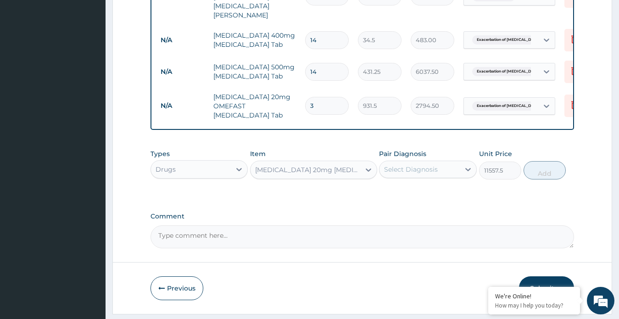
click at [364, 161] on div at bounding box center [368, 169] width 17 height 17
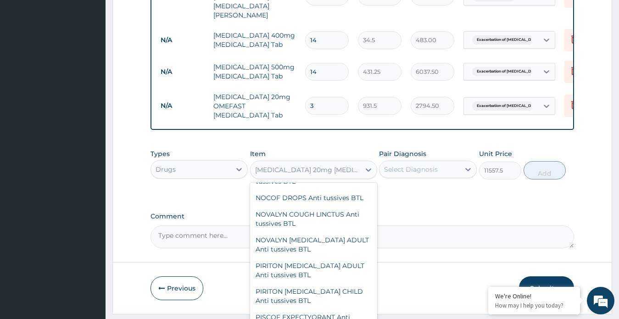
scroll to position [36743, 0]
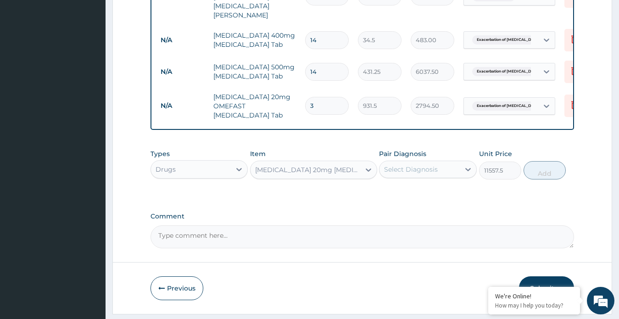
click at [280, 165] on div "NEXIUM 20mg Esomeprazole Tab" at bounding box center [308, 169] width 106 height 9
paste input "omeprazole"
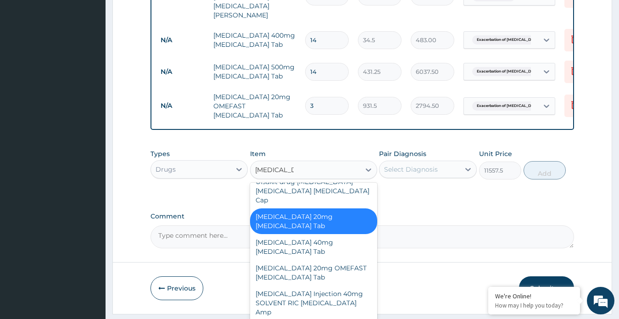
scroll to position [0, 0]
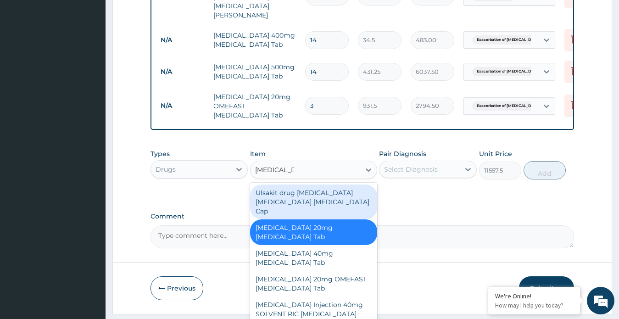
type input "omeprazole"
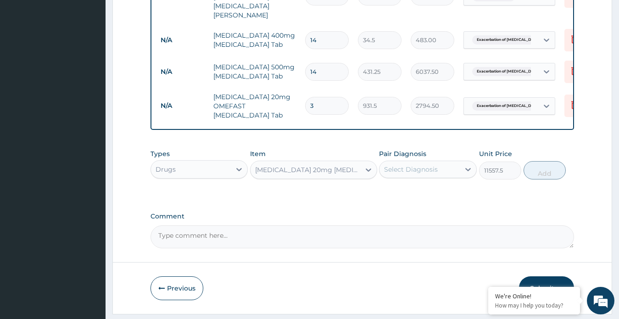
click at [317, 162] on div "NEXIUM 20mg Esomeprazole Tab" at bounding box center [305, 169] width 110 height 15
click at [272, 165] on input "paractamol" at bounding box center [274, 169] width 38 height 9
type input "paracetamol"
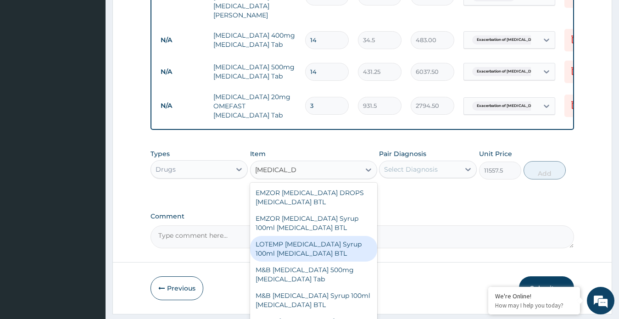
scroll to position [183, 0]
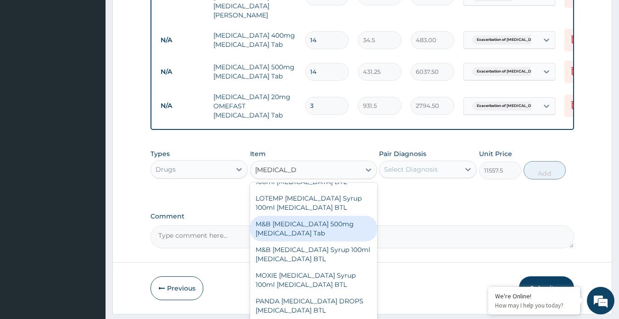
click at [286, 216] on div "M&B PARACETAMOL 500mg Acetaminophen Tab" at bounding box center [313, 229] width 127 height 26
type input "17.25"
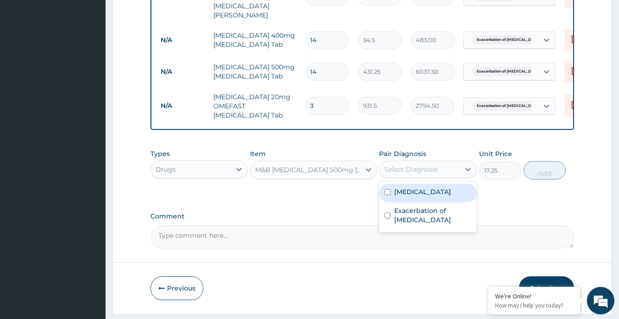
click at [393, 165] on div "Select Diagnosis" at bounding box center [411, 169] width 54 height 9
drag, startPoint x: 397, startPoint y: 160, endPoint x: 400, endPoint y: 154, distance: 7.0
click at [397, 183] on div "Malaria" at bounding box center [428, 192] width 98 height 19
checkbox input "true"
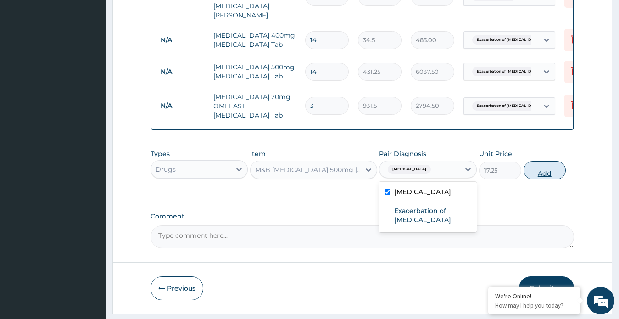
click at [540, 161] on button "Add" at bounding box center [544, 170] width 42 height 18
type input "0"
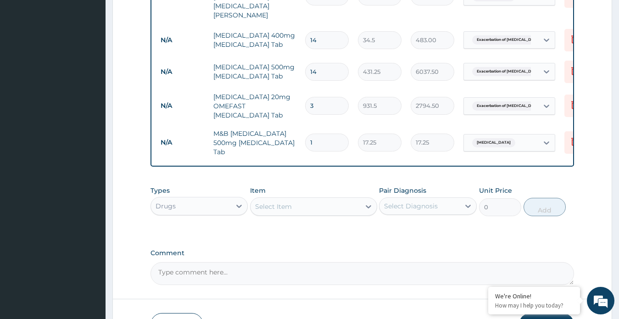
type input "18"
type input "310.50"
type input "18"
click at [312, 181] on div "Types Drugs Item Select Item Pair Diagnosis Select Diagnosis Unit Price 0 Add" at bounding box center [362, 200] width 424 height 39
click at [320, 249] on label "Comment" at bounding box center [362, 253] width 424 height 8
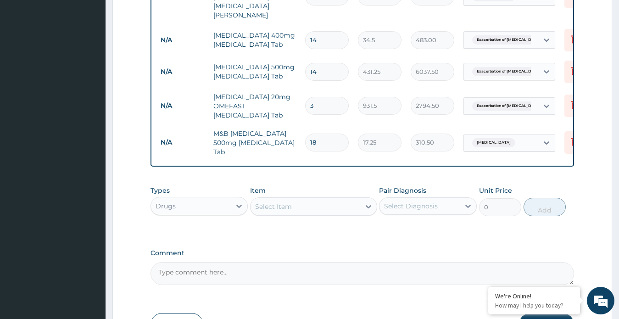
click at [320, 262] on textarea "Comment" at bounding box center [362, 273] width 424 height 23
click at [194, 199] on div "Drugs" at bounding box center [191, 206] width 80 height 15
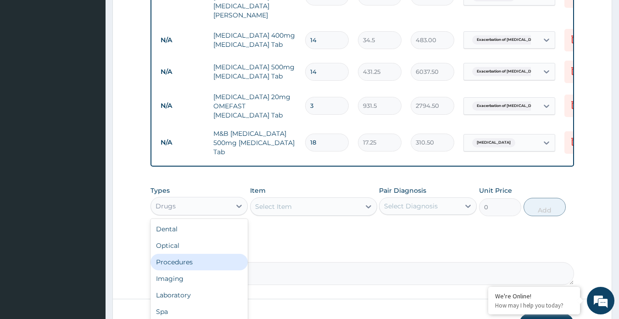
click at [183, 254] on div "Procedures" at bounding box center [199, 262] width 98 height 17
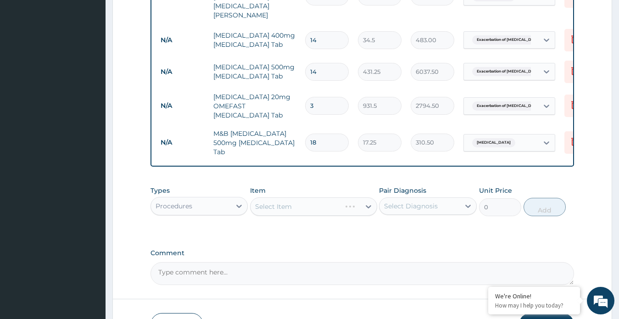
click at [345, 197] on div "Select Item" at bounding box center [313, 206] width 127 height 18
click at [366, 202] on icon at bounding box center [368, 206] width 9 height 9
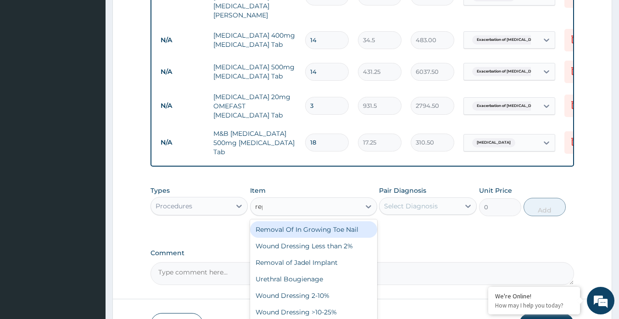
type input "repo"
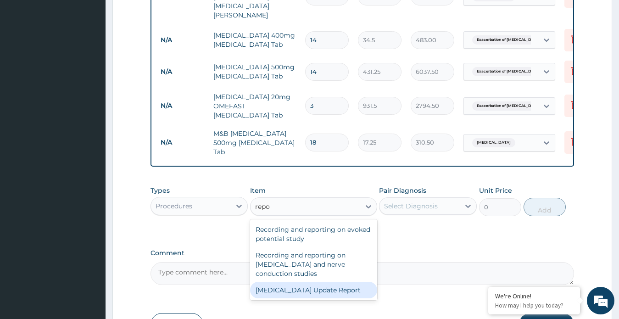
click at [292, 282] on div "Psychological Assessment Update Report" at bounding box center [313, 290] width 127 height 17
type input "15000"
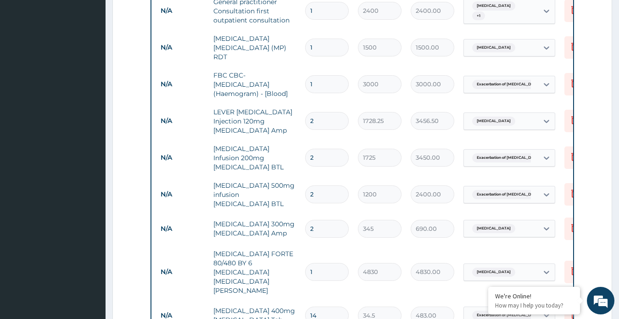
scroll to position [328, 0]
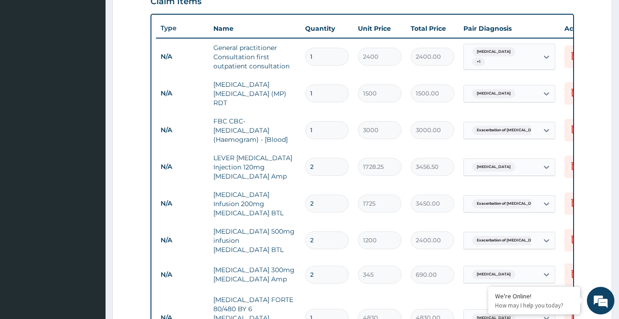
drag, startPoint x: 322, startPoint y: 160, endPoint x: 306, endPoint y: 165, distance: 17.3
click at [306, 165] on input "2" at bounding box center [327, 167] width 44 height 18
type input "3"
type input "5184.75"
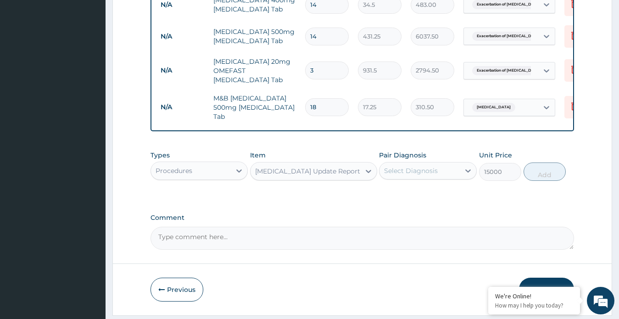
scroll to position [685, 0]
type input "3"
click at [546, 276] on button "Submit" at bounding box center [546, 288] width 55 height 24
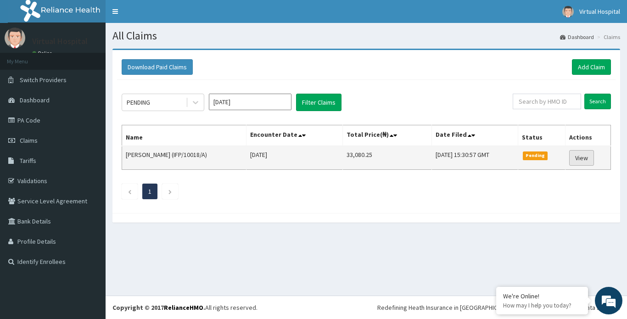
click at [582, 154] on link "View" at bounding box center [581, 158] width 25 height 16
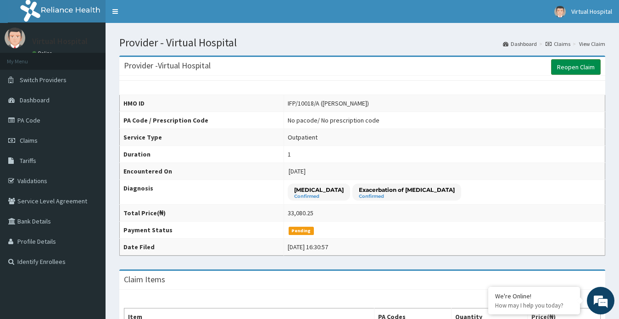
click at [569, 70] on link "Reopen Claim" at bounding box center [576, 67] width 50 height 16
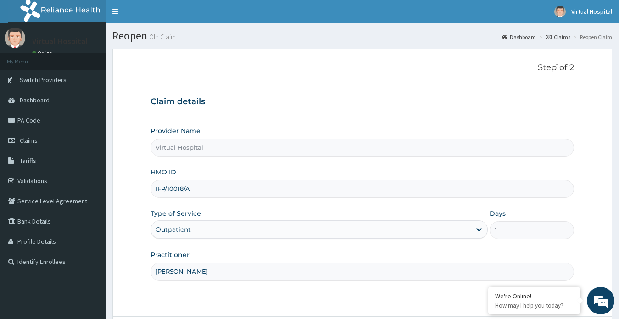
click at [186, 187] on input "IFP/10018/A" at bounding box center [362, 189] width 424 height 18
click at [183, 189] on input "IFP/10018/A" at bounding box center [362, 189] width 424 height 18
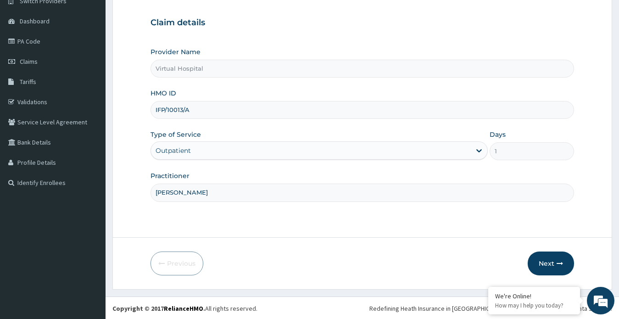
scroll to position [80, 0]
type input "IFP/10013/A"
click at [546, 261] on button "Next" at bounding box center [551, 262] width 46 height 24
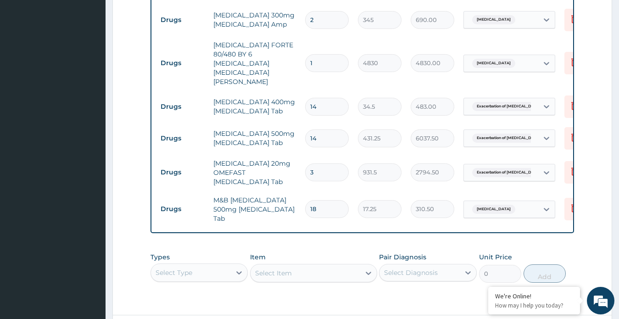
scroll to position [635, 0]
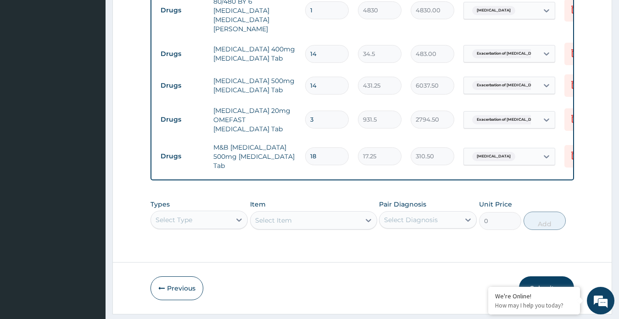
click at [546, 276] on button "Submit" at bounding box center [546, 288] width 55 height 24
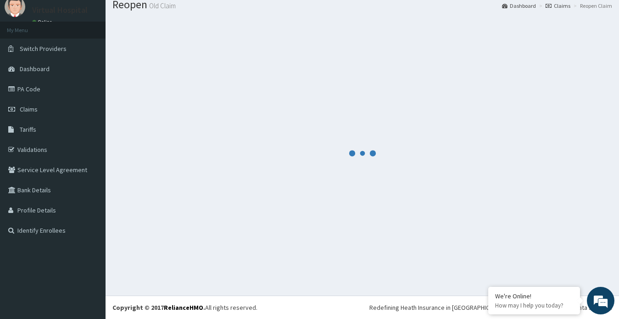
scroll to position [31, 0]
